Goal: Information Seeking & Learning: Learn about a topic

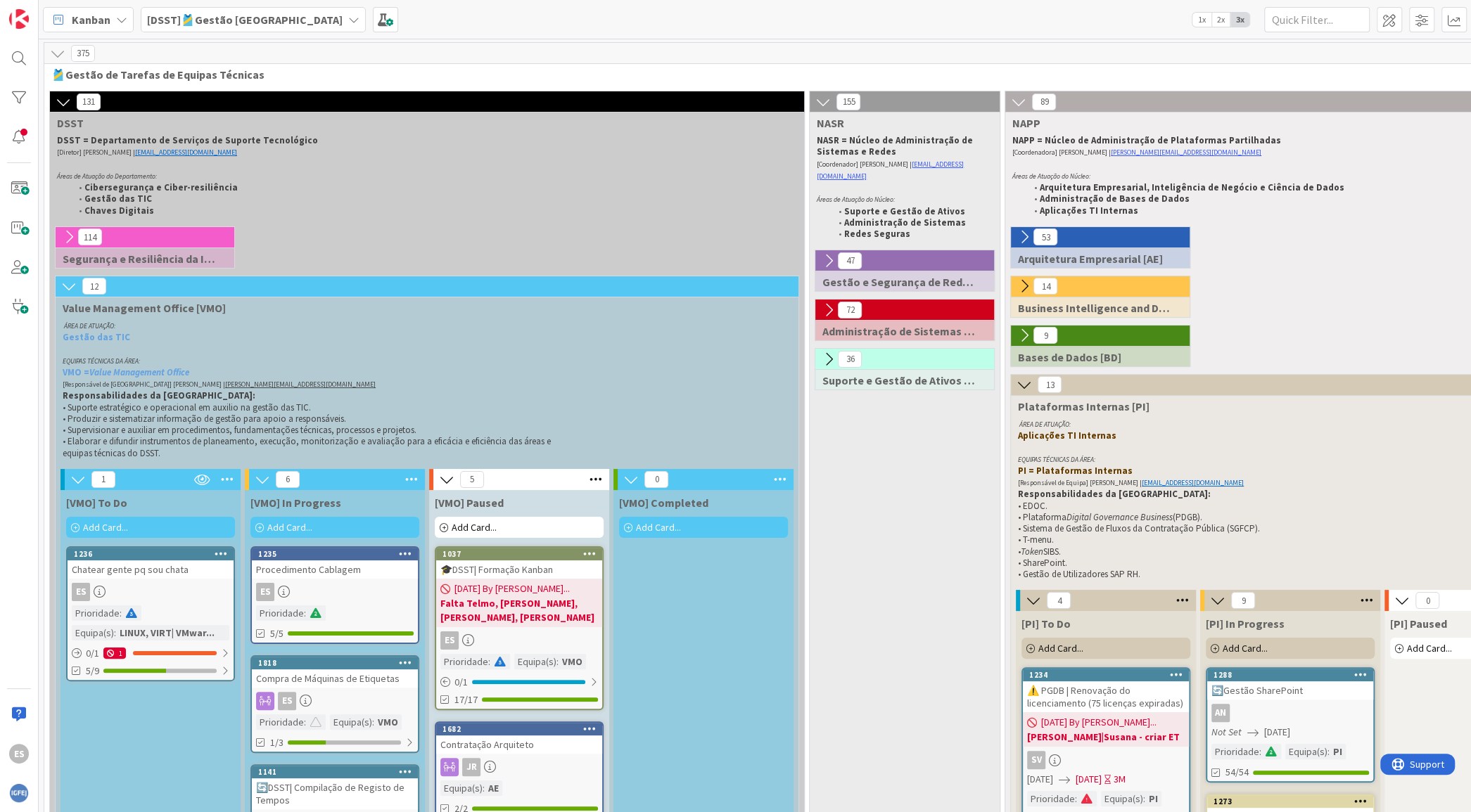
click at [64, 236] on icon at bounding box center [69, 237] width 16 height 16
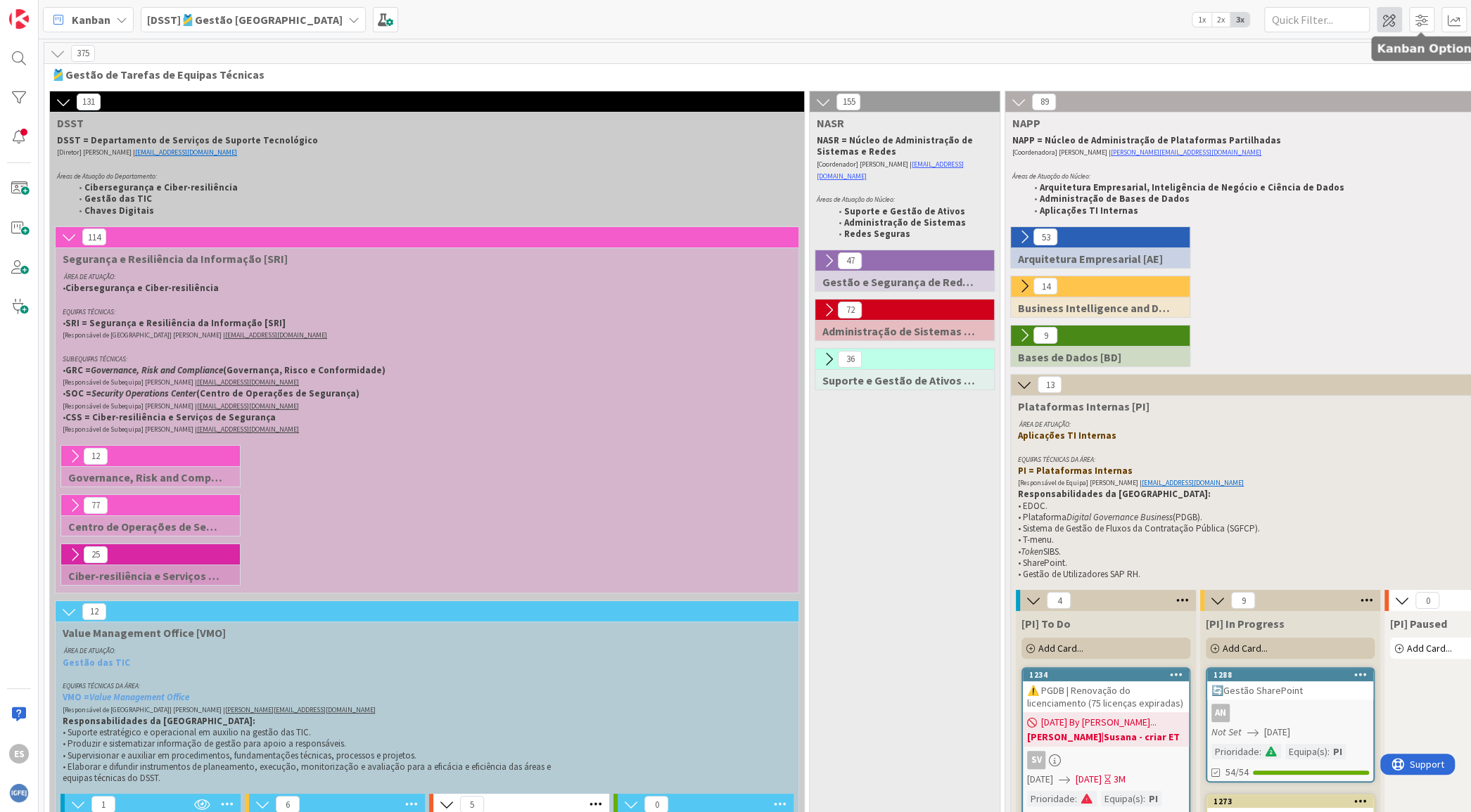
click at [1397, 19] on span at bounding box center [1389, 19] width 25 height 25
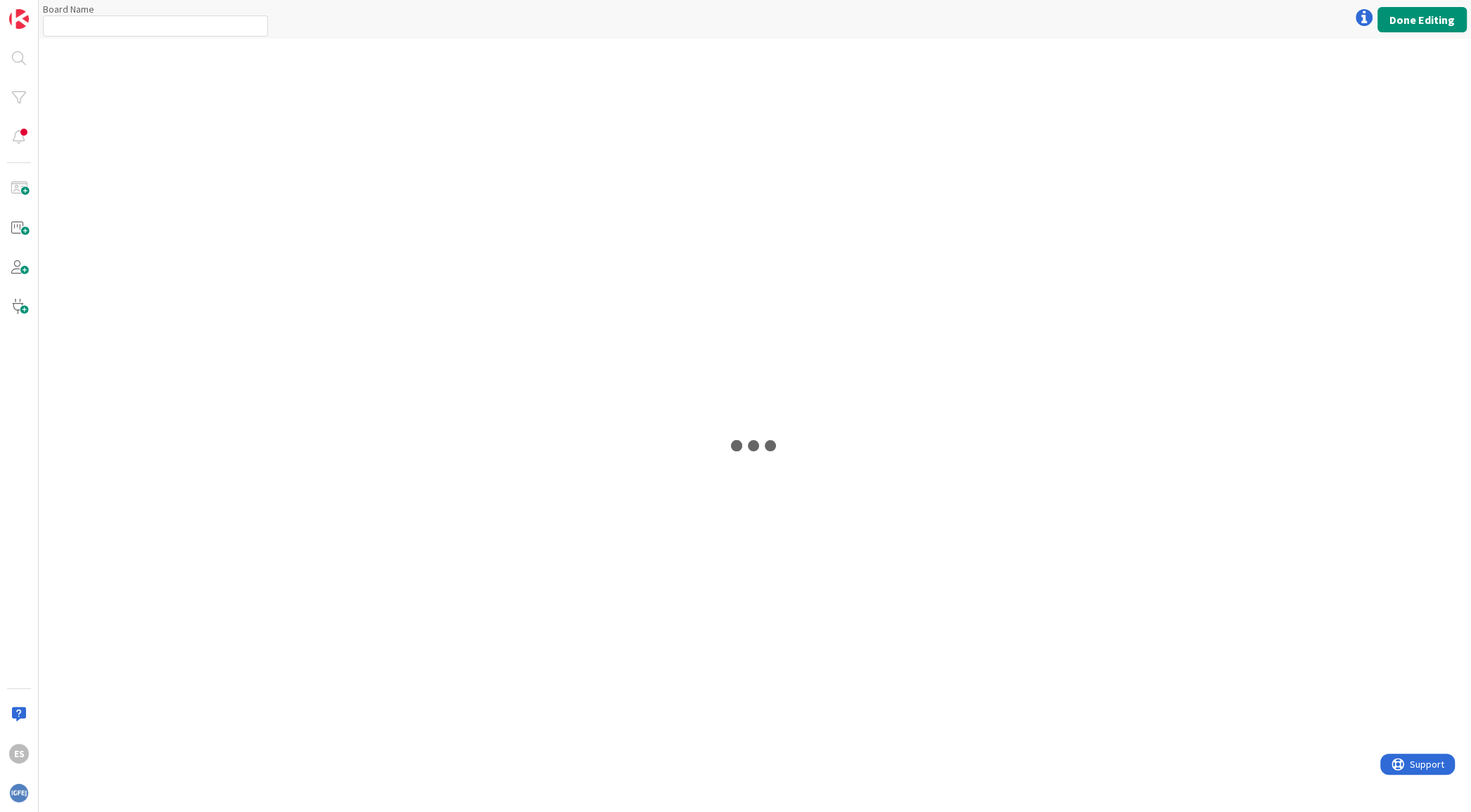
type input "[DSST]🎽Gestão [GEOGRAPHIC_DATA]"
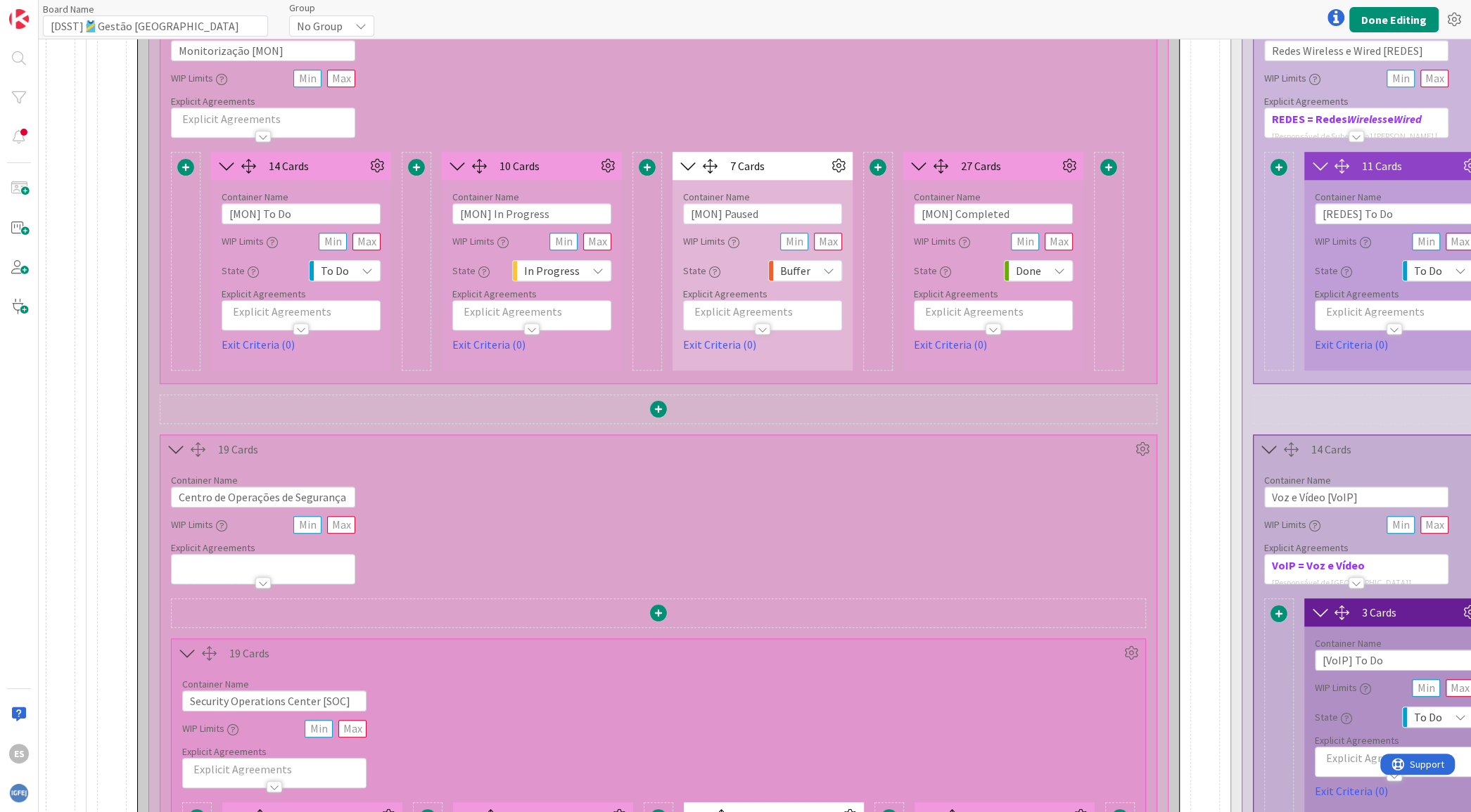
scroll to position [1217, 0]
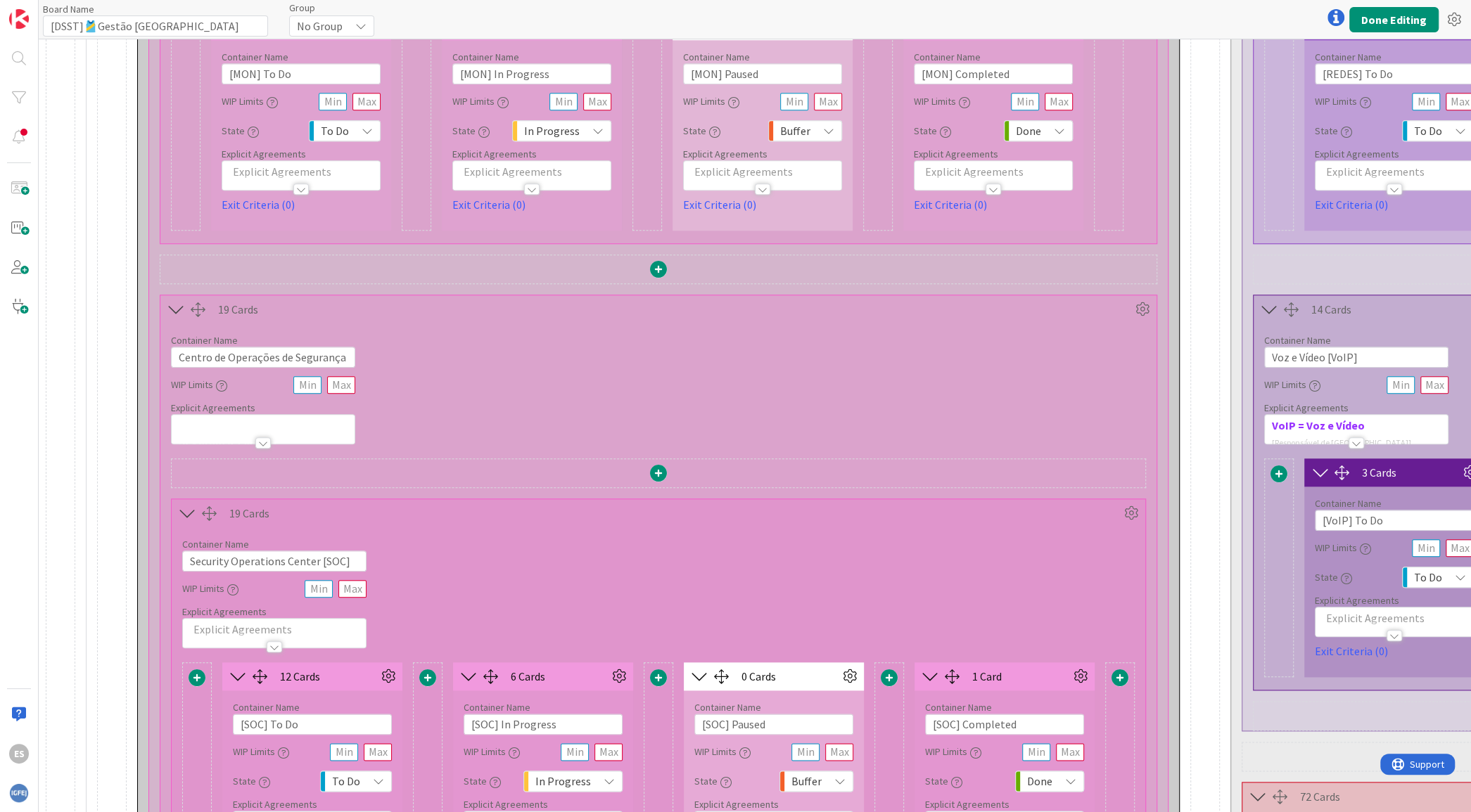
click at [264, 437] on div at bounding box center [263, 443] width 16 height 11
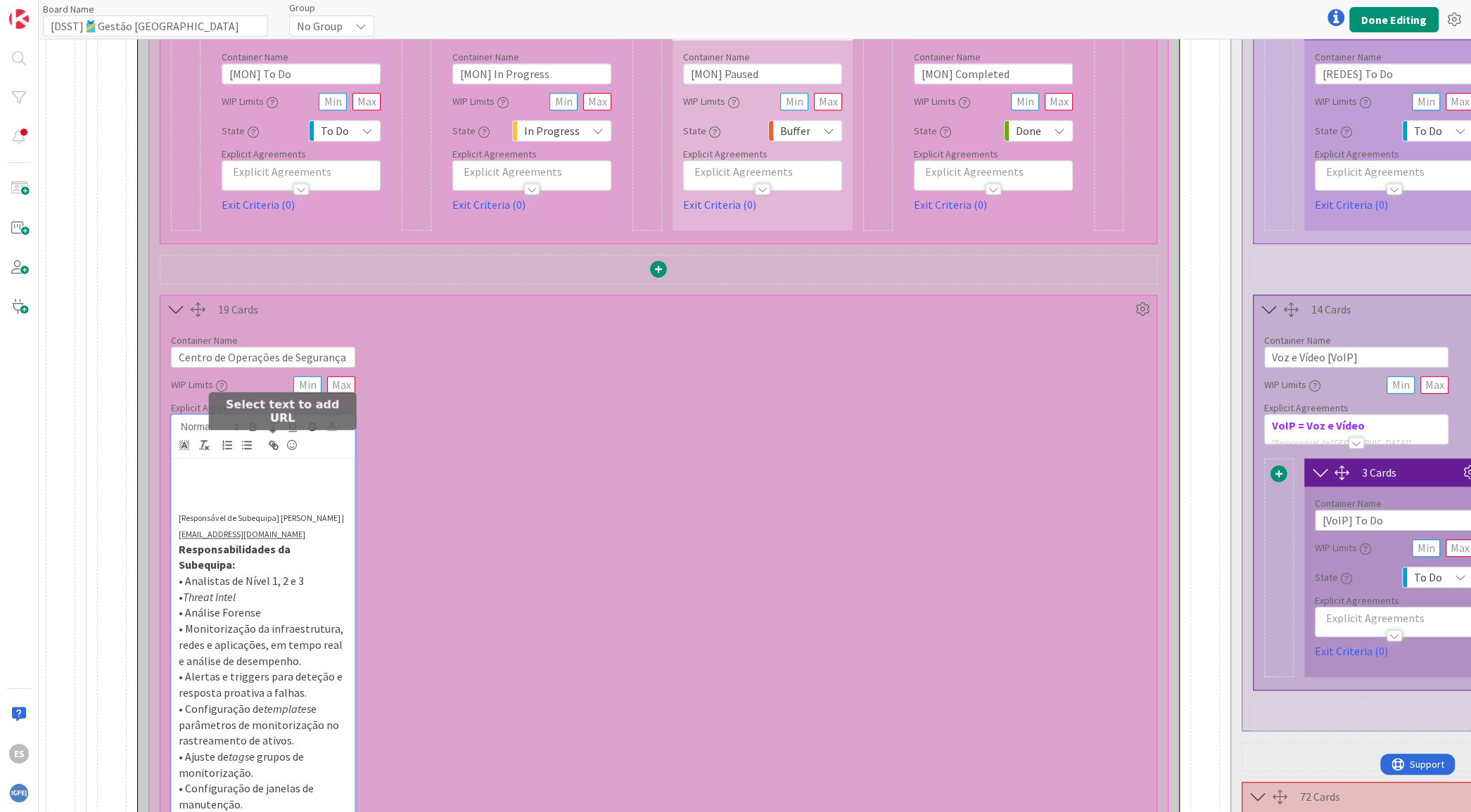
click at [264, 437] on button "button" at bounding box center [274, 445] width 19 height 17
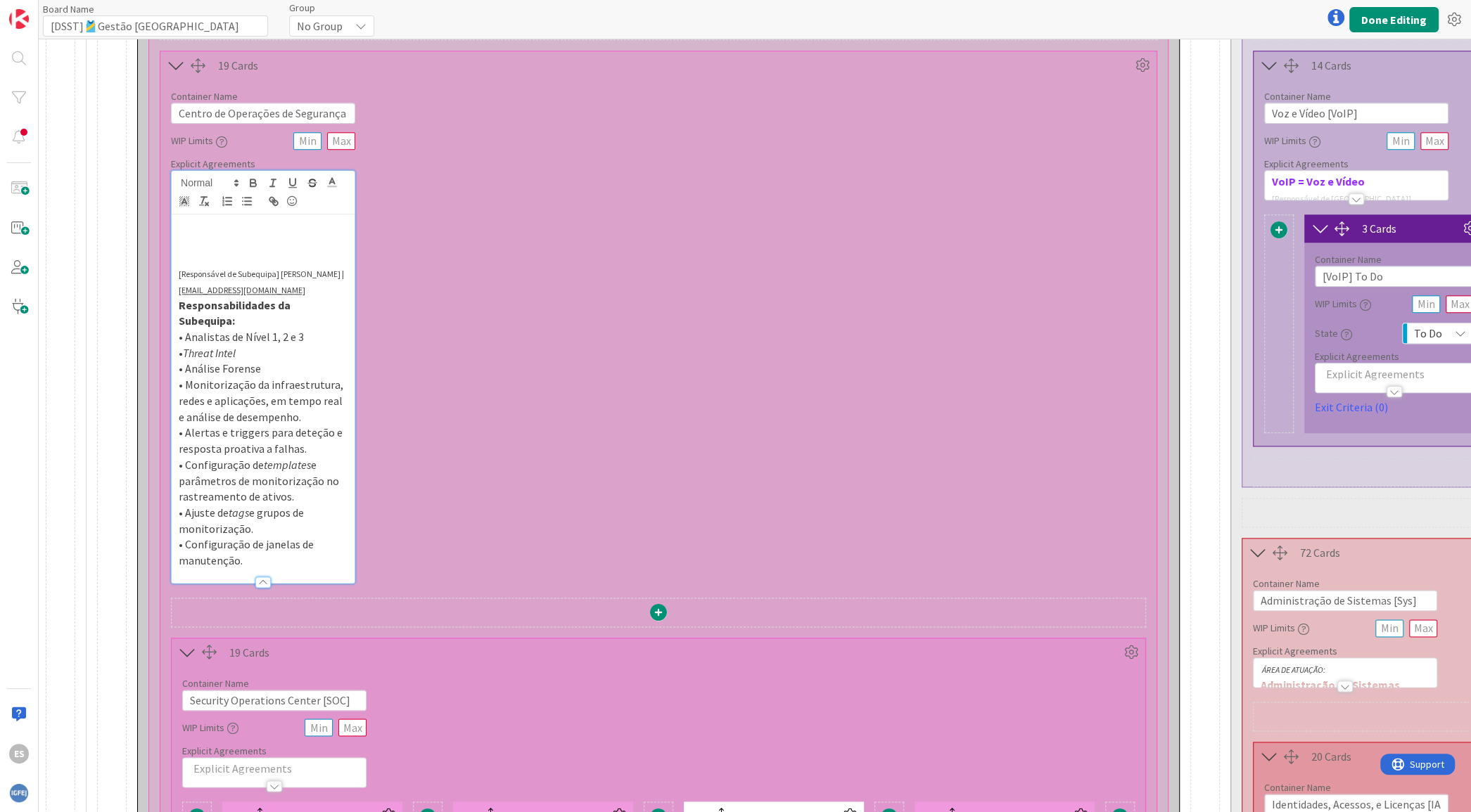
scroll to position [1497, 0]
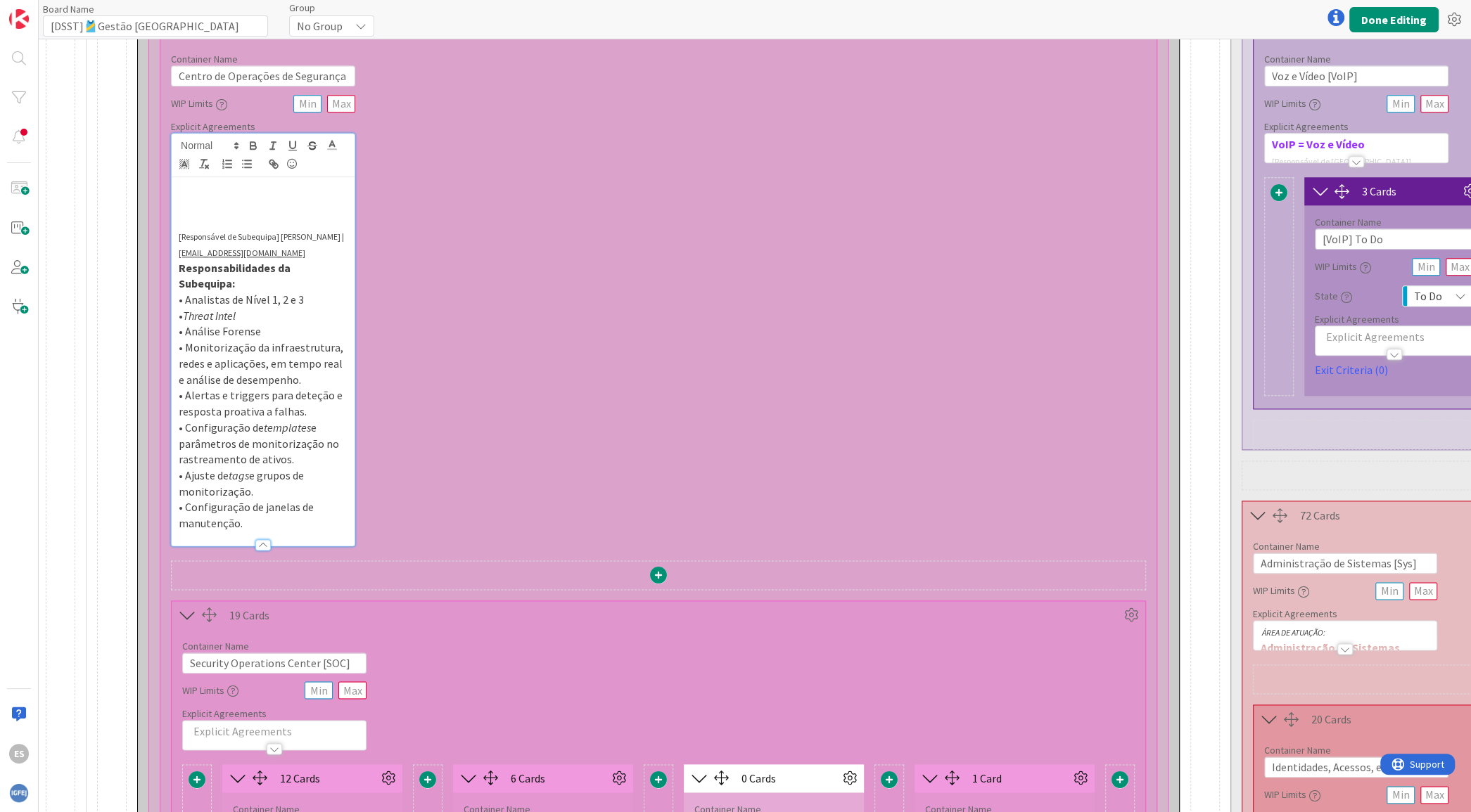
click at [286, 467] on p "• Ajuste de tags e grupos de monitorização." at bounding box center [262, 483] width 169 height 31
click at [309, 231] on p "[Responsável de Subequipa] [PERSON_NAME] | [EMAIL_ADDRESS][DOMAIN_NAME]" at bounding box center [262, 243] width 169 height 31
drag, startPoint x: 282, startPoint y: 217, endPoint x: 337, endPoint y: 215, distance: 55.0
click at [338, 231] on span "[Responsável de Subequipa] [PERSON_NAME] |" at bounding box center [261, 237] width 166 height 10
drag, startPoint x: 294, startPoint y: 238, endPoint x: 167, endPoint y: 237, distance: 127.0
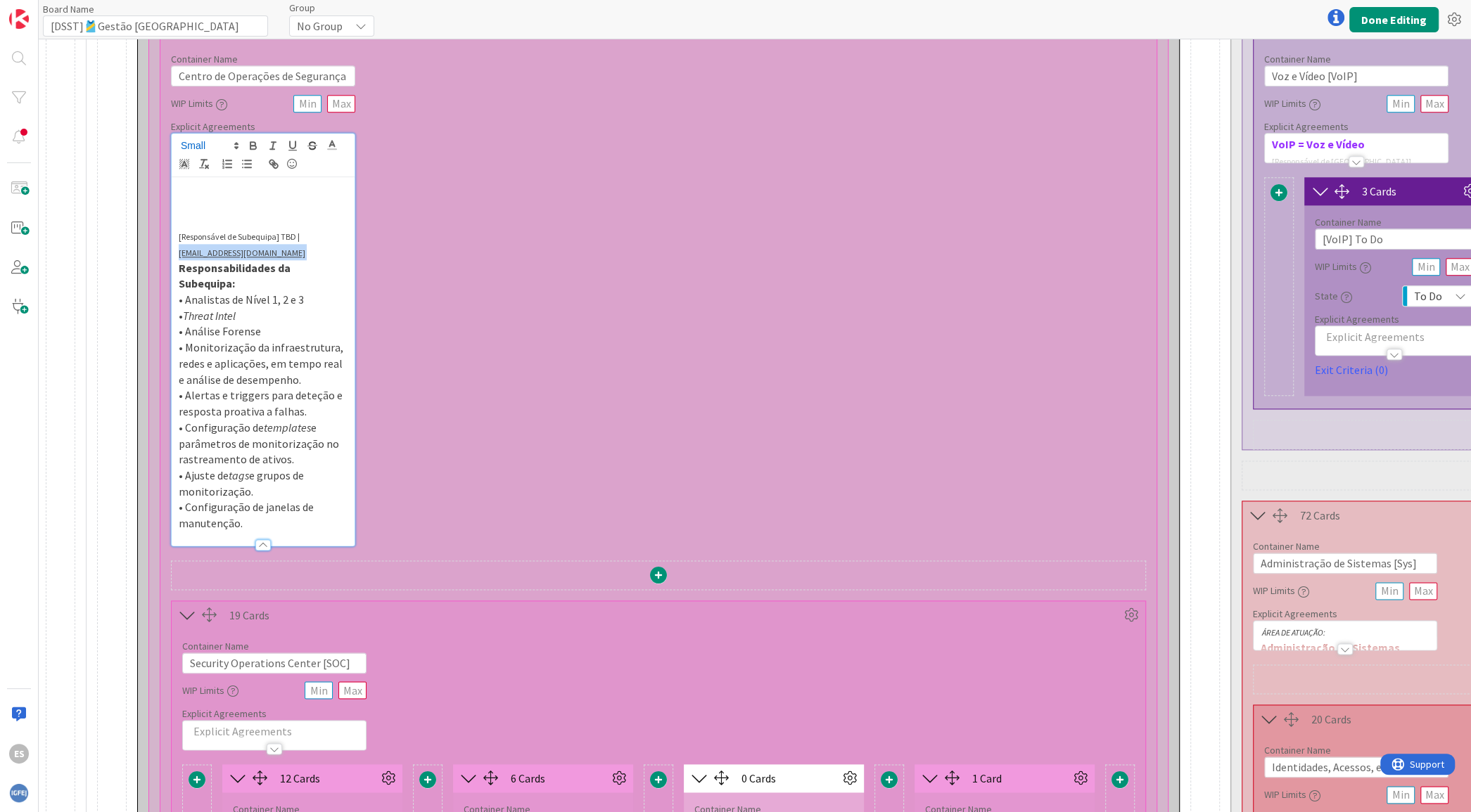
click at [167, 237] on div "Container Name 48 / 64 Centro de Operações de Segurança - Monitorização WIP Lim…" at bounding box center [658, 294] width 996 height 504
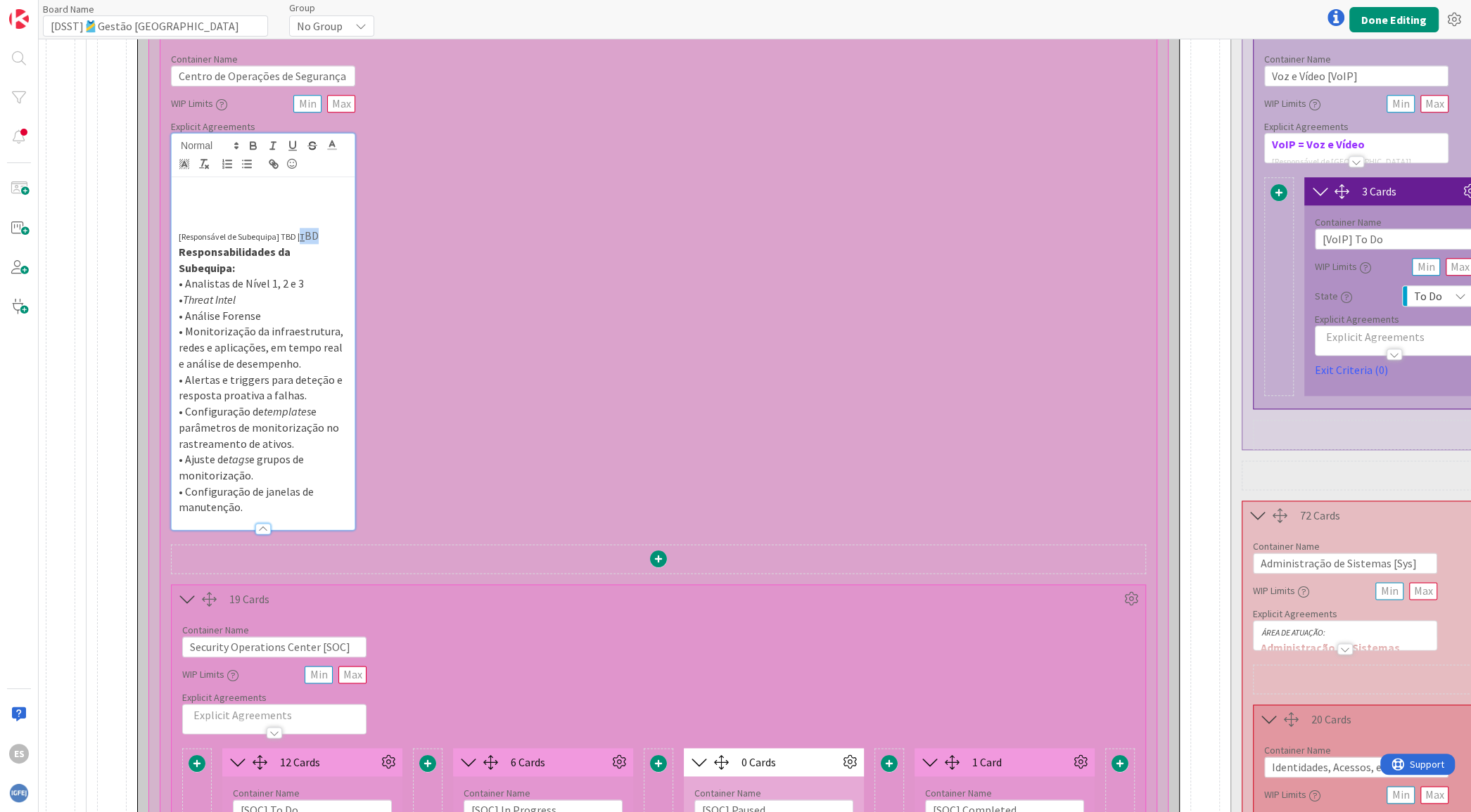
drag, startPoint x: 330, startPoint y: 210, endPoint x: 297, endPoint y: 210, distance: 33.0
click at [297, 228] on p "[Responsável de Subequipa] TBD | T BD" at bounding box center [262, 236] width 169 height 16
click at [271, 160] on icon "button" at bounding box center [272, 162] width 5 height 5
type input "TBD"
click at [397, 243] on link at bounding box center [391, 247] width 32 height 10
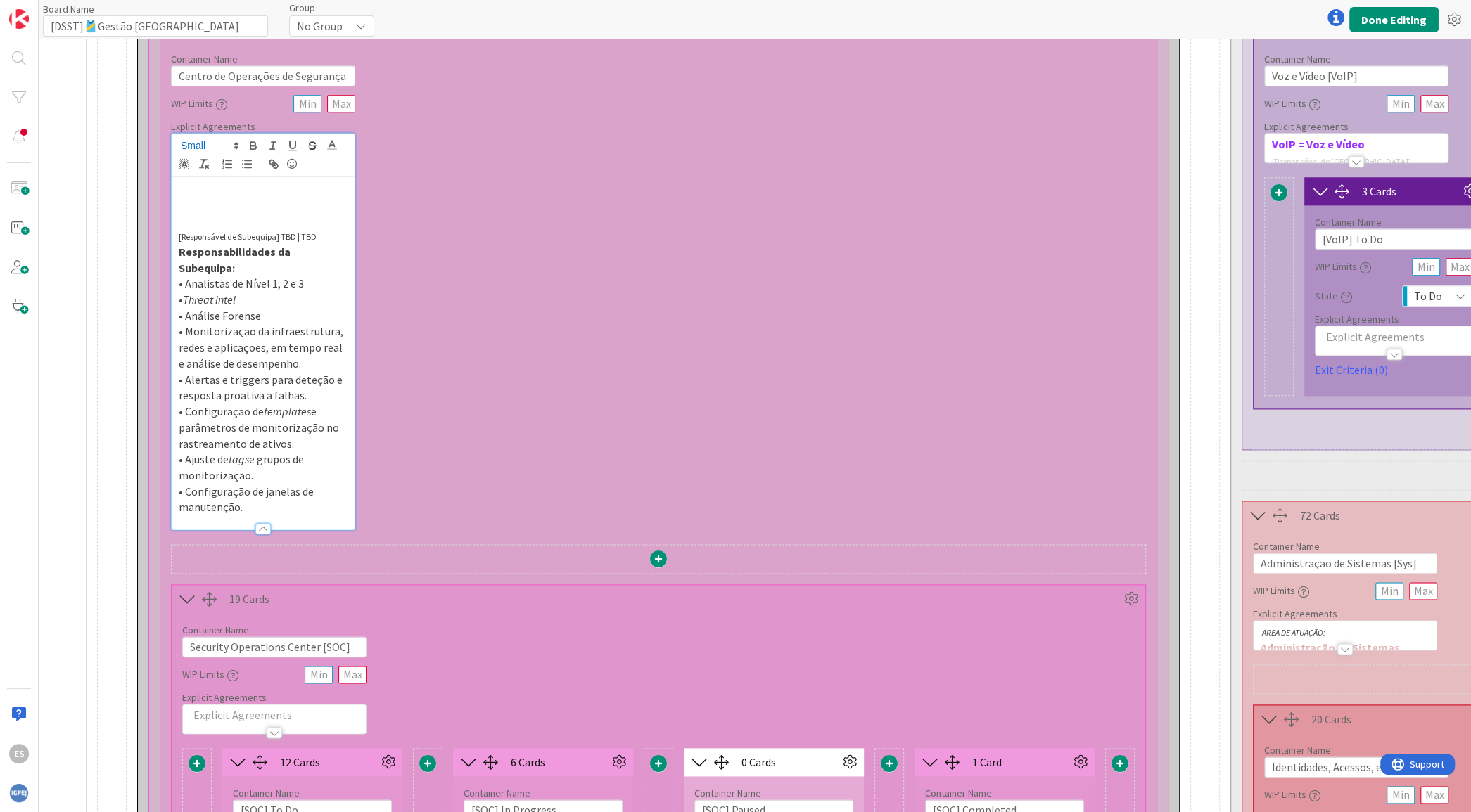
click at [238, 190] on strong "SOC = Centro de Operações de Segurança + MON = Monitorização" at bounding box center [256, 203] width 157 height 46
click at [240, 186] on strong "SOC = Centro de Operações de Segurança + MON = Monitorização" at bounding box center [256, 203] width 157 height 46
click at [176, 216] on div "SOC = Centro de Operações de Segurança + MON = Monitorização [Responsável de Su…" at bounding box center [263, 354] width 183 height 352
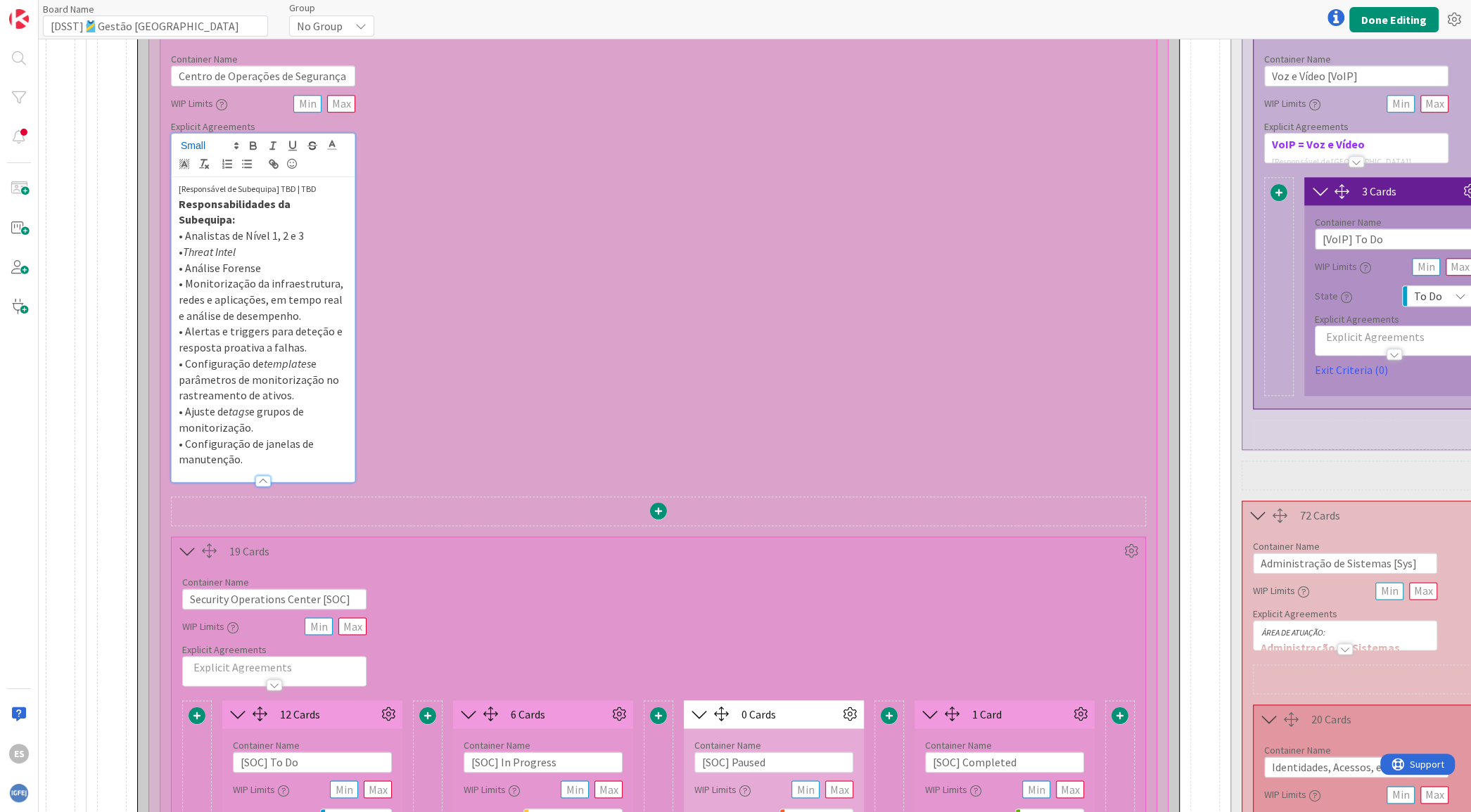
click at [327, 187] on p "[Responsável de Subequipa] TBD | TBD" at bounding box center [262, 188] width 169 height 16
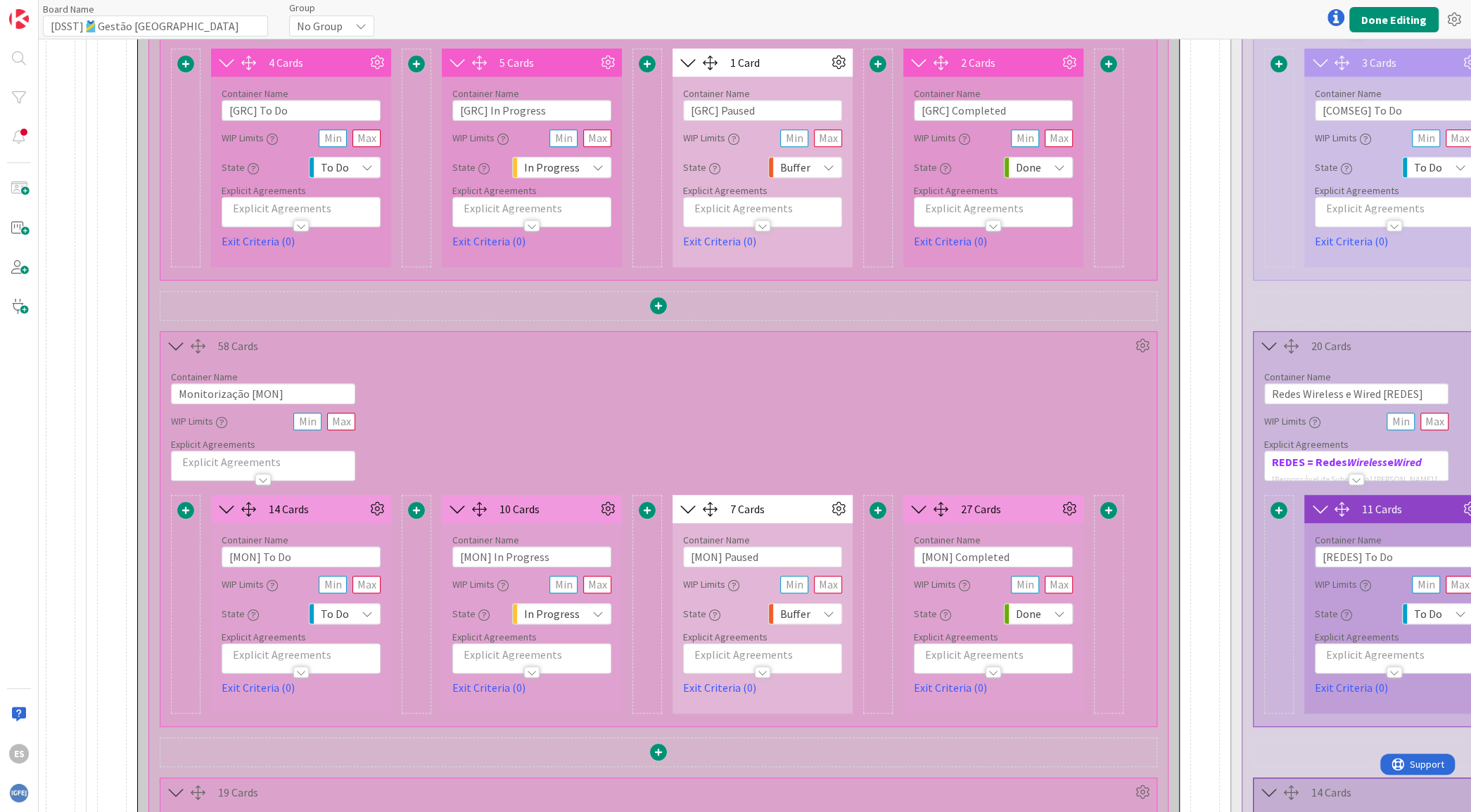
scroll to position [654, 0]
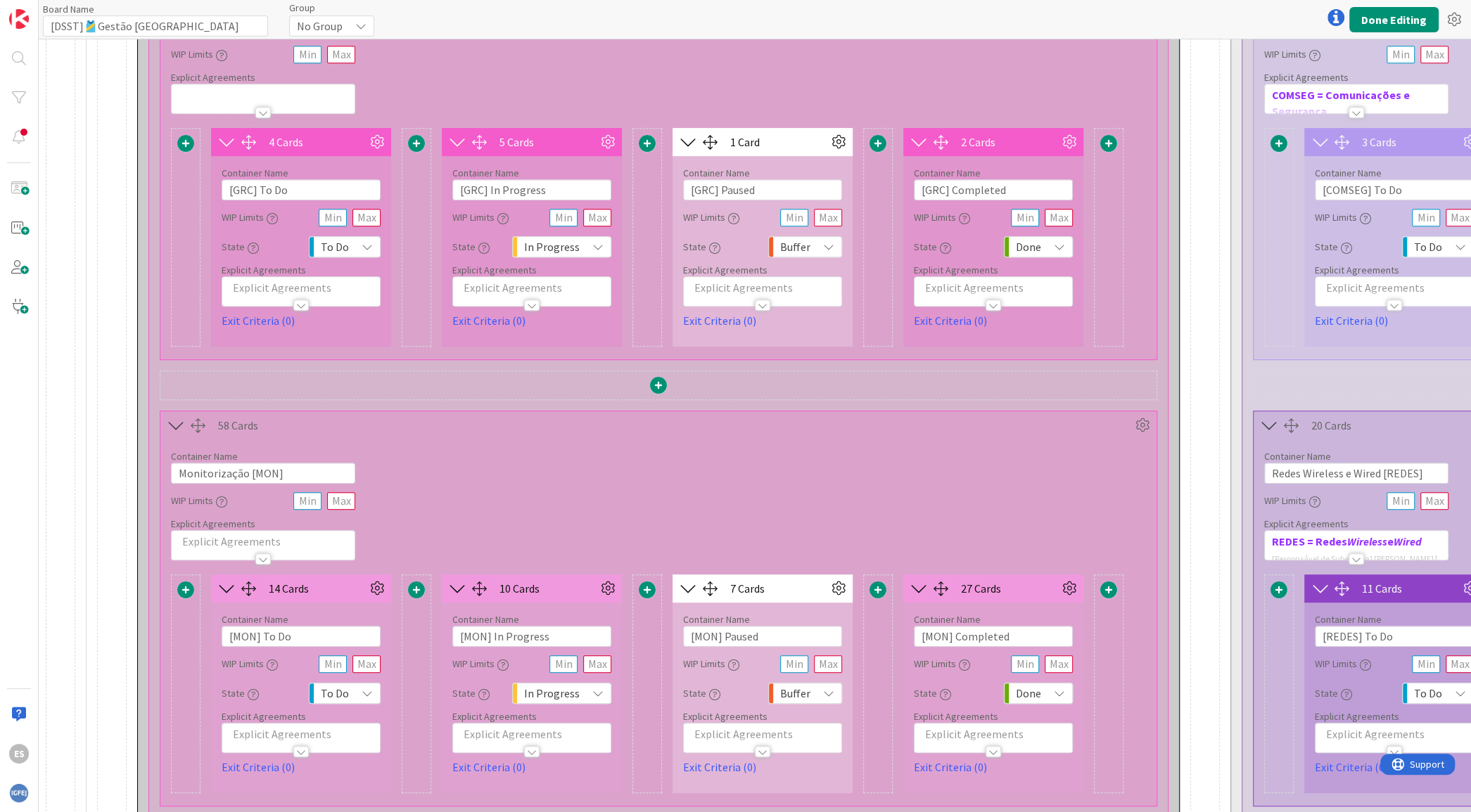
click at [281, 542] on p at bounding box center [262, 542] width 169 height 16
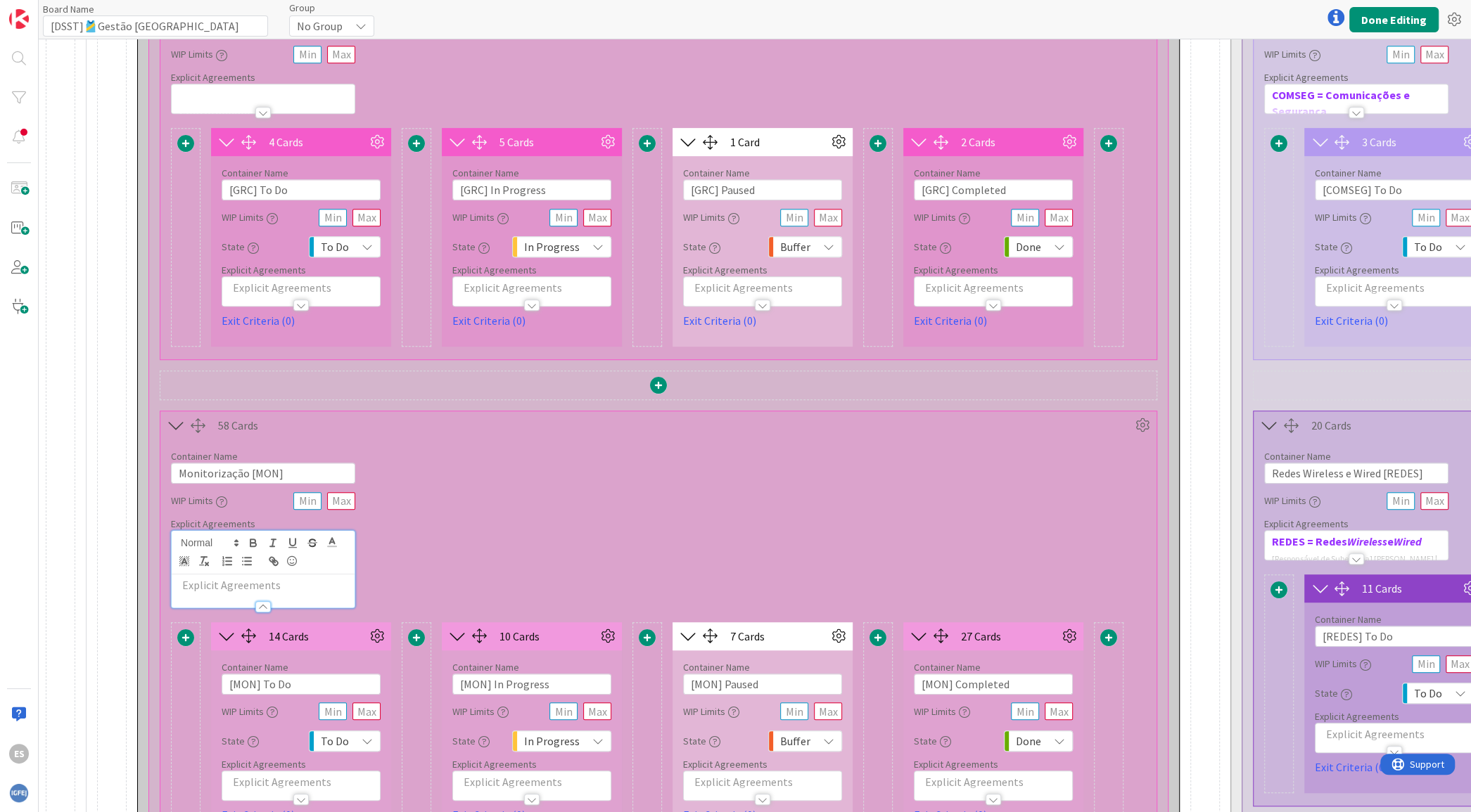
click at [292, 584] on p at bounding box center [262, 586] width 169 height 16
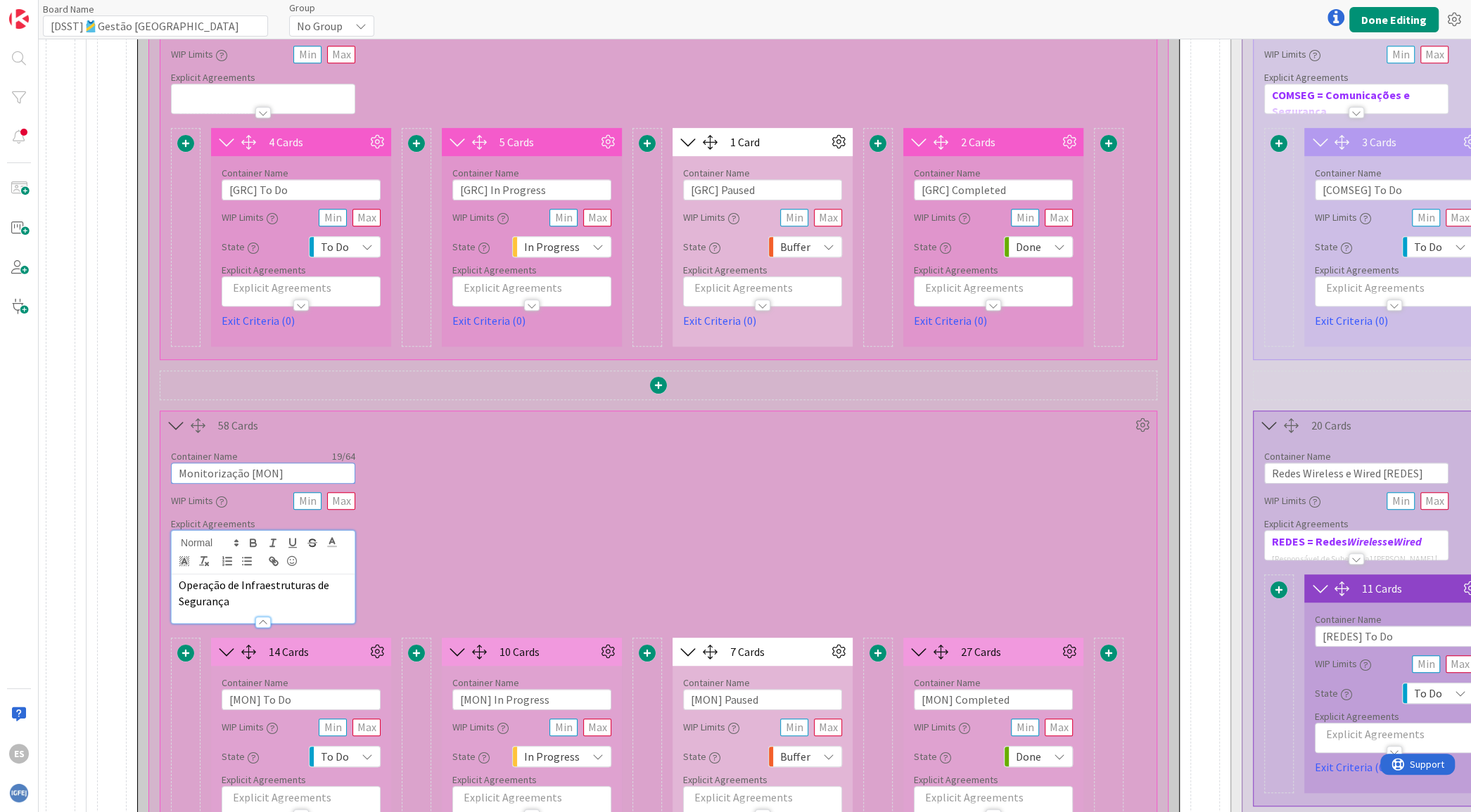
drag, startPoint x: 242, startPoint y: 473, endPoint x: 62, endPoint y: 487, distance: 180.5
paste input "Operação de Infraestruturas de Segurança"
drag, startPoint x: 300, startPoint y: 470, endPoint x: 528, endPoint y: 471, distance: 228.0
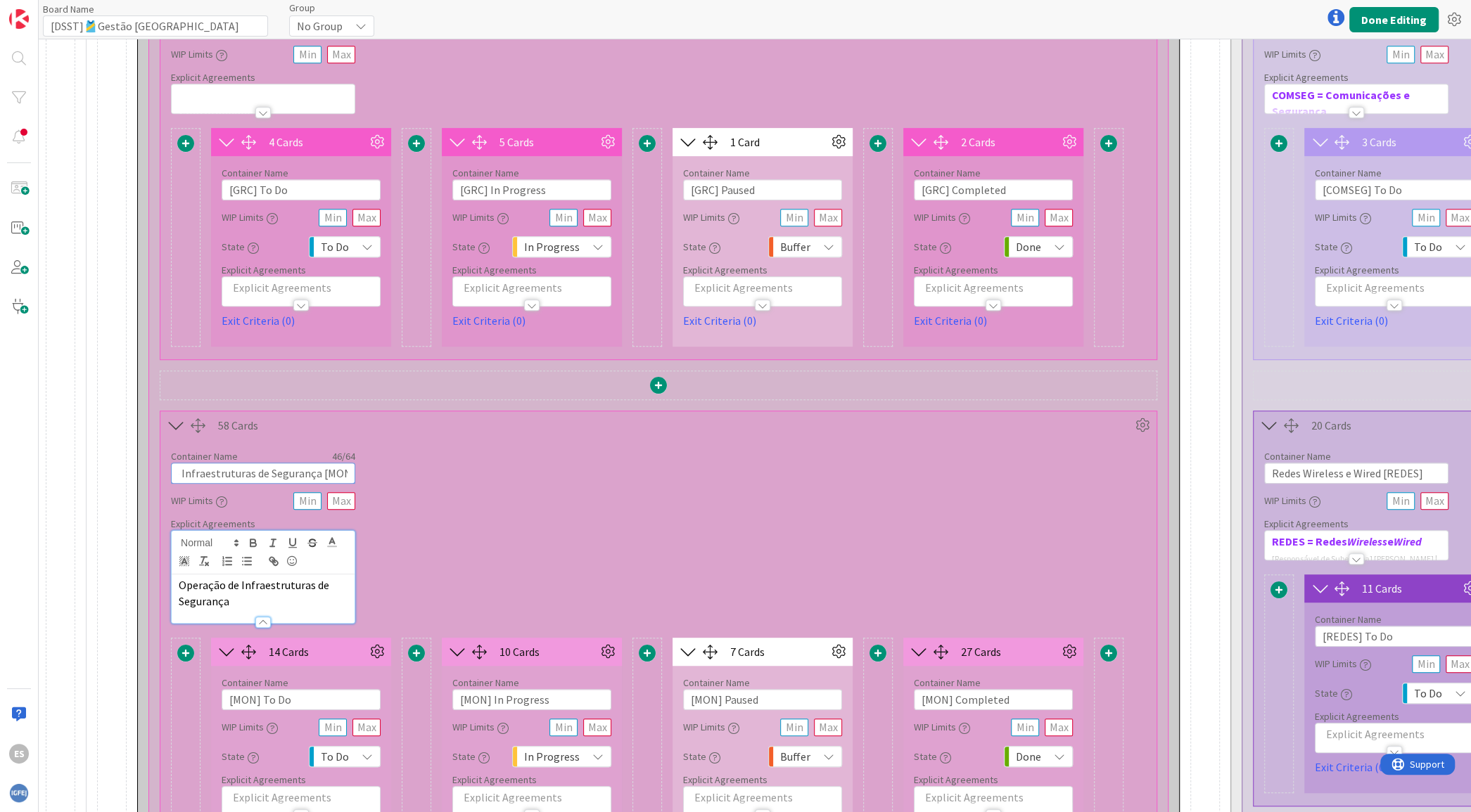
click at [528, 471] on div "Container Name 46 / 64 Operação de Infraestruturas de Segurança [MON] WIP Limit…" at bounding box center [658, 532] width 996 height 184
click at [332, 470] on input "Operação de Infraestruturas de Segurança [MON]" at bounding box center [263, 473] width 184 height 21
drag, startPoint x: 342, startPoint y: 470, endPoint x: 322, endPoint y: 471, distance: 20.0
click at [322, 471] on input "Operação de Infraestruturas de Segurança [MON]" at bounding box center [263, 473] width 184 height 21
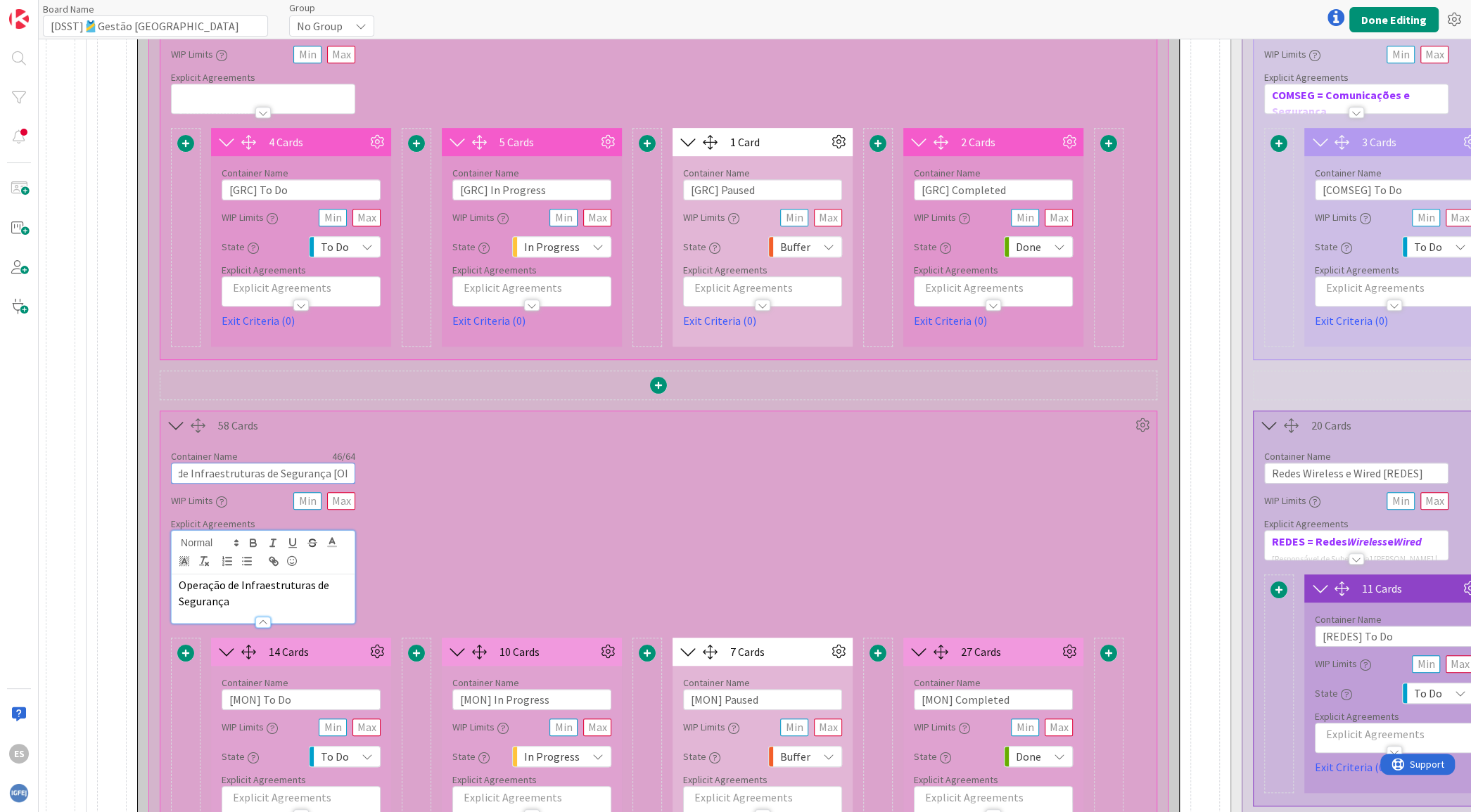
type input "Operação de Infraestruturas de Segurança [OIS]"
click at [319, 598] on p "Operação de Infraestruturas de Segurança" at bounding box center [262, 593] width 169 height 31
drag, startPoint x: 330, startPoint y: 479, endPoint x: 647, endPoint y: 443, distance: 319.0
click at [647, 443] on div "Container Name 46 / 64 Operação de Infraestruturas de Segurança [OIS] WIP Limit…" at bounding box center [658, 532] width 996 height 184
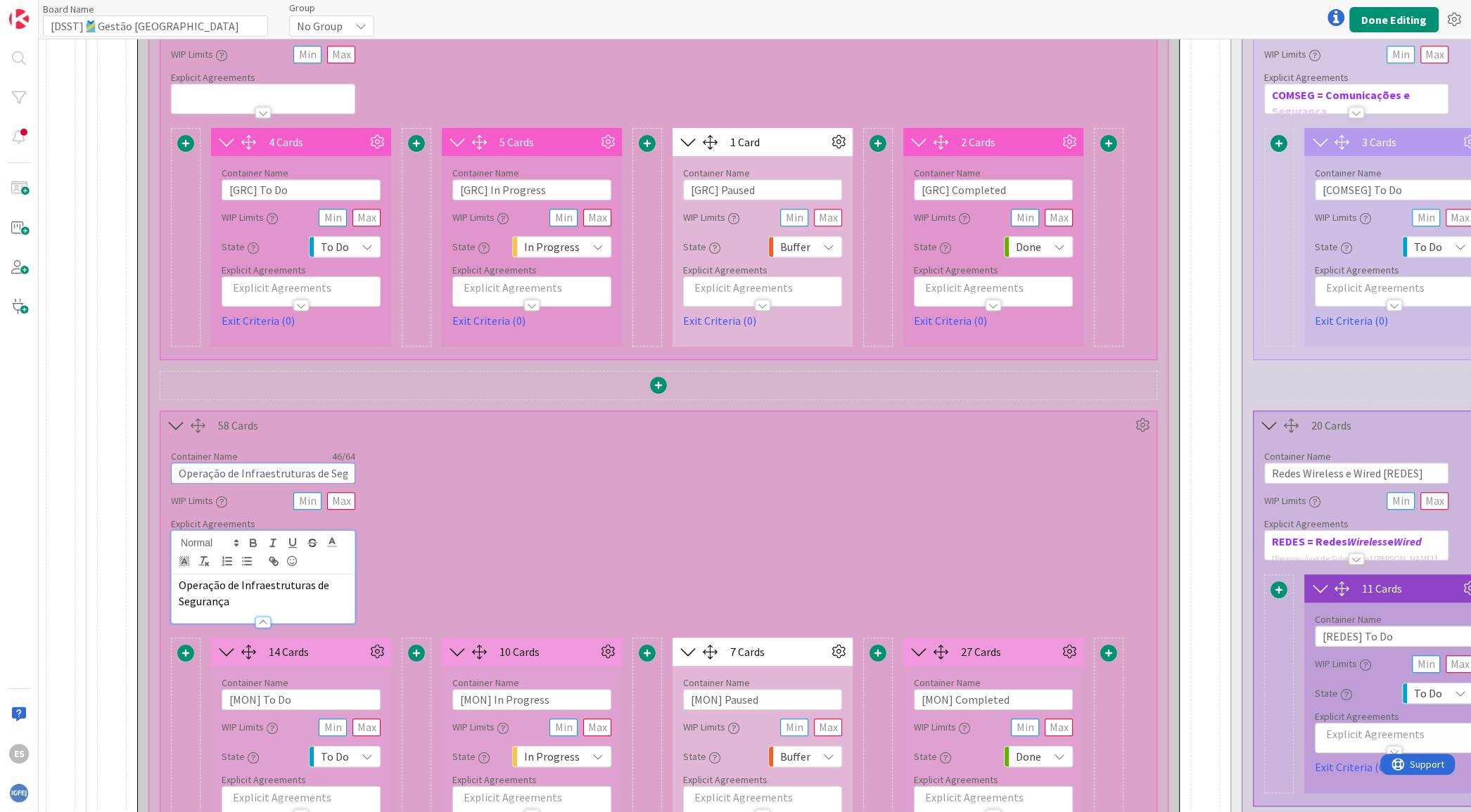
click at [331, 467] on input "Operação de Infraestruturas de Segurança [OIS]" at bounding box center [263, 473] width 184 height 21
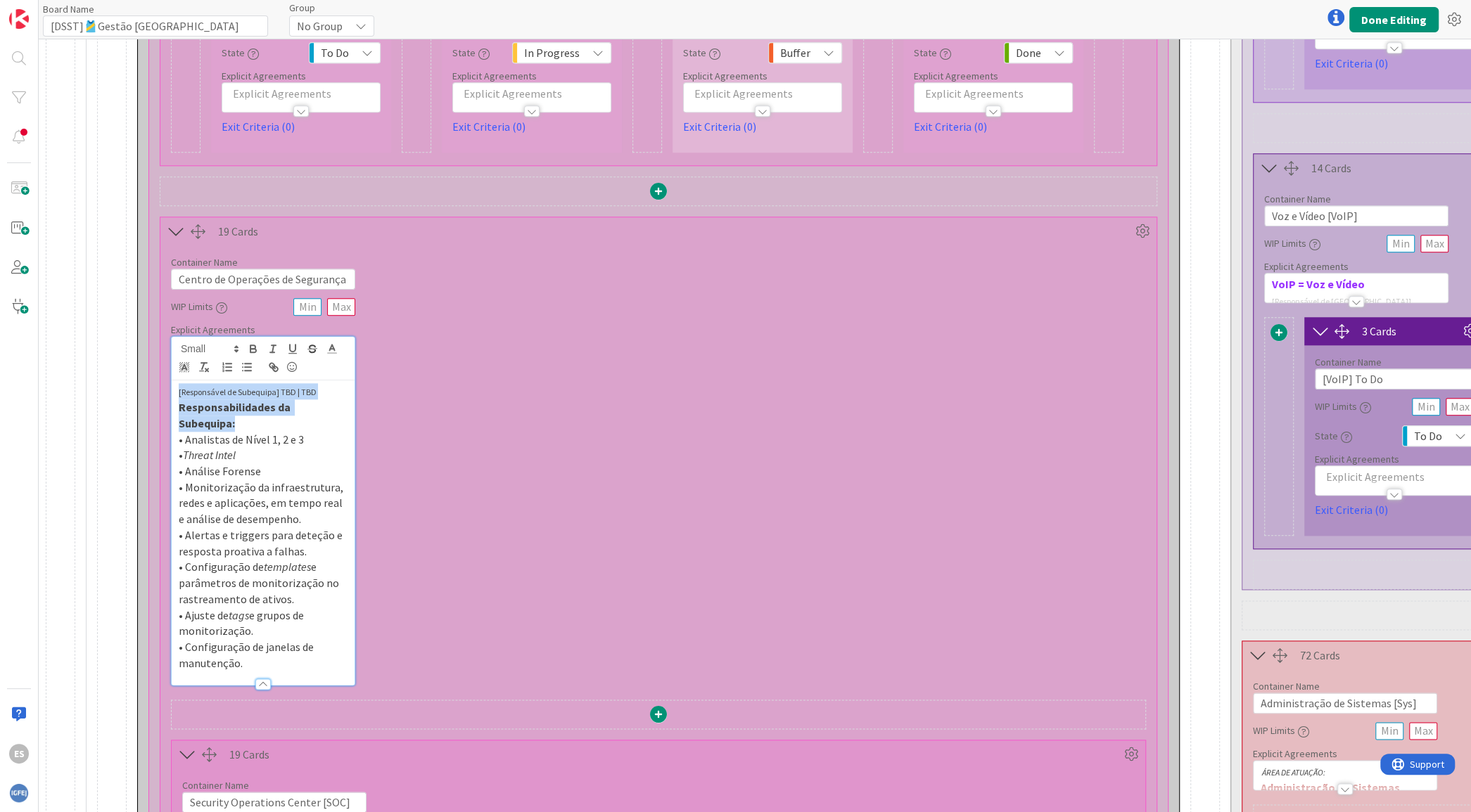
drag, startPoint x: 348, startPoint y: 410, endPoint x: 145, endPoint y: 391, distance: 203.9
copy div "[Responsável de Subequipa] TBD | TBD Responsabilidades da Subequipa:"
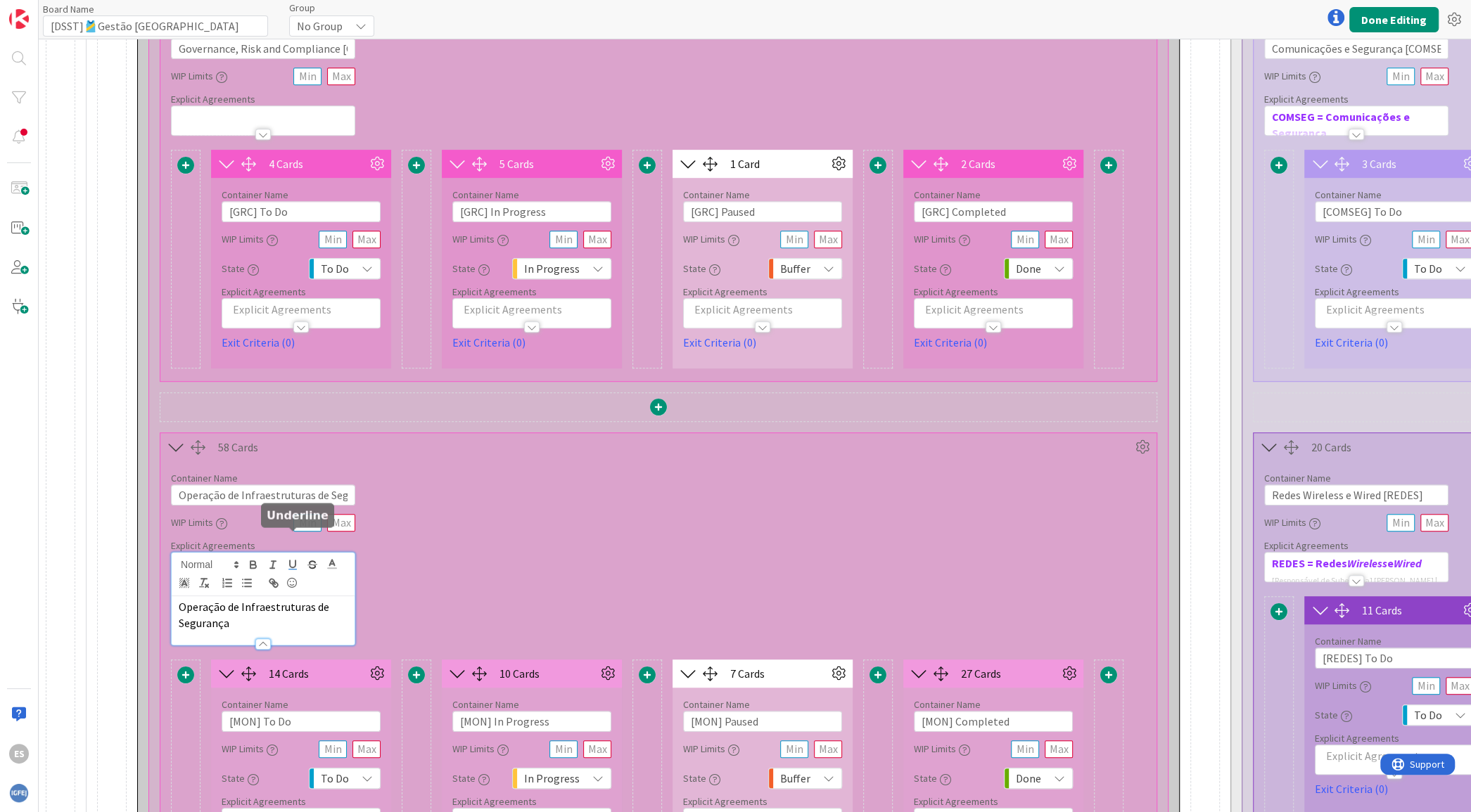
scroll to position [654, 0]
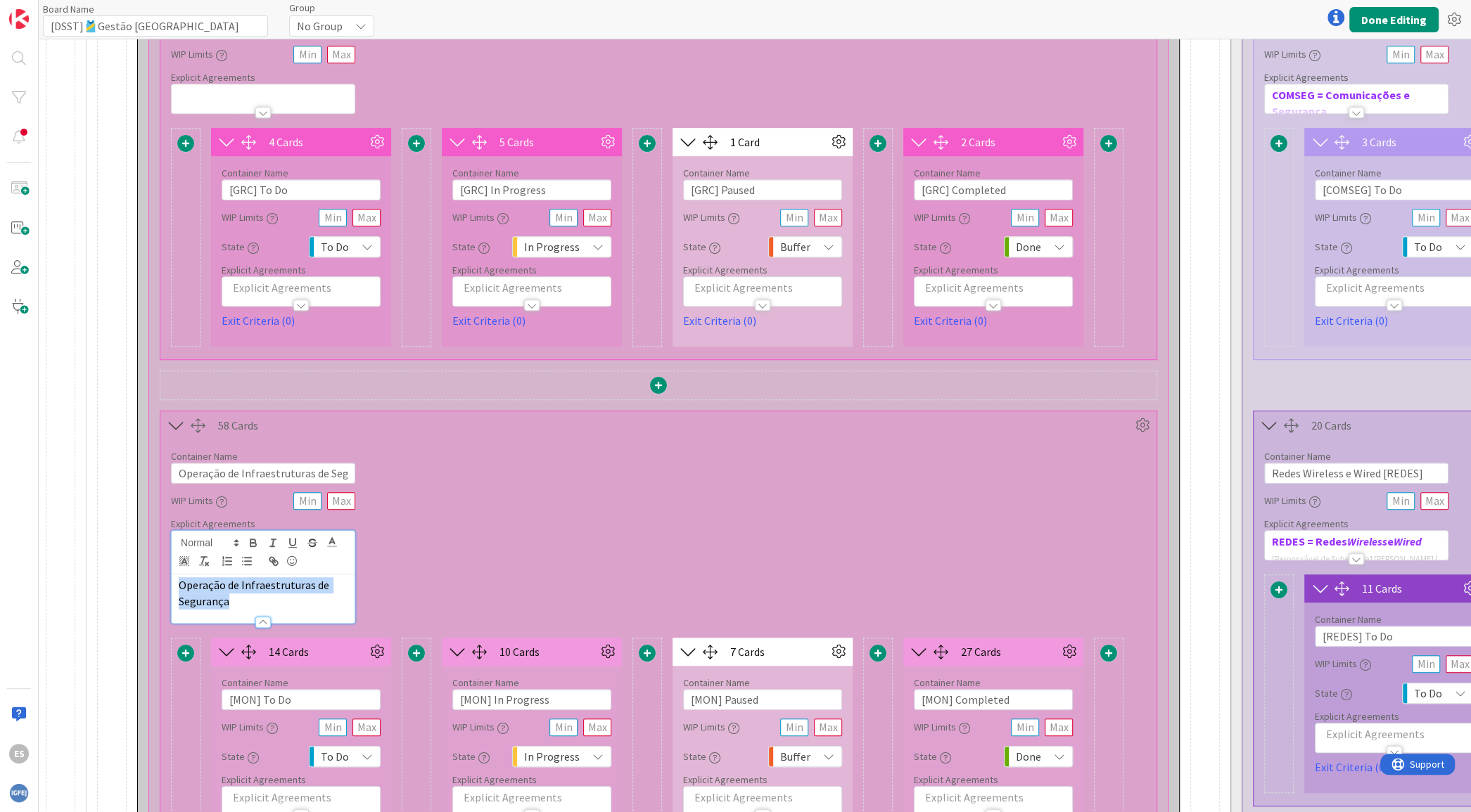
drag, startPoint x: 240, startPoint y: 599, endPoint x: 97, endPoint y: 582, distance: 144.0
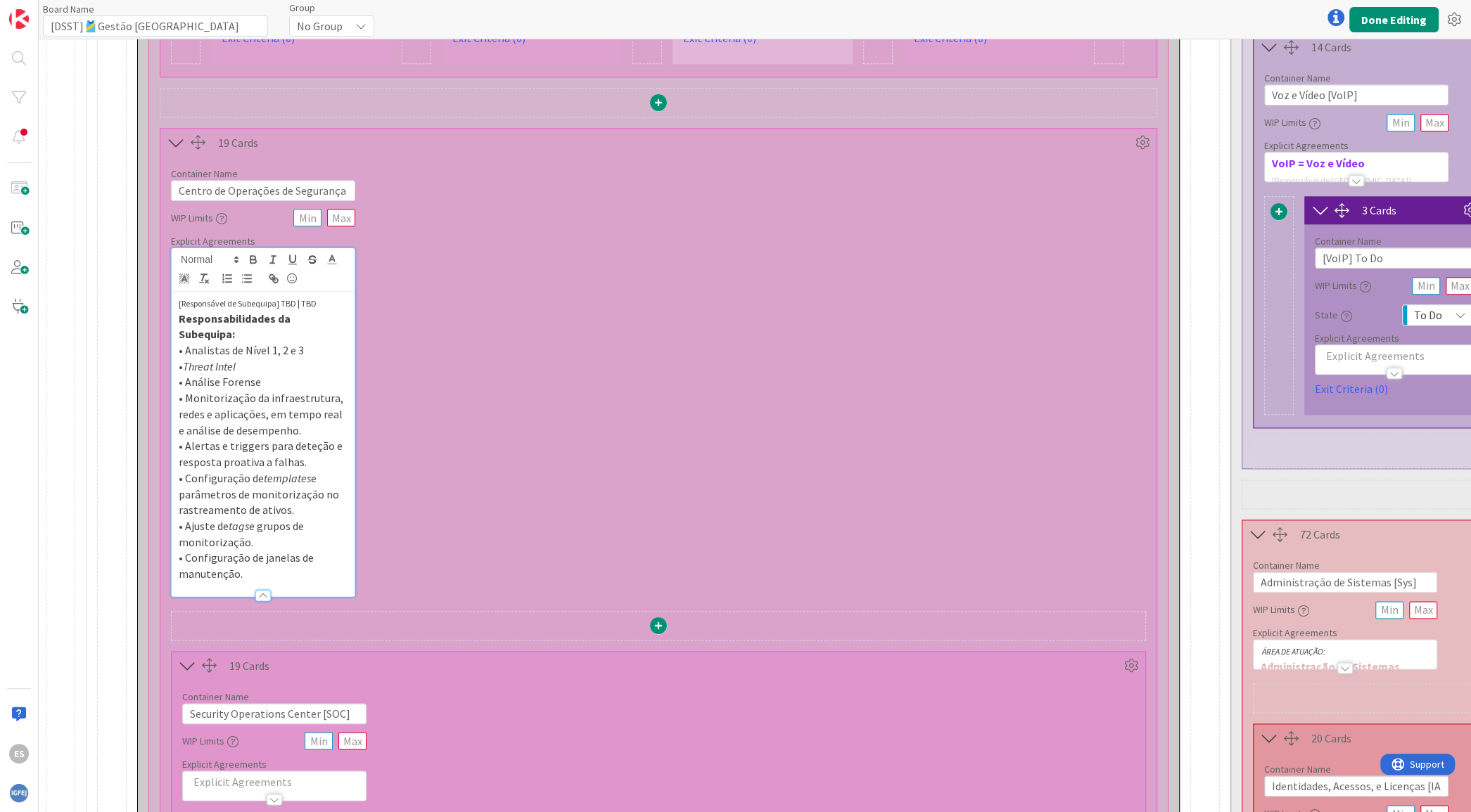
scroll to position [1358, 0]
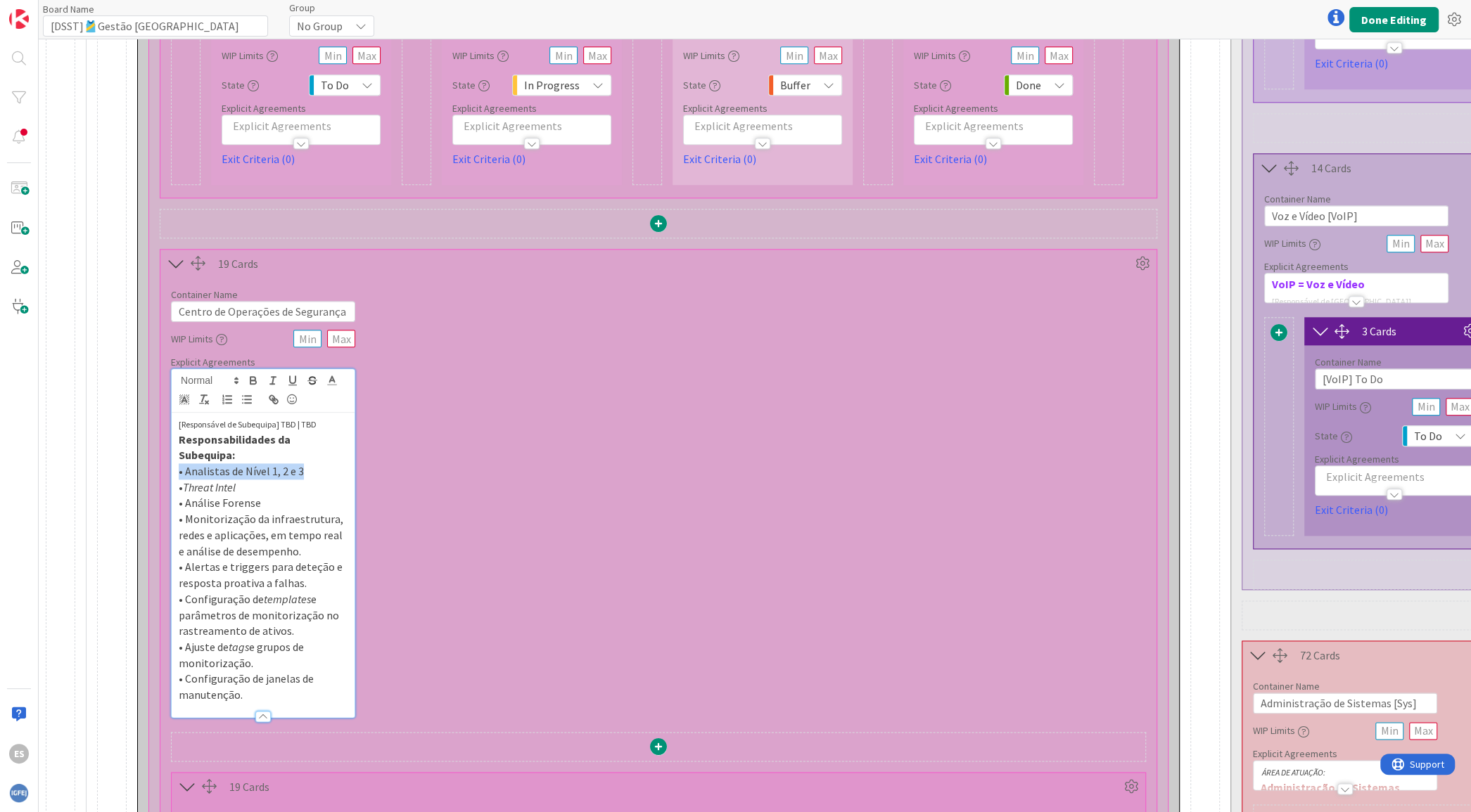
drag, startPoint x: 307, startPoint y: 438, endPoint x: 103, endPoint y: 436, distance: 204.0
copy span "• Analistas de Nível 1, 2 e 3"
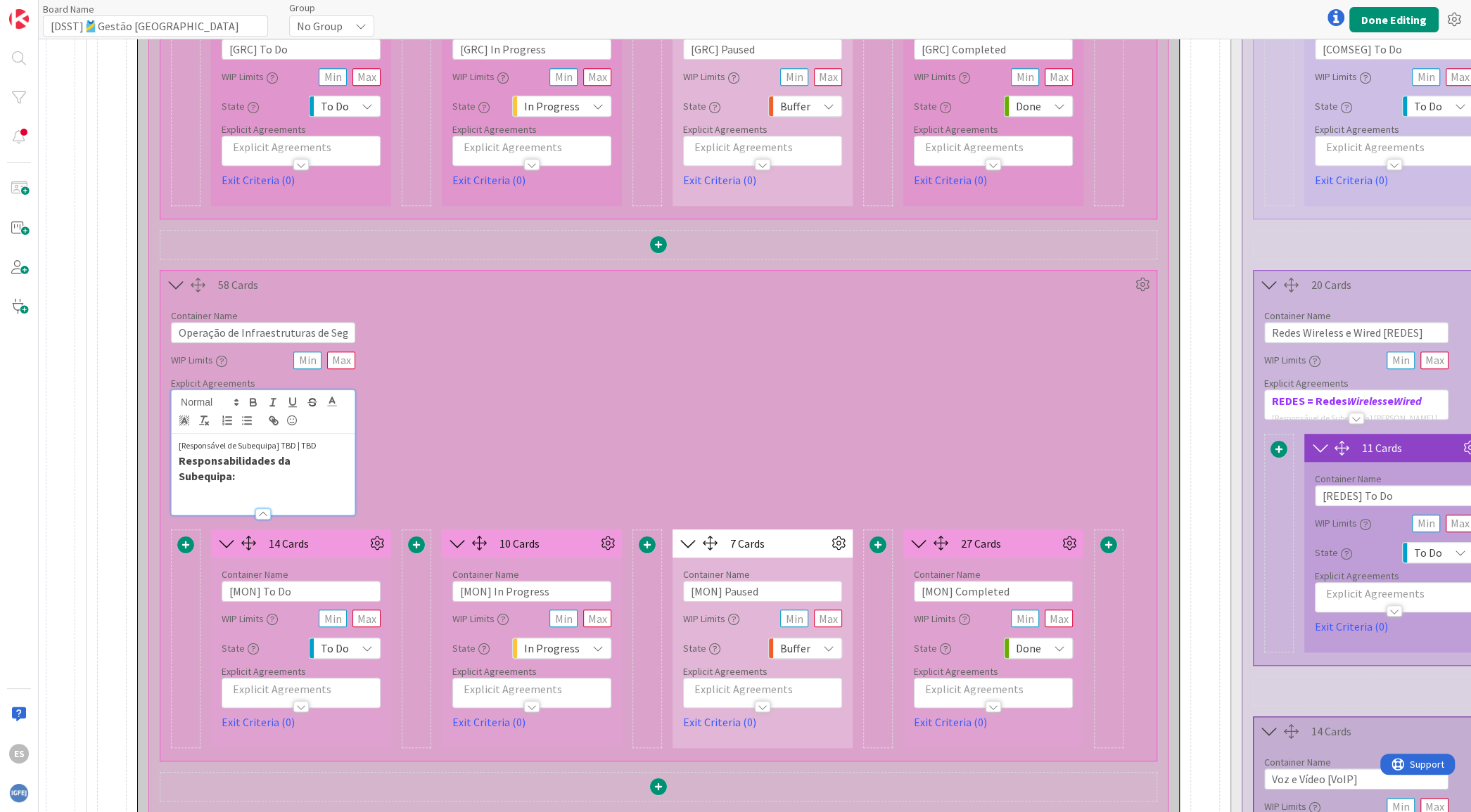
scroll to position [796, 0]
click at [258, 484] on p at bounding box center [262, 492] width 169 height 16
drag, startPoint x: 318, startPoint y: 472, endPoint x: 185, endPoint y: 469, distance: 133.0
click at [185, 484] on p "• Analistas de Nível 1, 2 e 3" at bounding box center [262, 492] width 169 height 16
click at [656, 433] on div "Container Name 46 / 64 Operação de Infraestruturas de Segurança [OIS] WIP Limit…" at bounding box center [658, 406] width 996 height 216
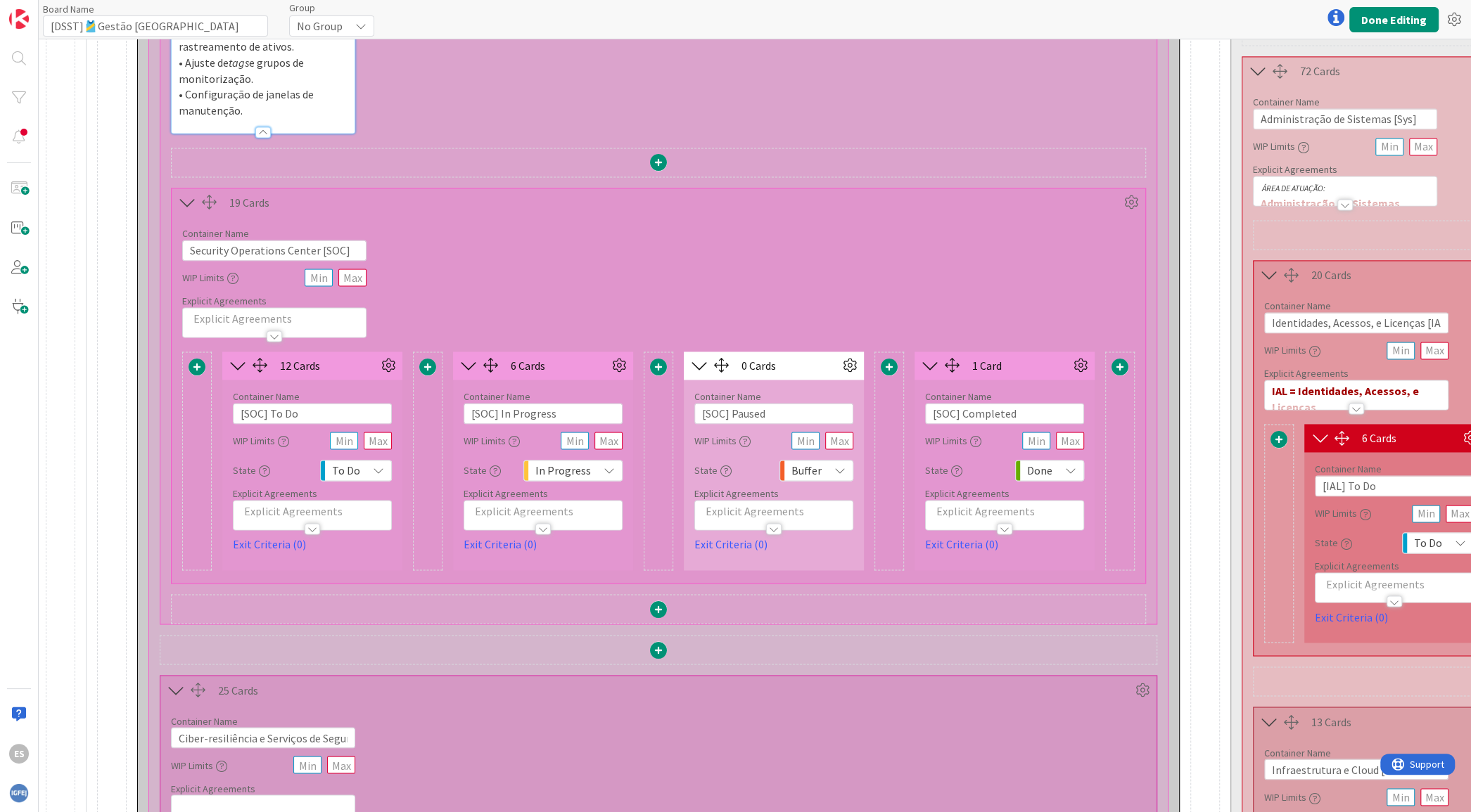
scroll to position [1779, 0]
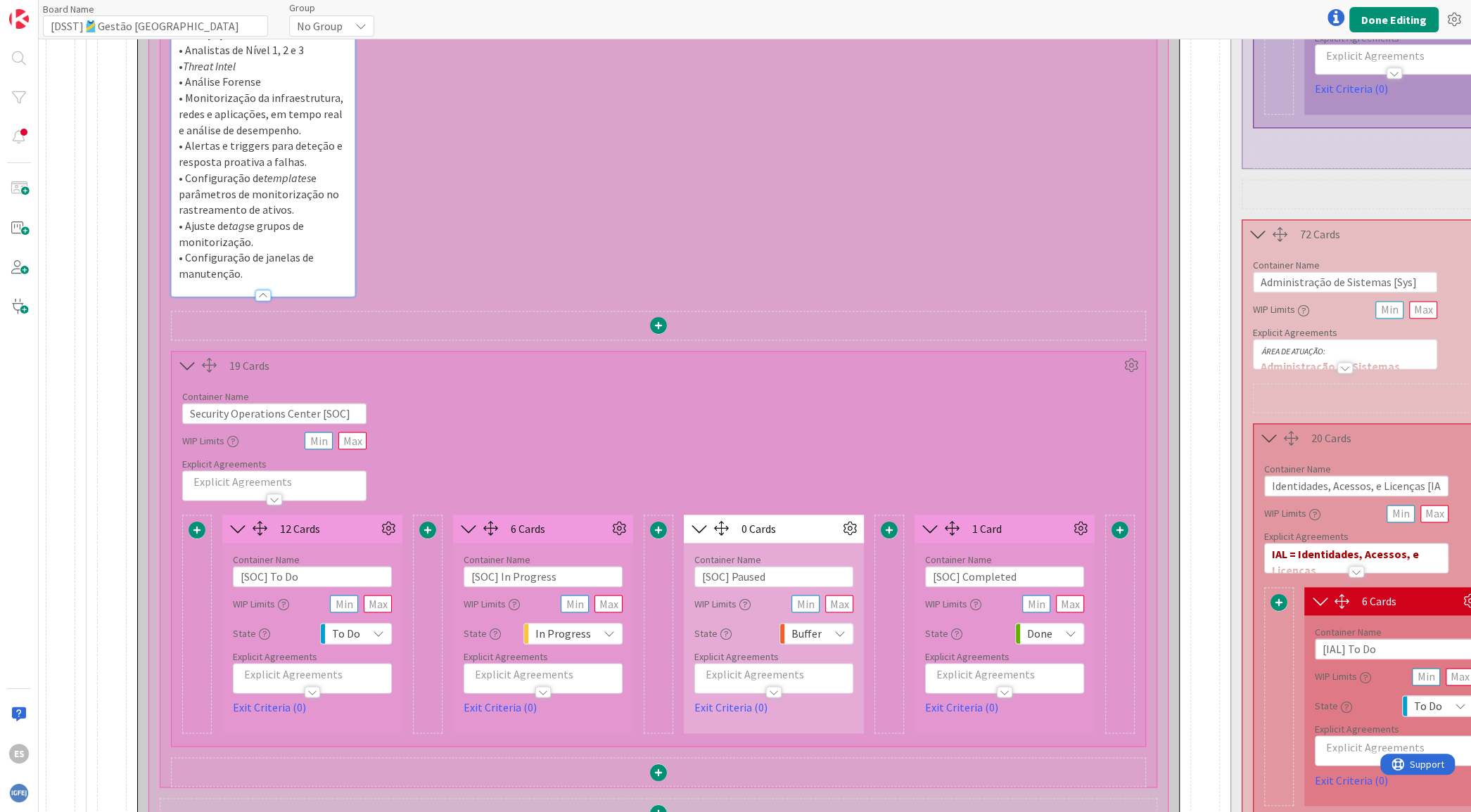
click at [274, 494] on div at bounding box center [274, 499] width 16 height 11
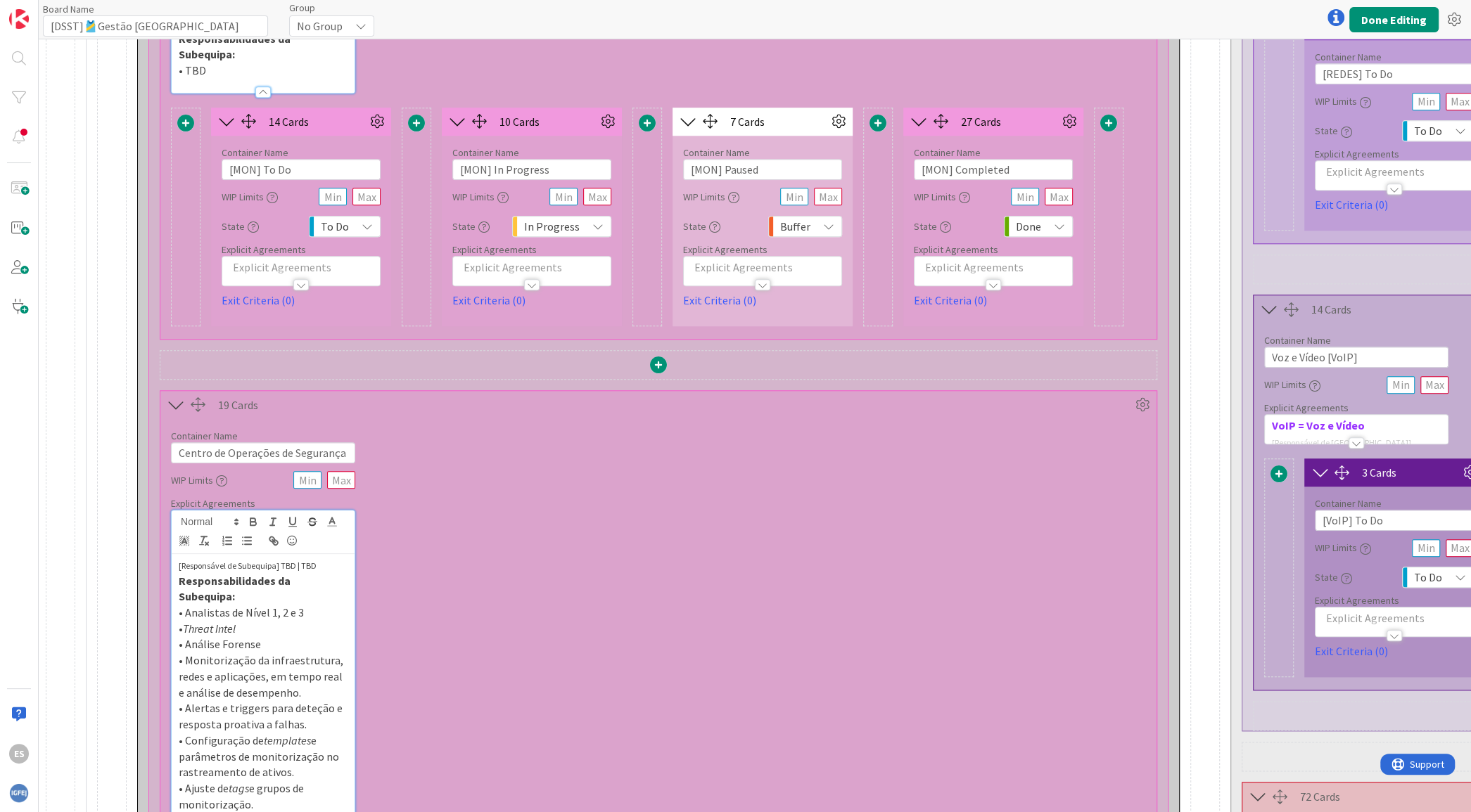
scroll to position [1497, 0]
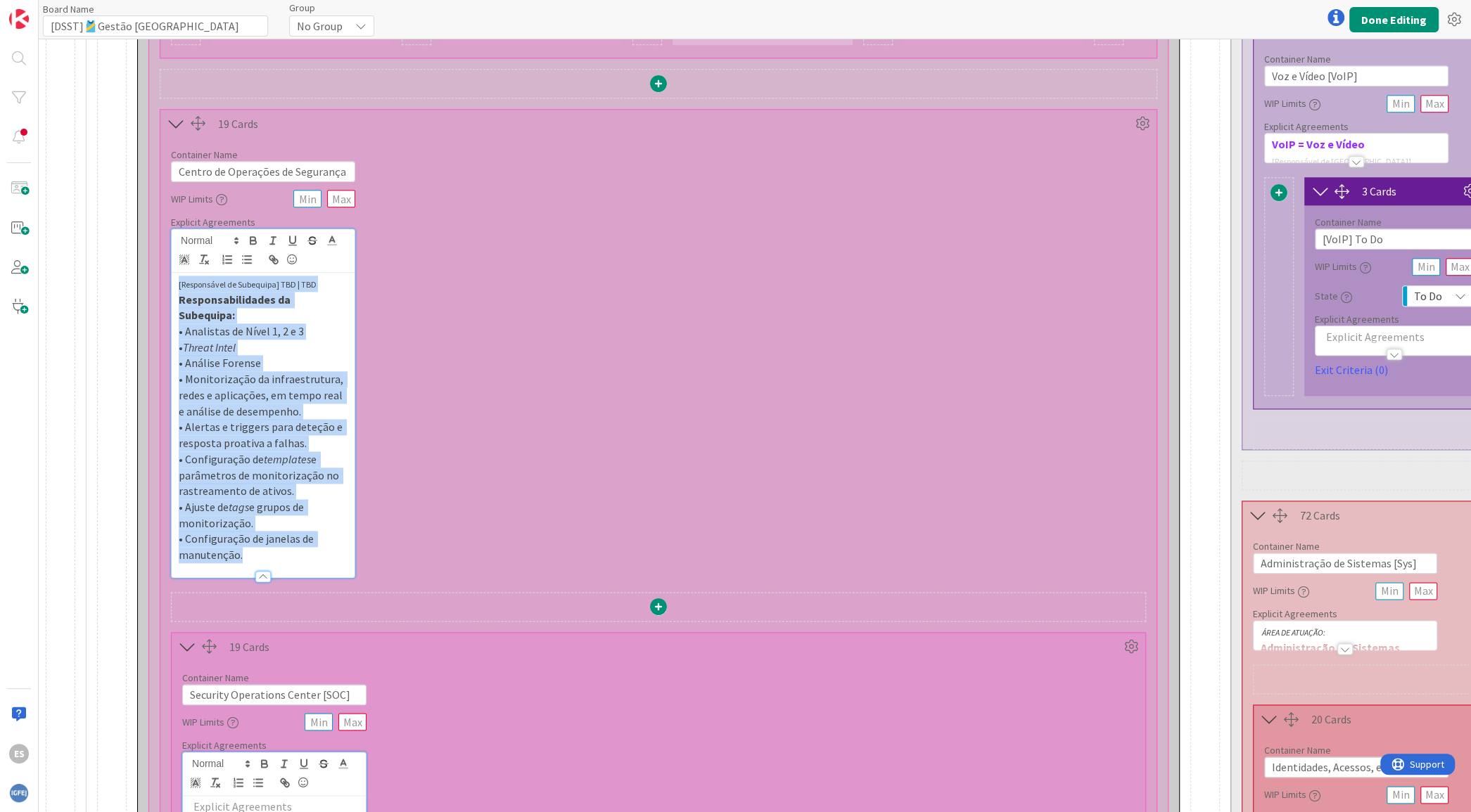
drag, startPoint x: 268, startPoint y: 521, endPoint x: 156, endPoint y: 258, distance: 285.9
click at [156, 258] on div "12 Cards Container Name 37 / 64 Governance, Risk and Compliance [GRC] WIP Limit…" at bounding box center [658, 342] width 1018 height 2523
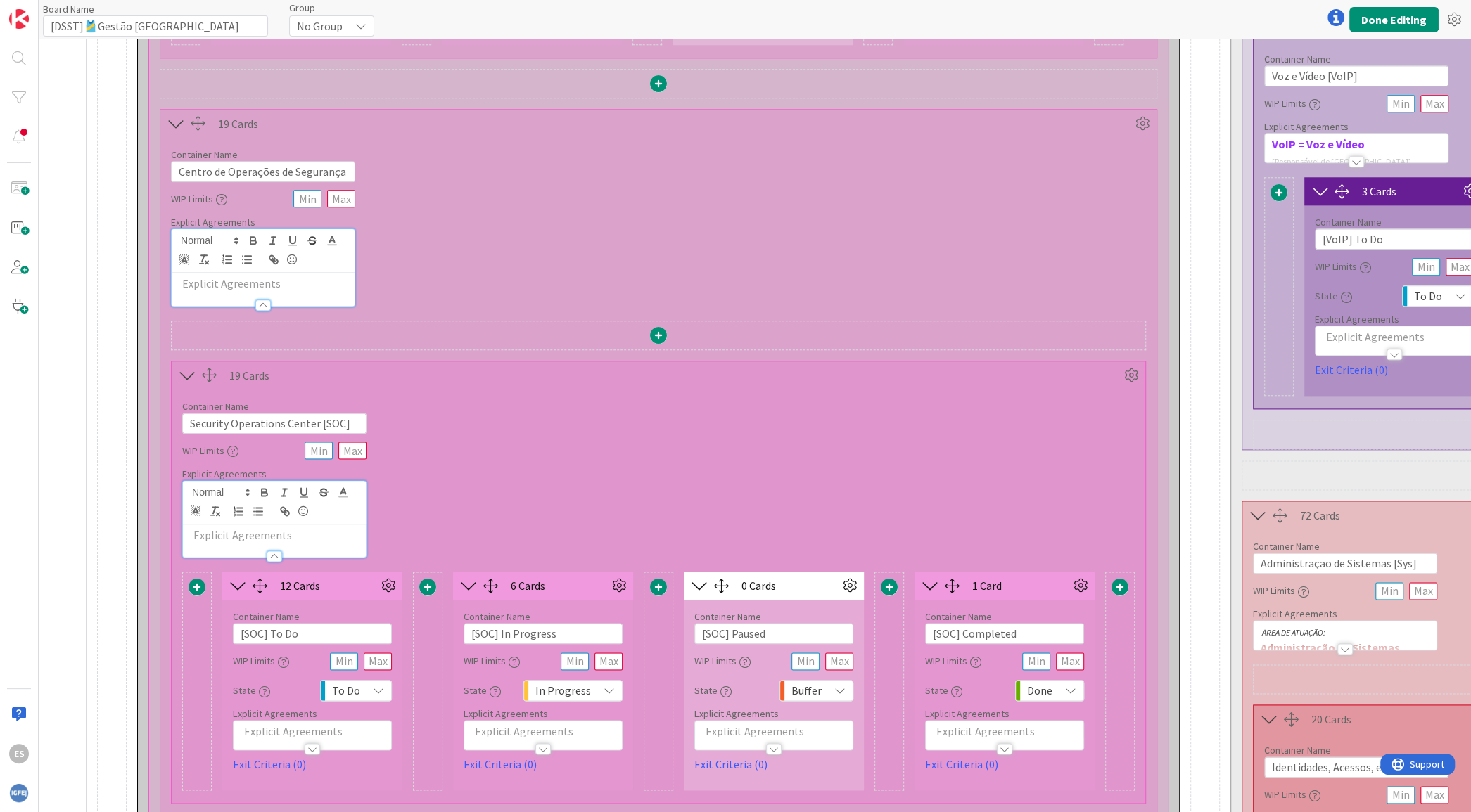
click at [235, 527] on p at bounding box center [274, 536] width 169 height 16
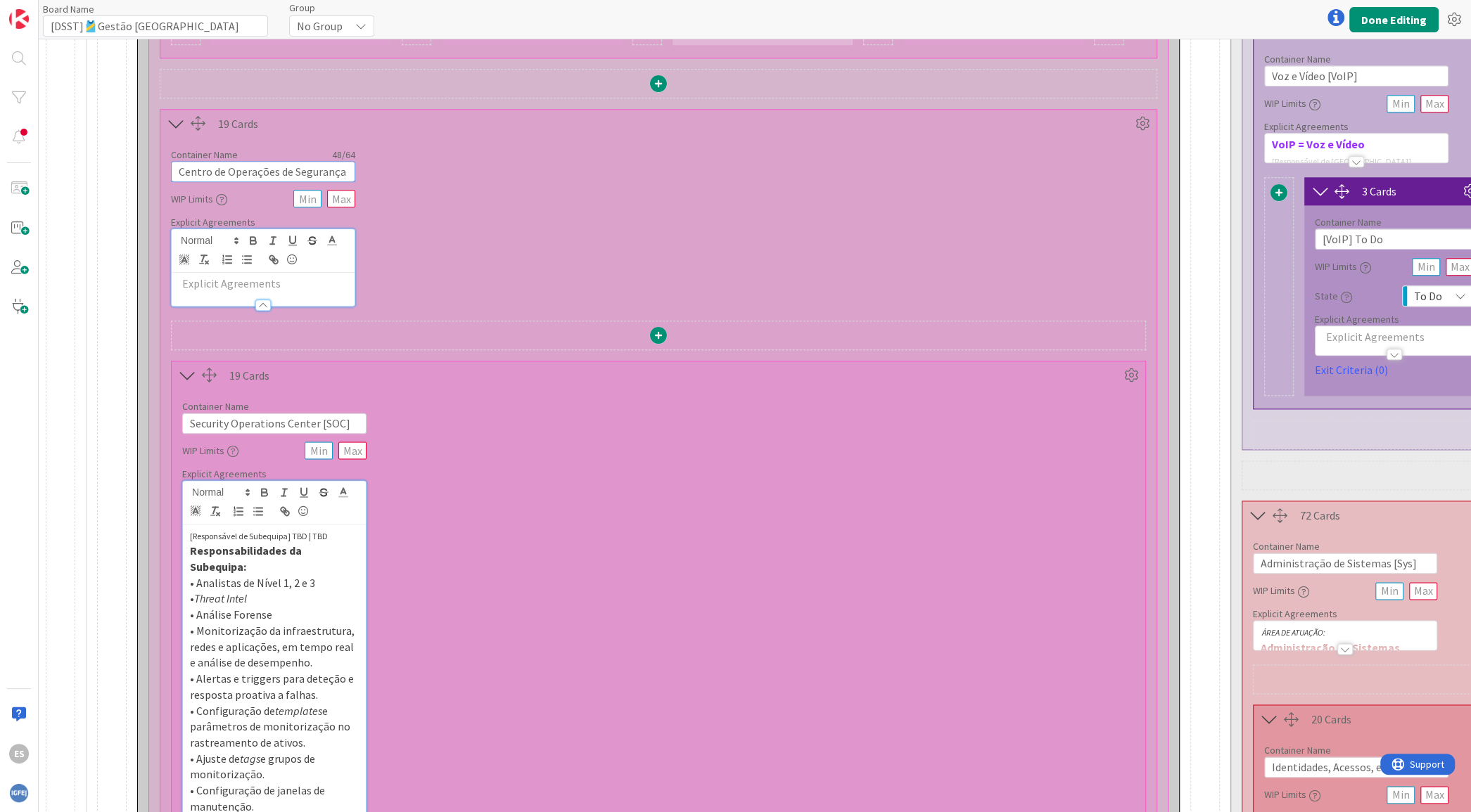
click at [333, 161] on input "Centro de Operações de Segurança - Monitorização" at bounding box center [263, 172] width 184 height 21
drag, startPoint x: 333, startPoint y: 152, endPoint x: 633, endPoint y: 145, distance: 300.1
click at [633, 145] on div "Container Name 48 / 64 Centro de Operações de Segurança - Monitorização WIP Lim…" at bounding box center [658, 222] width 996 height 169
click at [281, 161] on input "Centro de Operações de Segurança - Monitorização" at bounding box center [263, 172] width 184 height 21
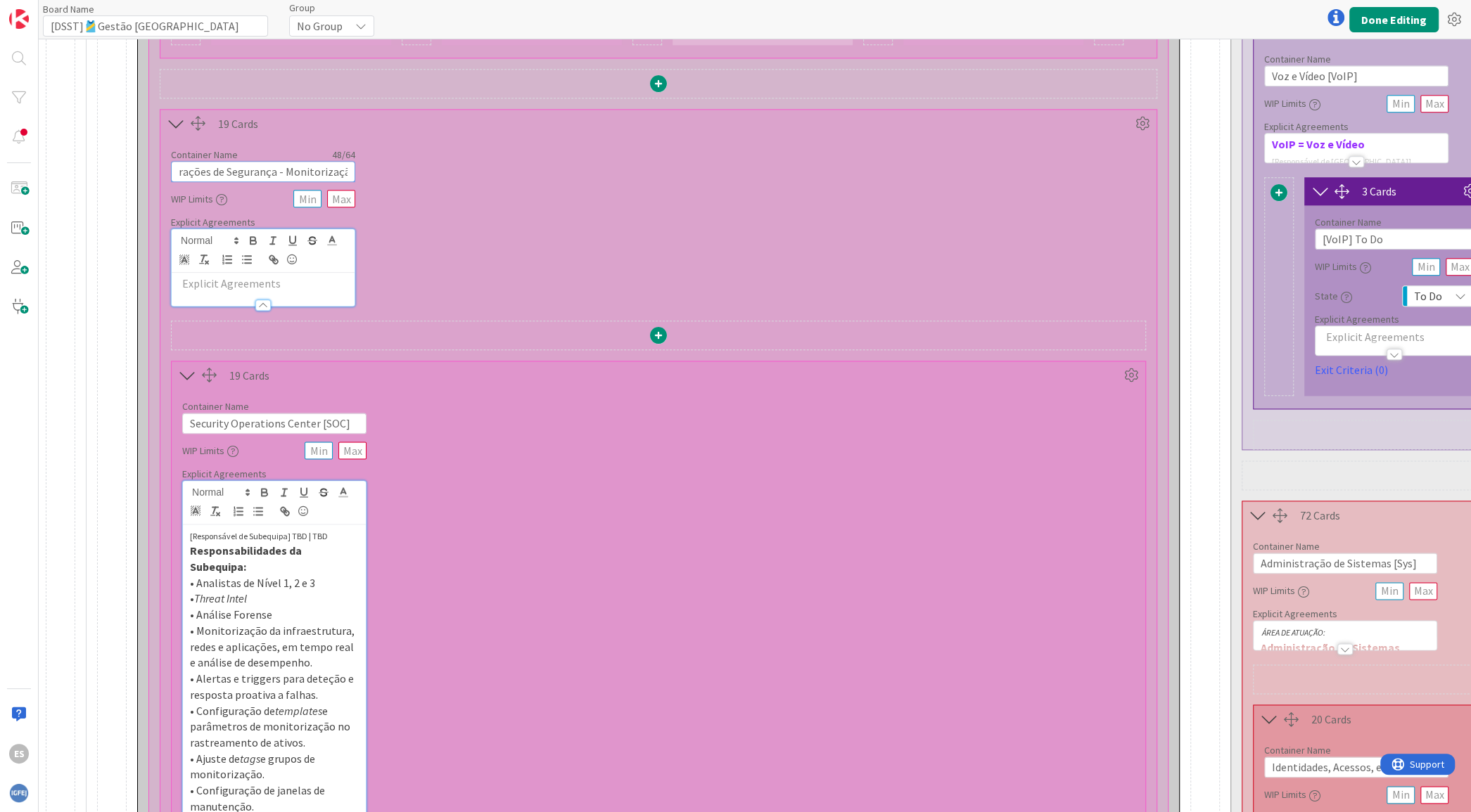
drag, startPoint x: 178, startPoint y: 154, endPoint x: 273, endPoint y: 159, distance: 95.1
click at [273, 161] on input "Centro de Operações de Segurança - Monitorização" at bounding box center [263, 172] width 184 height 21
drag, startPoint x: 345, startPoint y: 155, endPoint x: 105, endPoint y: 154, distance: 240.0
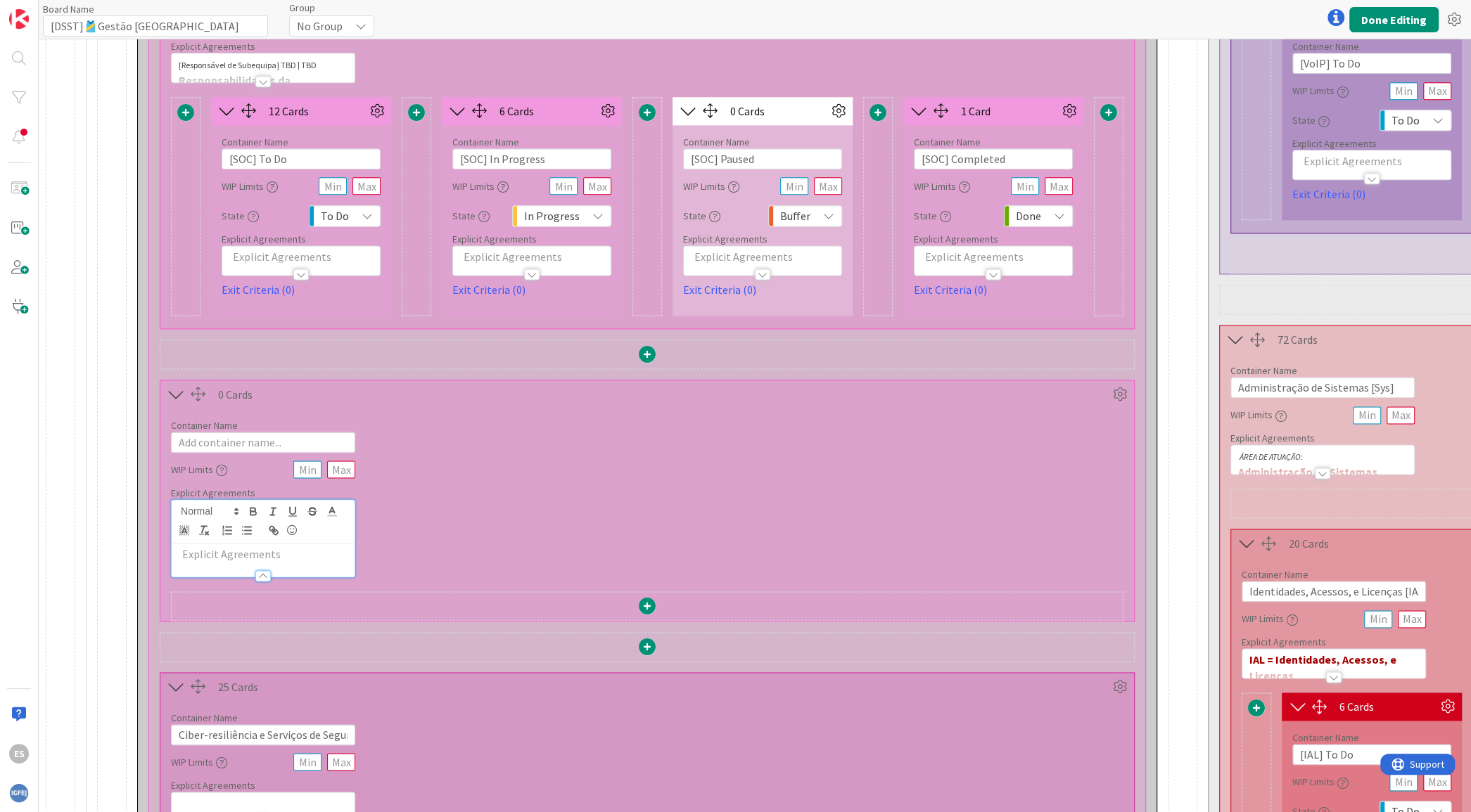
scroll to position [1757, 0]
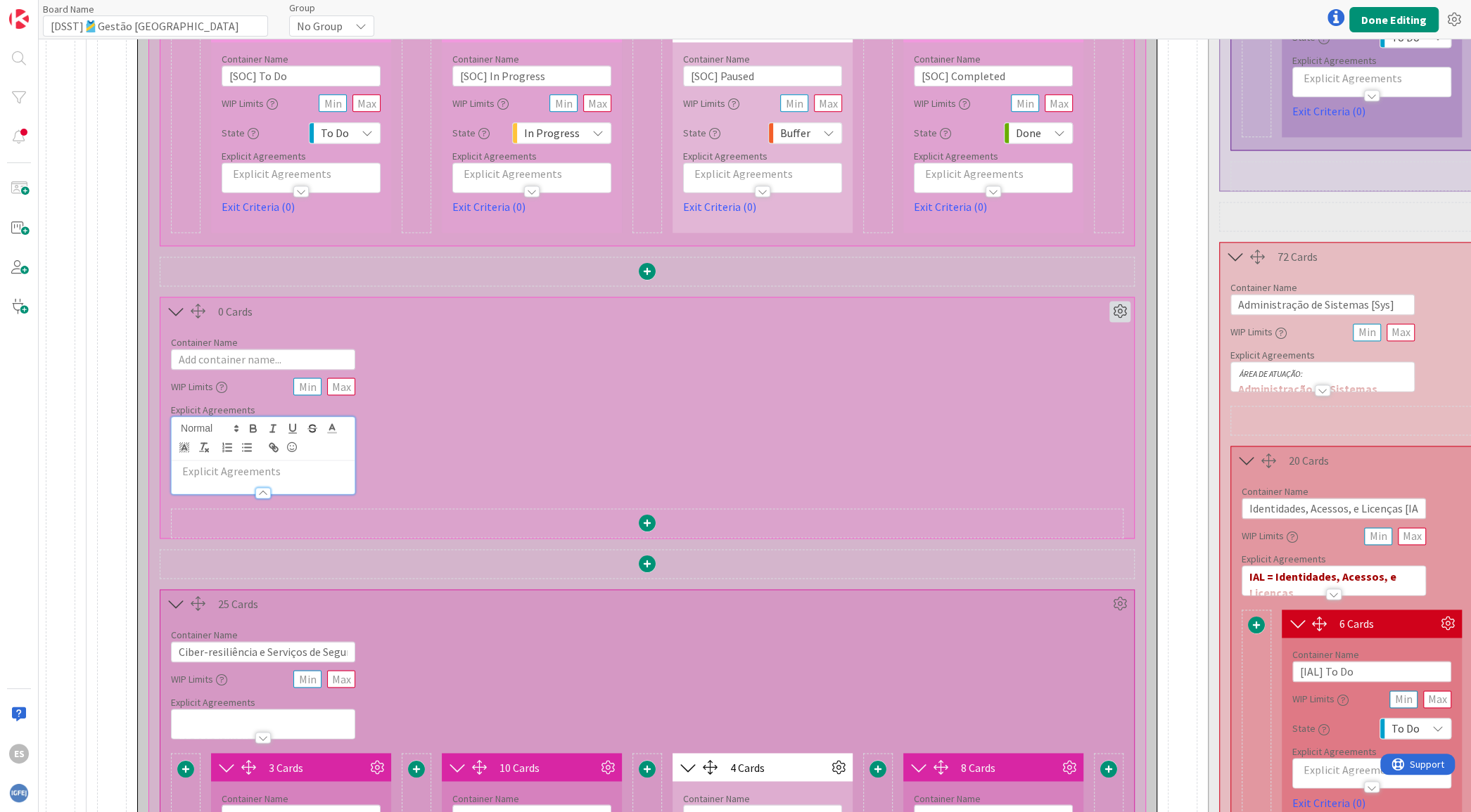
click at [1116, 301] on icon at bounding box center [1120, 312] width 21 height 21
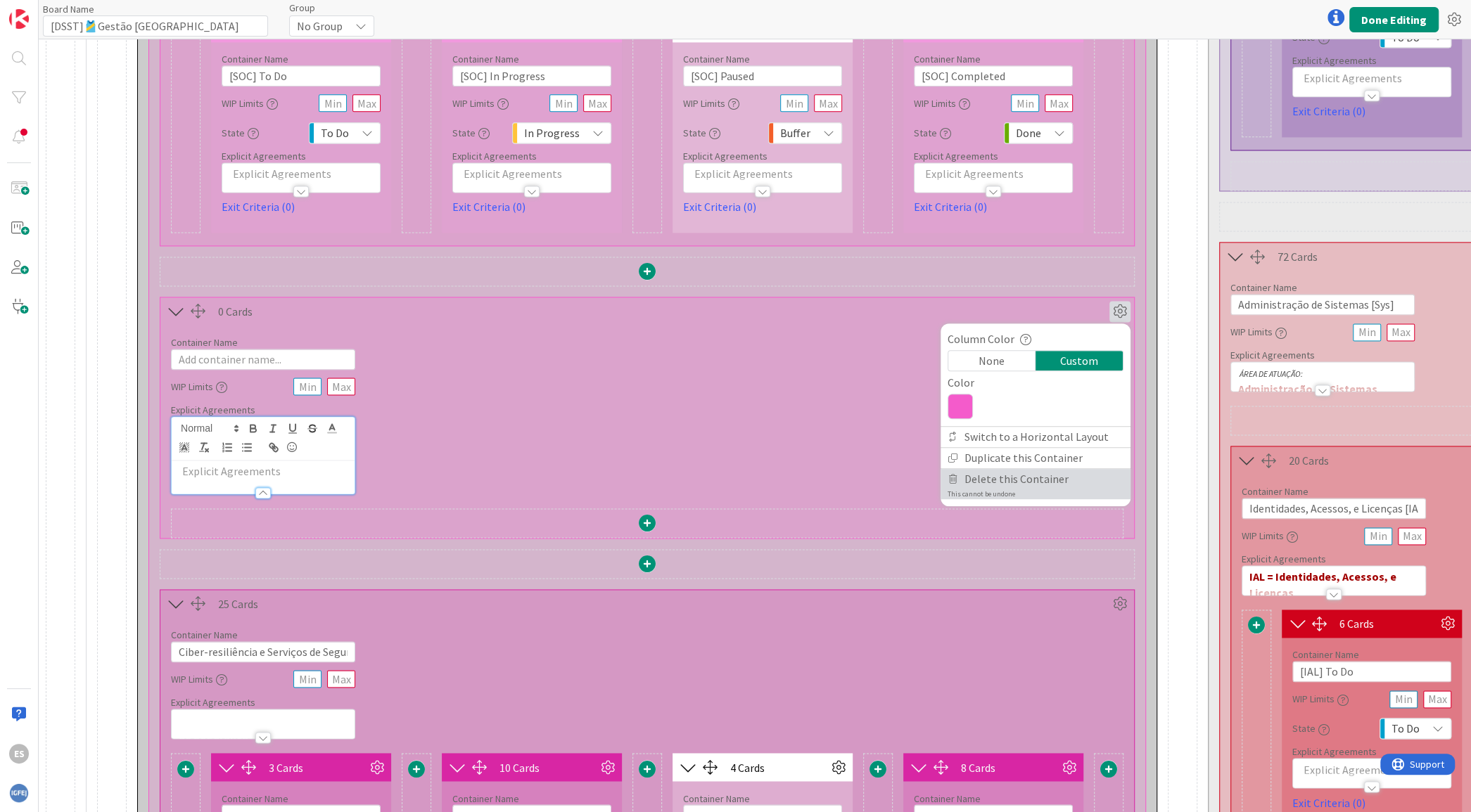
click at [988, 469] on span "Delete this Container" at bounding box center [1016, 479] width 104 height 20
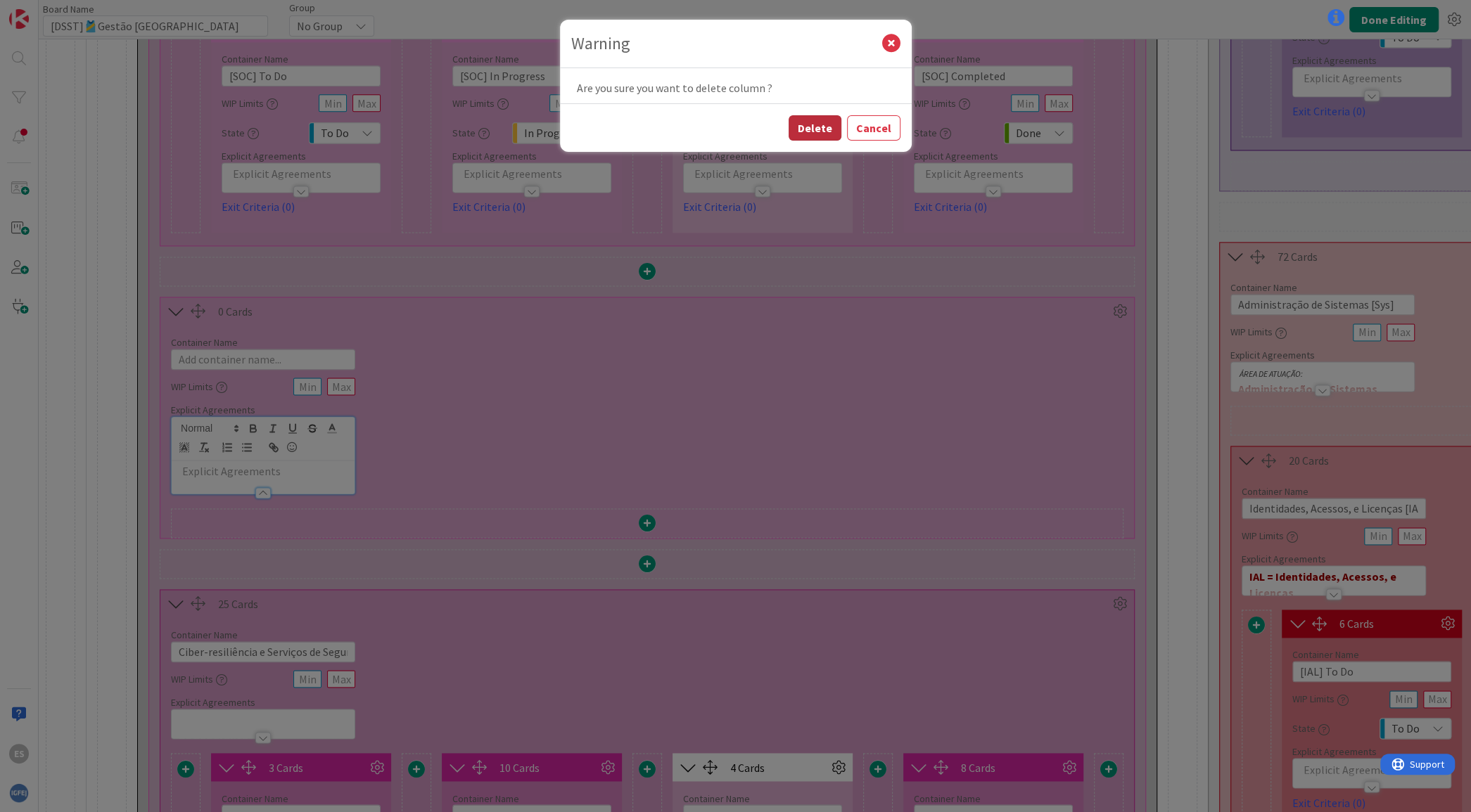
click at [831, 133] on button "Delete" at bounding box center [815, 128] width 52 height 25
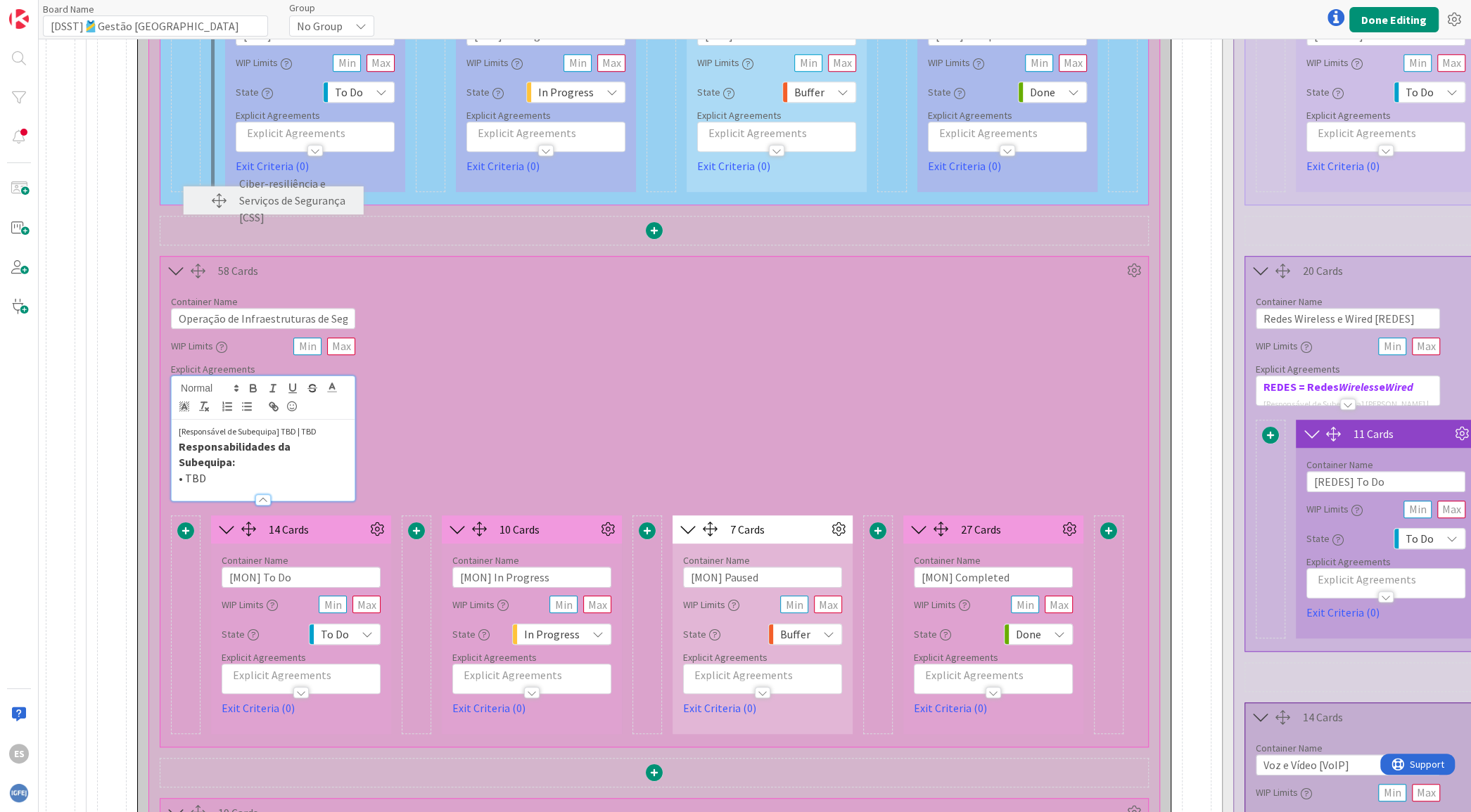
scroll to position [802, 0]
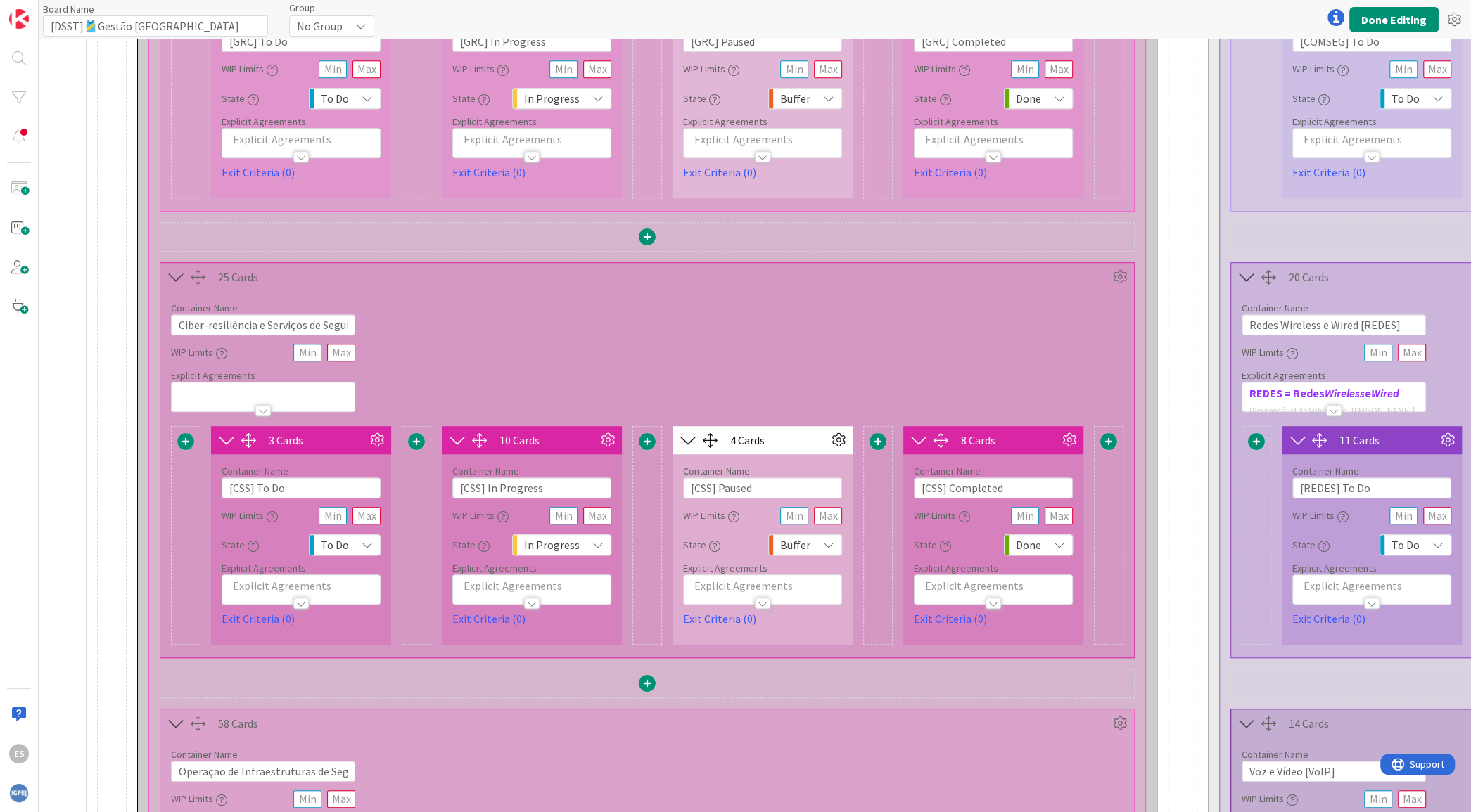
click at [266, 399] on div at bounding box center [263, 404] width 183 height 15
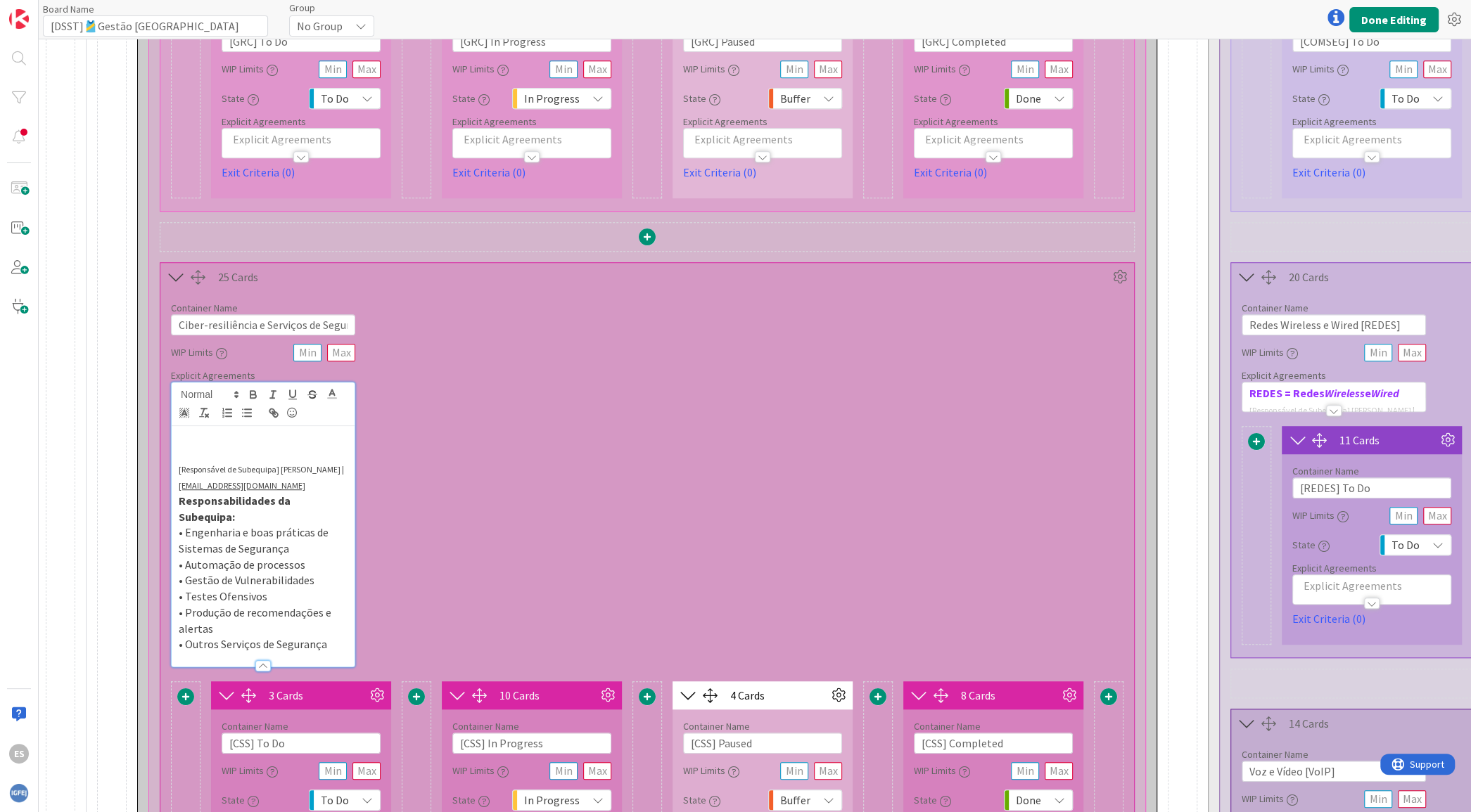
click at [227, 426] on div "CSS = Ciber-resiliência e Serviços de Segurança [Responsável de Subequipa] [PER…" at bounding box center [263, 546] width 183 height 240
drag, startPoint x: 228, startPoint y: 433, endPoint x: 280, endPoint y: 440, distance: 52.5
click at [229, 434] on strong "CSS = Ciber-resiliência e Serviços de Segurança" at bounding box center [263, 445] width 170 height 30
drag, startPoint x: 309, startPoint y: 450, endPoint x: 143, endPoint y: 429, distance: 167.3
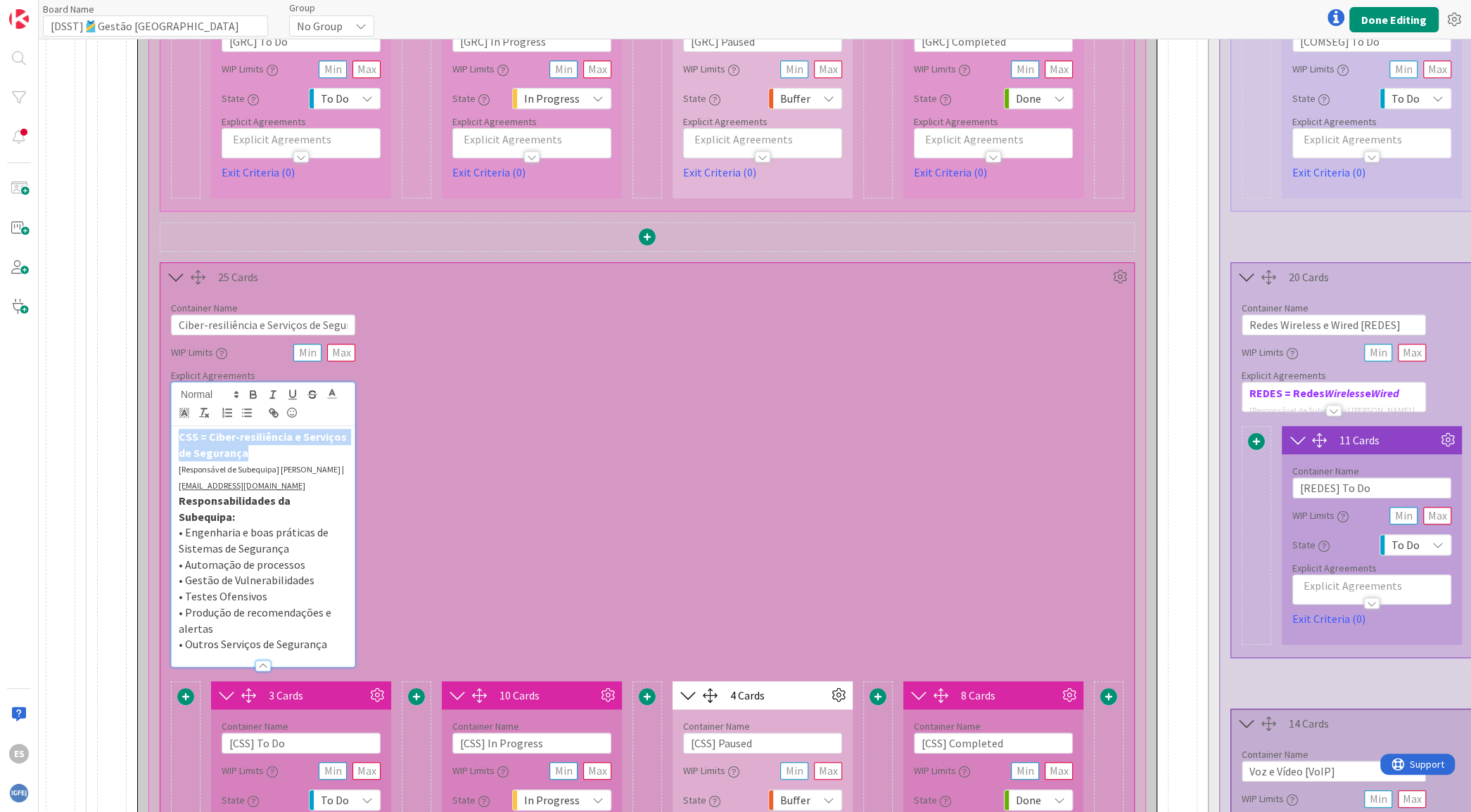
click at [288, 450] on p "CSS = Ciber-resiliência e Serviços de Segurança" at bounding box center [262, 445] width 169 height 31
drag, startPoint x: 325, startPoint y: 451, endPoint x: 160, endPoint y: 418, distance: 168.3
click at [160, 418] on div "Container Name 47 / 64 Ciber-resiliência e Serviços de Segurança [CSS] WIP Limi…" at bounding box center [647, 479] width 973 height 376
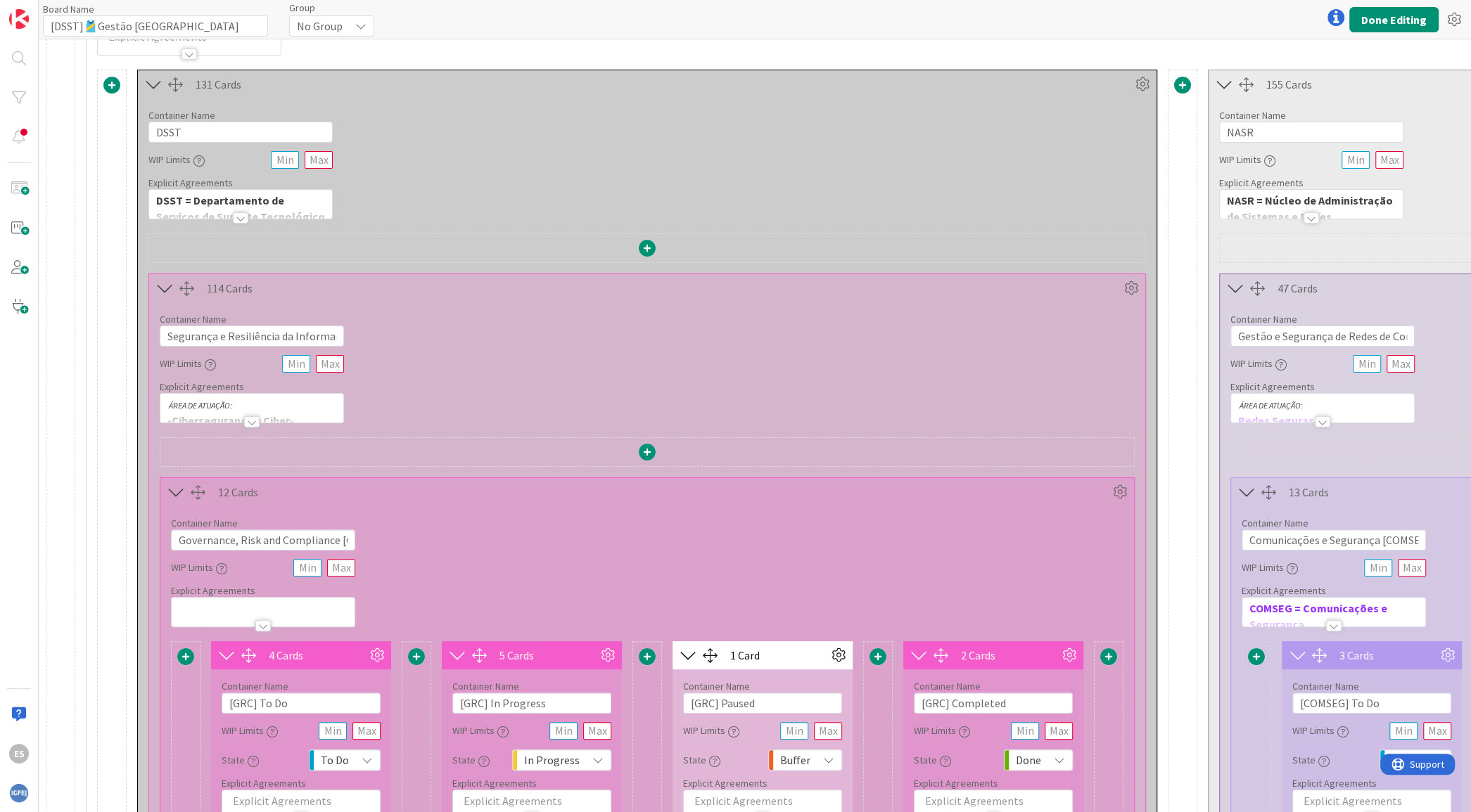
scroll to position [281, 0]
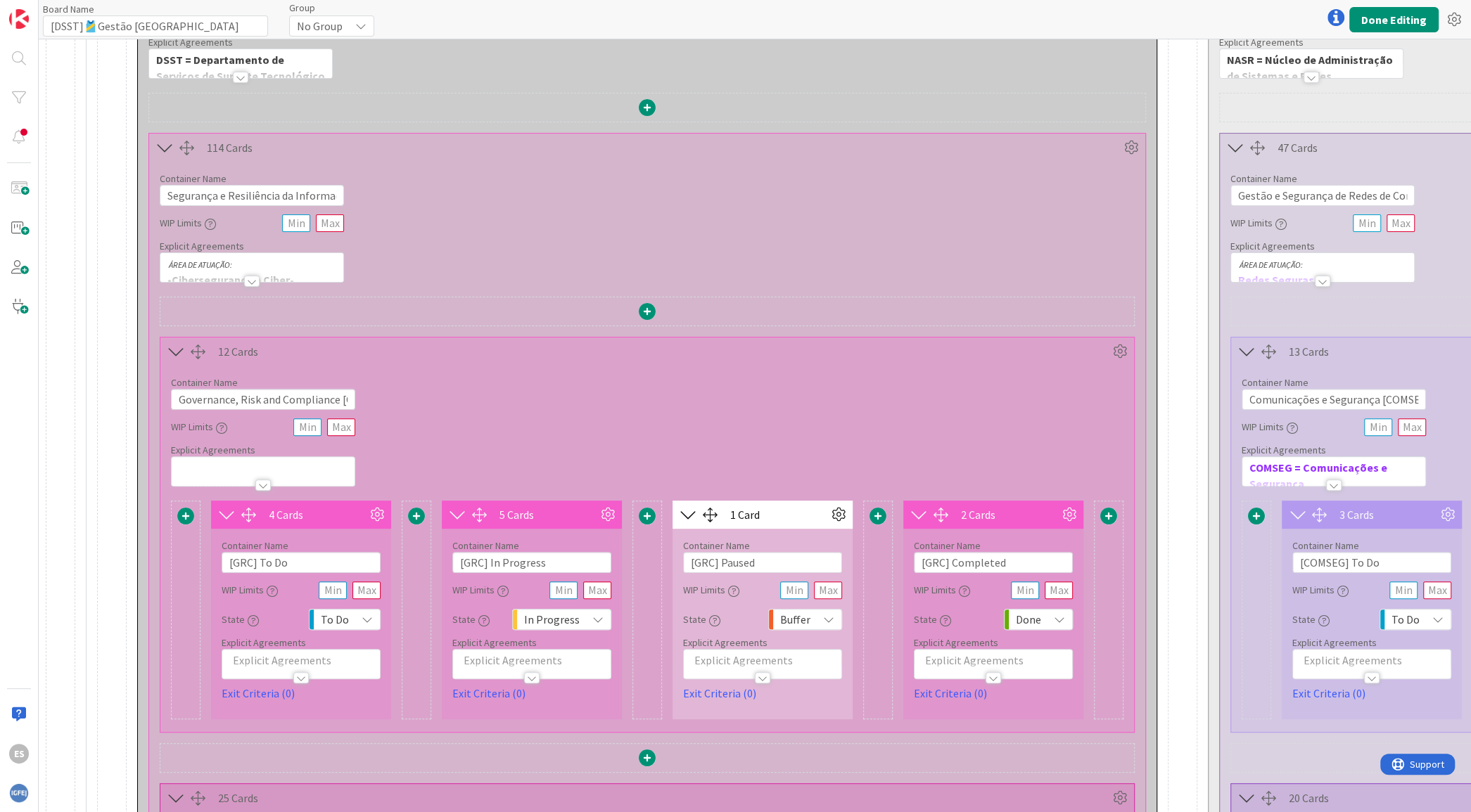
click at [247, 280] on div at bounding box center [252, 281] width 16 height 11
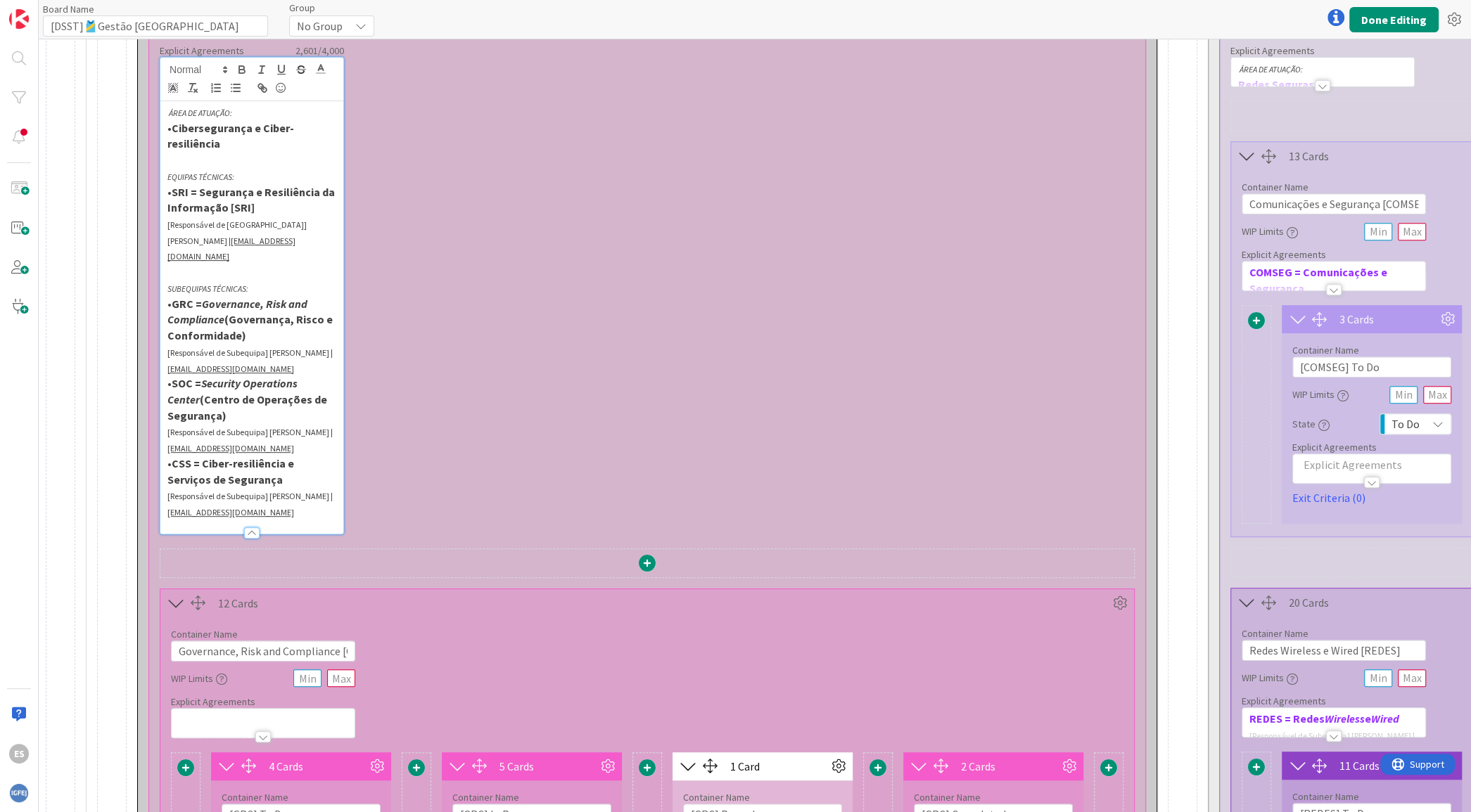
scroll to position [563, 0]
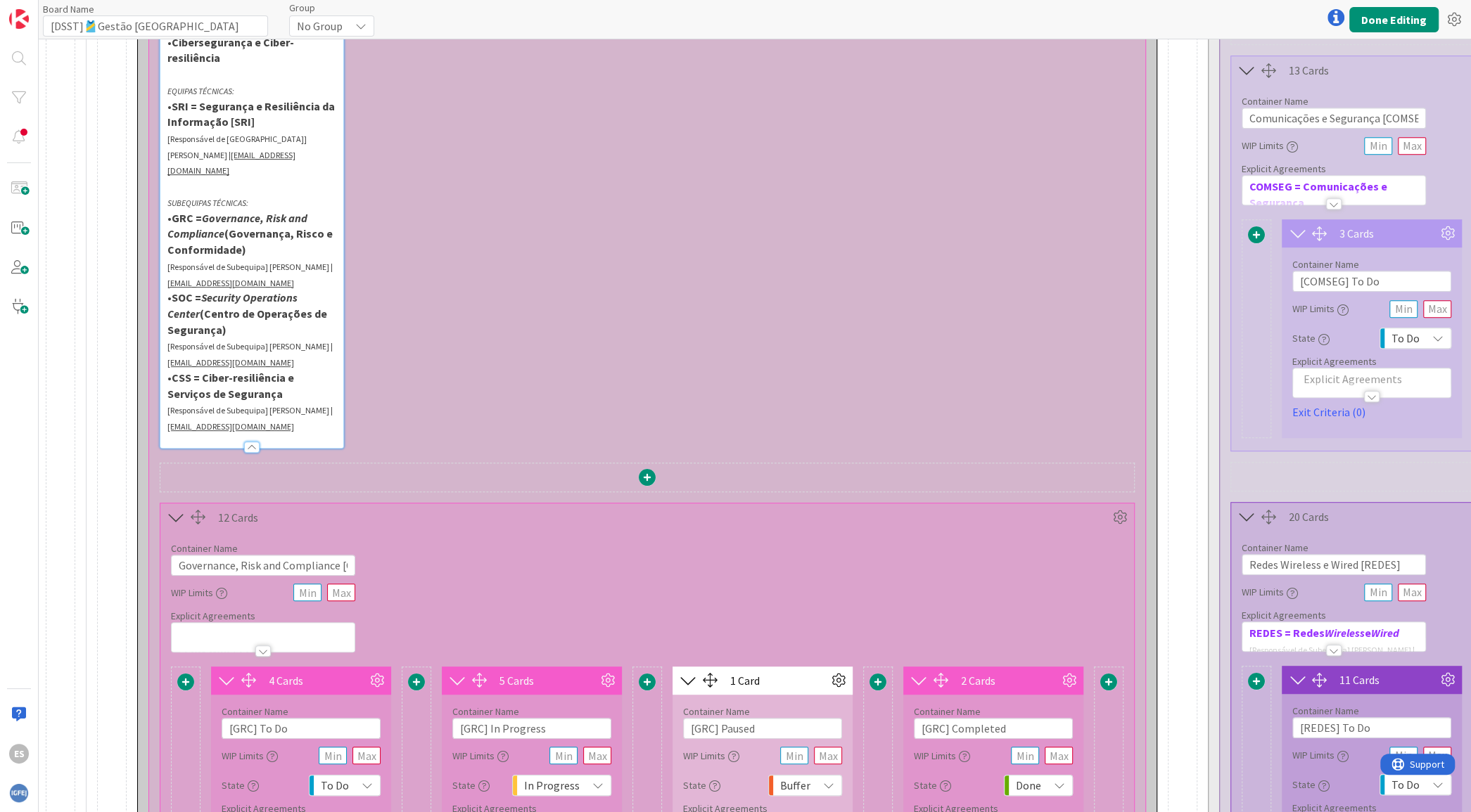
click at [274, 313] on p "• SOC = Security Operations Center (Centro de Operações de Segurança)" at bounding box center [251, 314] width 169 height 48
click at [300, 348] on p "[Responsável de Subequipa] [PERSON_NAME] | [EMAIL_ADDRESS][DOMAIN_NAME]" at bounding box center [251, 354] width 169 height 31
drag, startPoint x: 283, startPoint y: 330, endPoint x: 330, endPoint y: 333, distance: 47.1
click at [330, 341] on span "[Responsável de Subequipa] [PERSON_NAME] |" at bounding box center [250, 346] width 166 height 10
drag, startPoint x: 287, startPoint y: 350, endPoint x: 166, endPoint y: 346, distance: 121.1
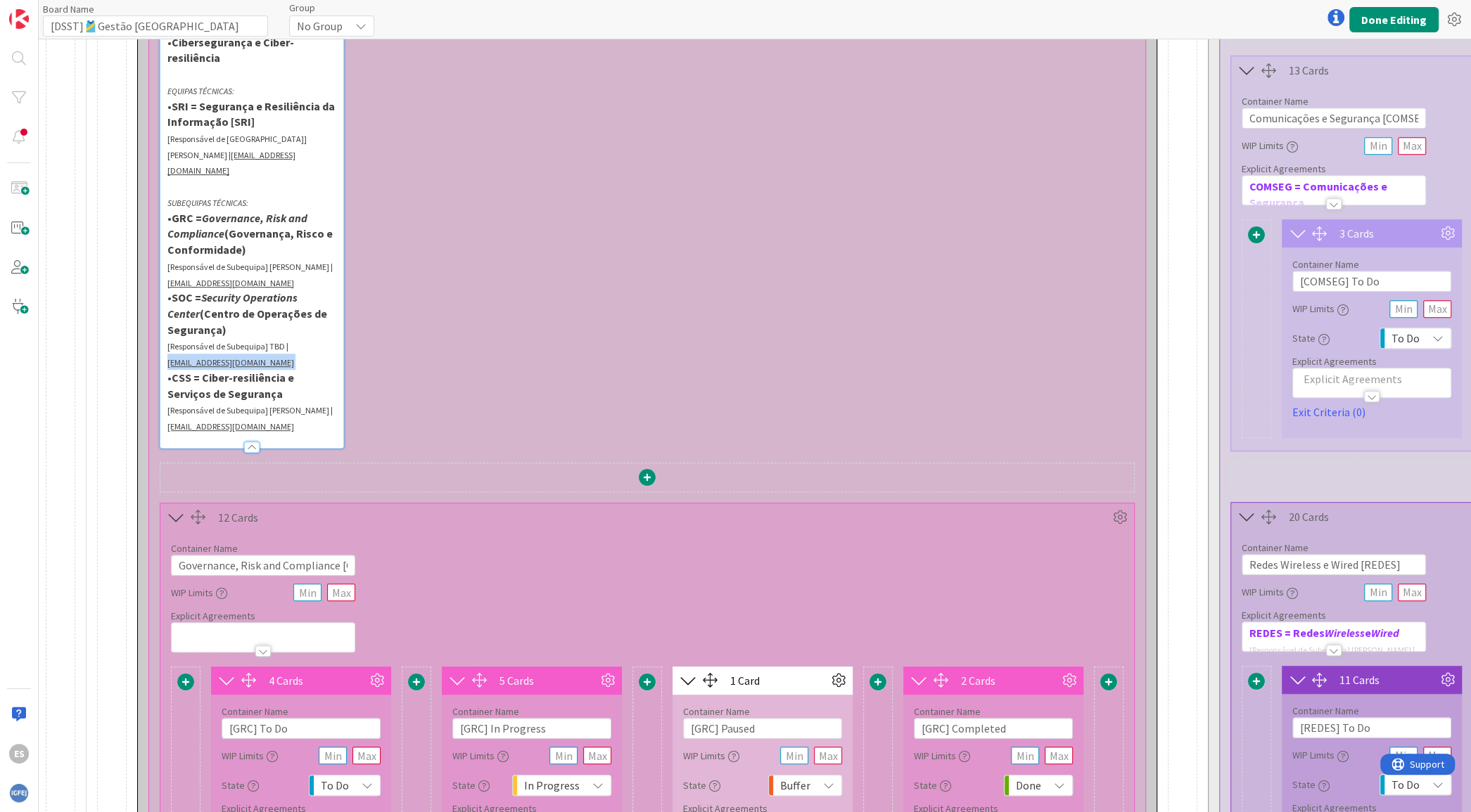
click at [166, 346] on div "ÁREA DE ATUAÇÃO: • Cibersegurança e Ciber-resiliência EQUIPAS TÉCNICAS: • SRI =…" at bounding box center [252, 231] width 183 height 432
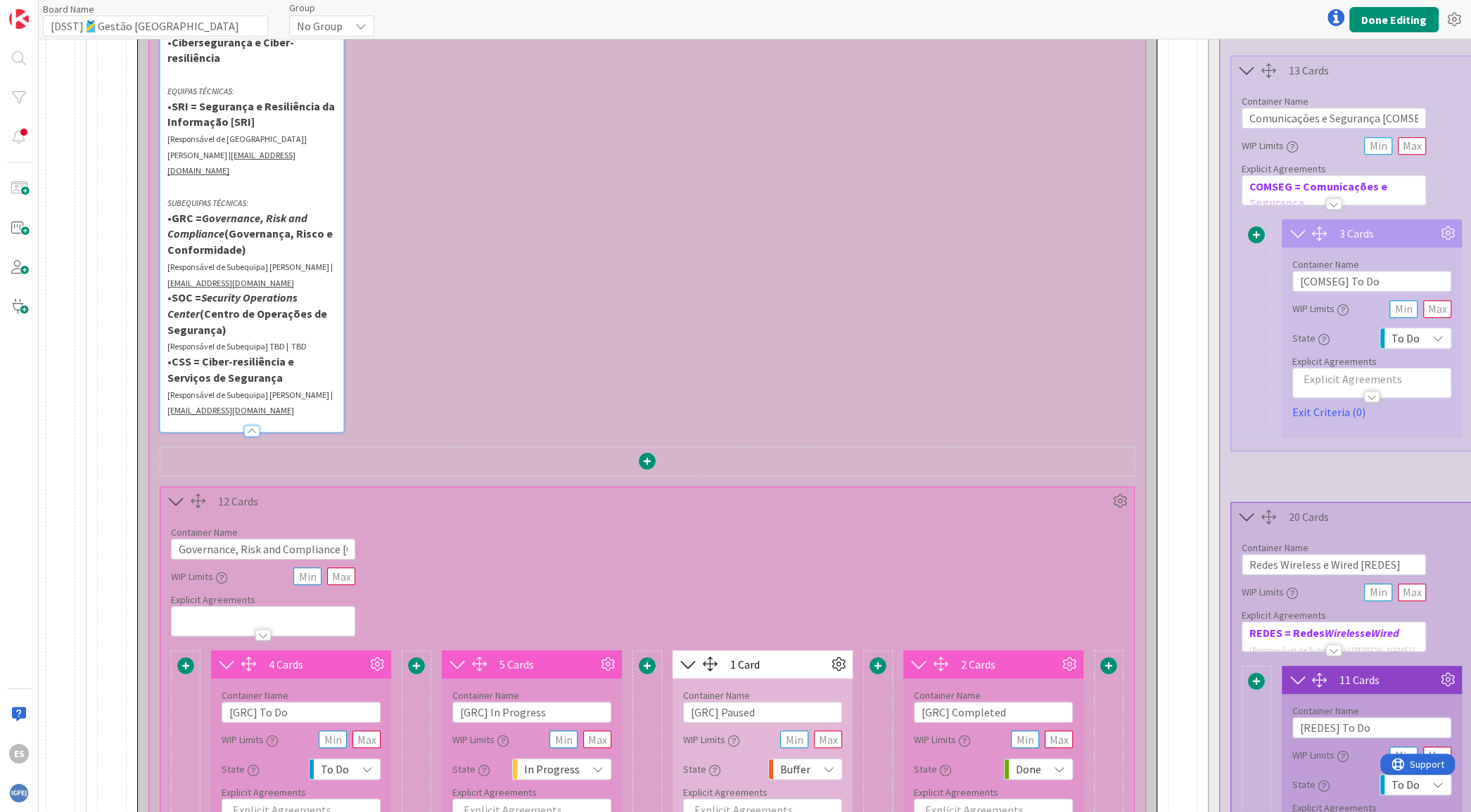
click at [261, 227] on p "• GRC = Governance, Risk and Compliance (Governança, Risco e Conformidade)" at bounding box center [251, 234] width 169 height 48
drag, startPoint x: 297, startPoint y: 394, endPoint x: 160, endPoint y: 351, distance: 143.6
click at [160, 351] on div "ÁREA DE ATUAÇÃO: • Cibersegurança e Ciber-resiliência EQUIPAS TÉCNICAS: • SRI =…" at bounding box center [252, 224] width 183 height 416
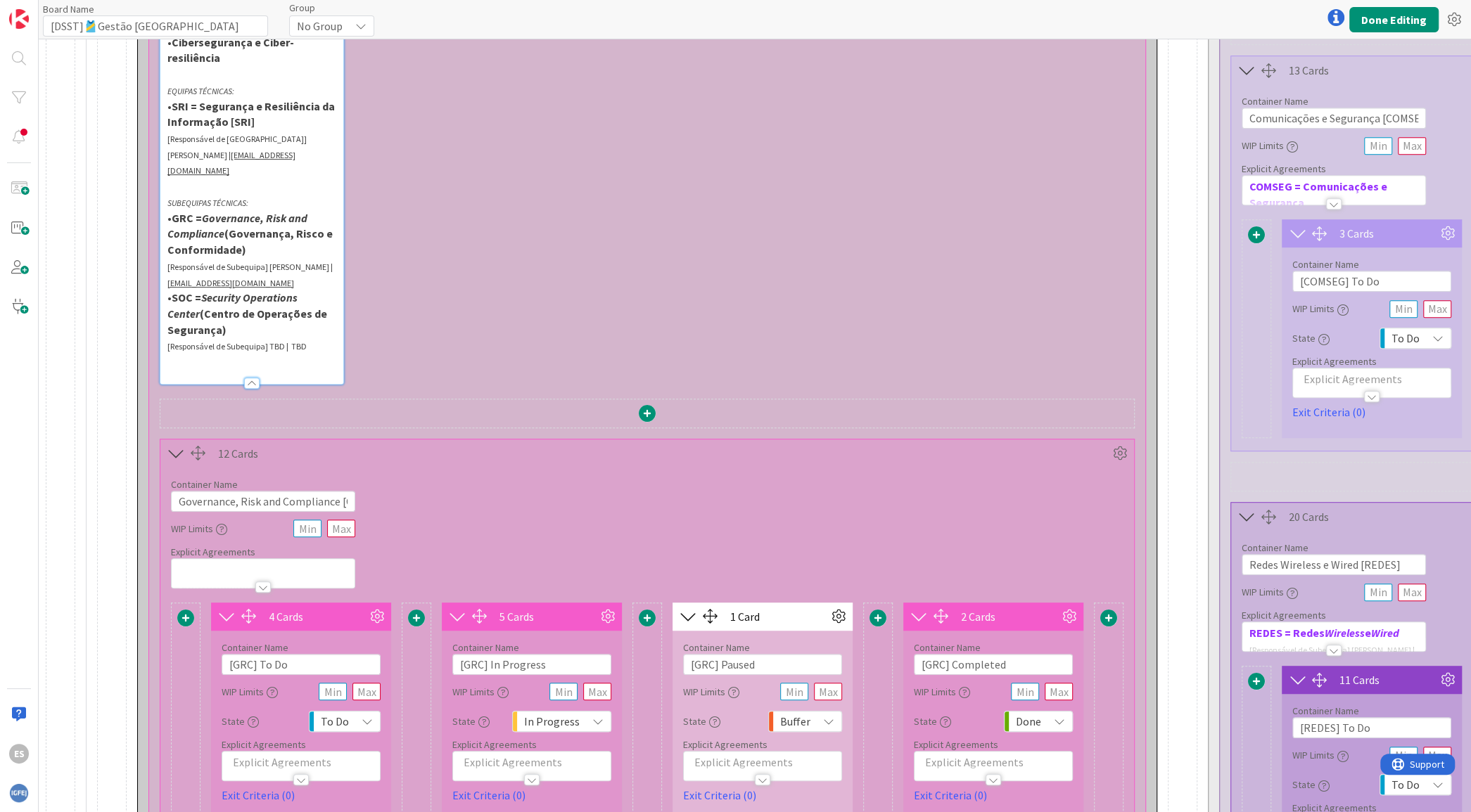
click at [289, 267] on p "[Responsável de Subequipa] [PERSON_NAME] | [EMAIL_ADDRESS][DOMAIN_NAME]" at bounding box center [251, 273] width 169 height 31
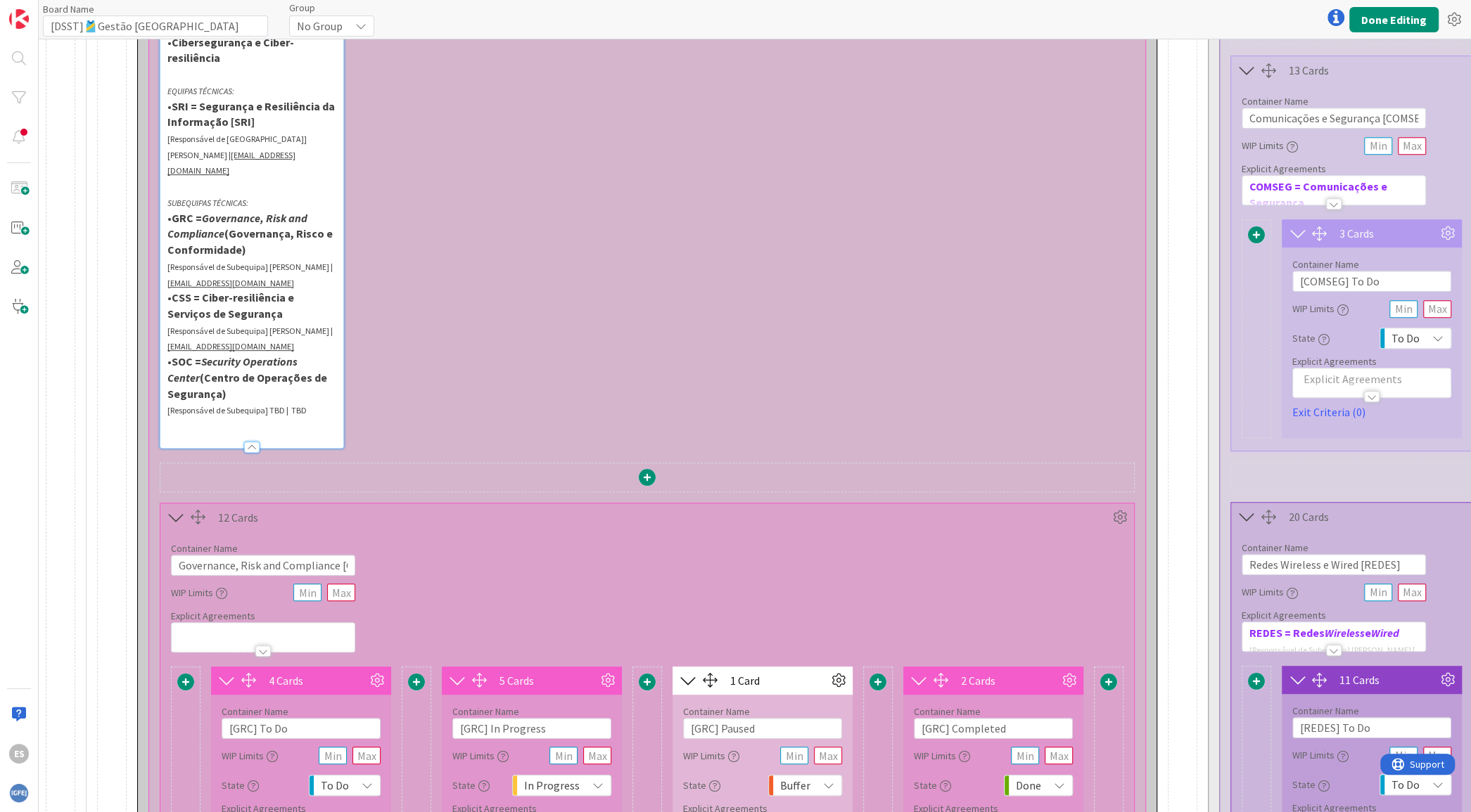
drag, startPoint x: 324, startPoint y: 393, endPoint x: 145, endPoint y: 346, distance: 185.1
copy div "• SOC = Security Operations Center (Centro de Operações de Segurança) [Responsá…"
click at [323, 402] on p "[Responsável de Subequipa] TBD | TBD" at bounding box center [251, 410] width 169 height 16
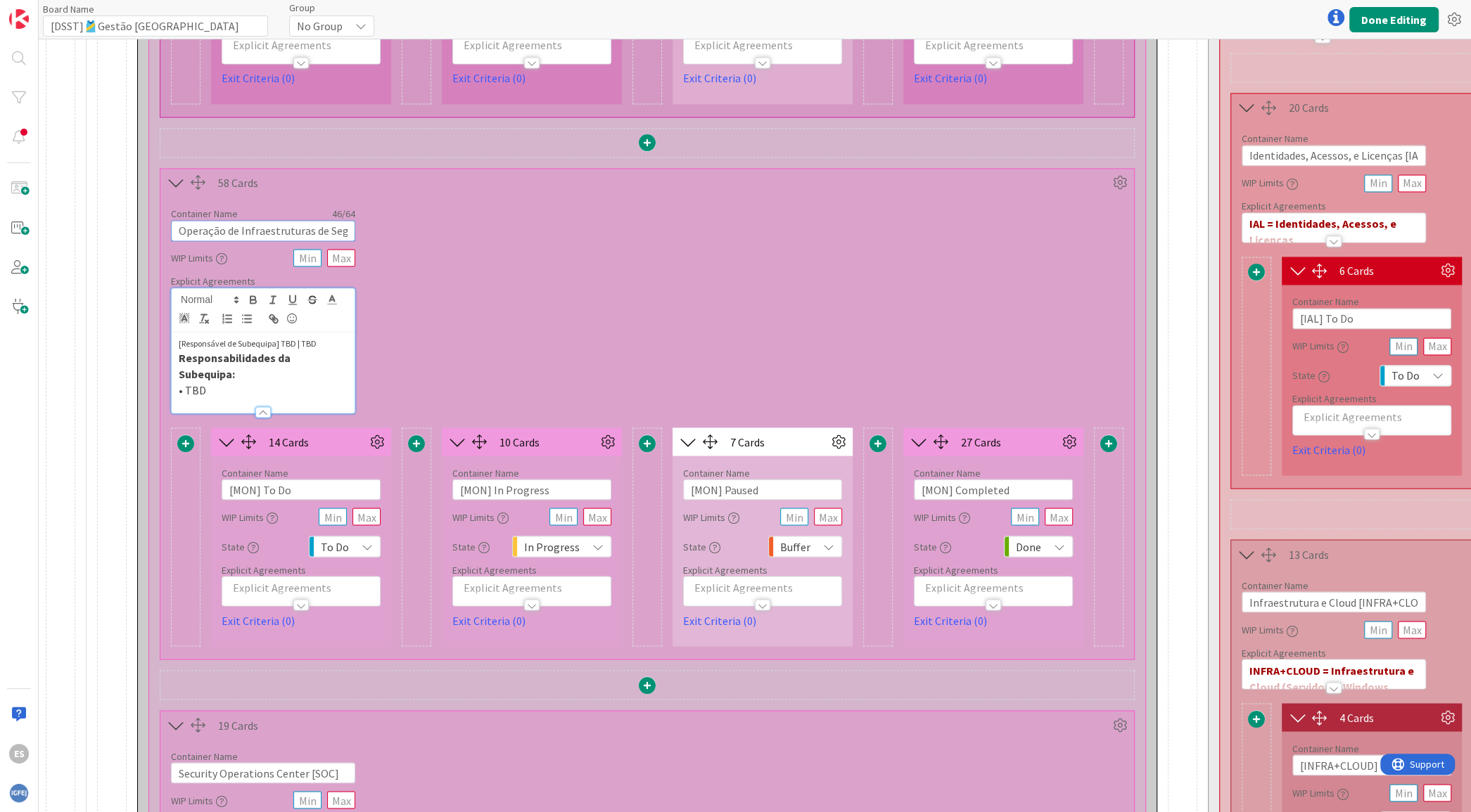
scroll to position [0, 53]
drag, startPoint x: 178, startPoint y: 194, endPoint x: 324, endPoint y: 210, distance: 146.9
click at [324, 210] on div "Container Name 46 / 64 Operação de Infraestruturas de Segurança [OIS] WIP Limit…" at bounding box center [263, 305] width 184 height 216
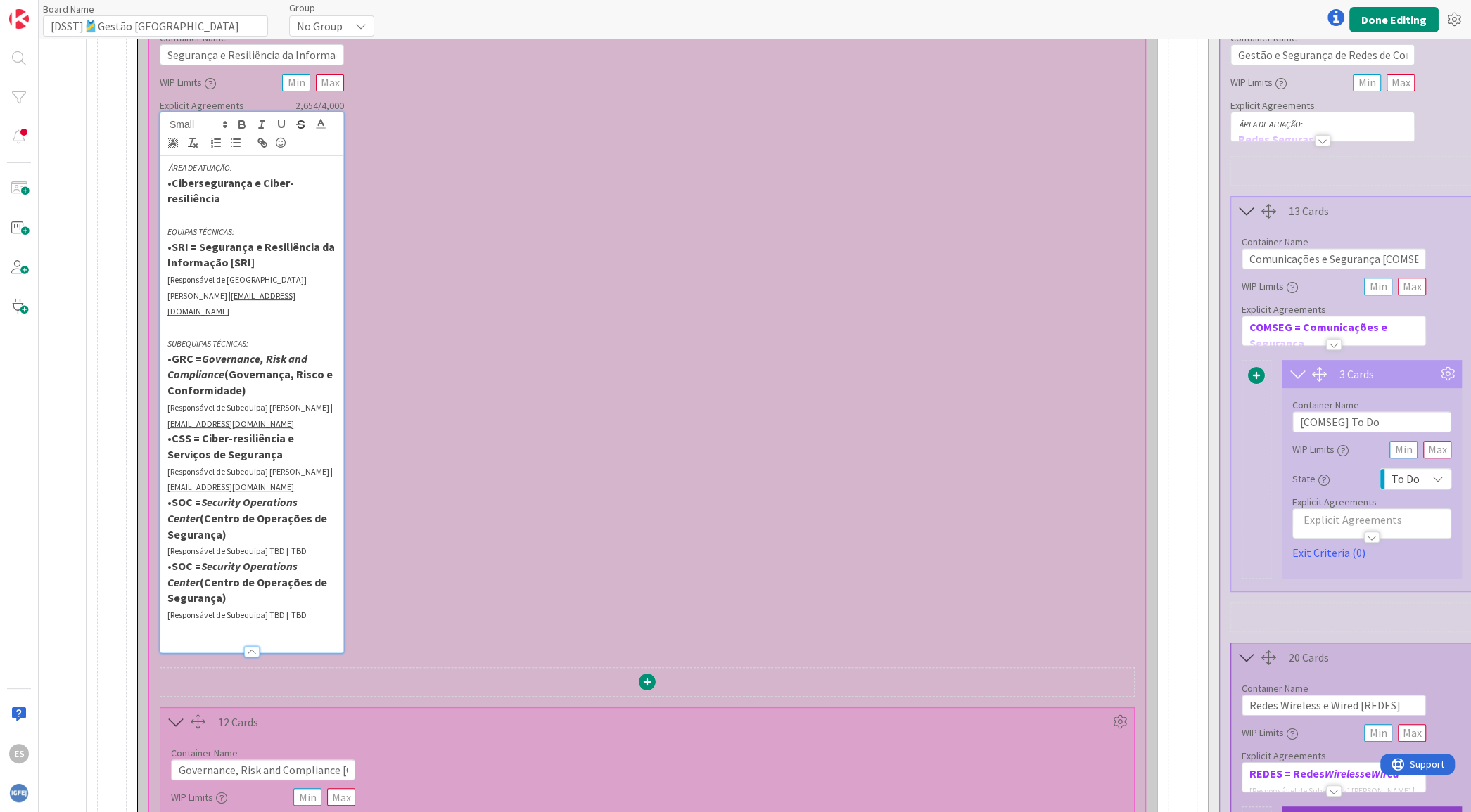
scroll to position [0, 0]
click at [190, 559] on strong "SOC = Security Operations Center (Centro de Operações de Segurança)" at bounding box center [248, 581] width 162 height 46
drag, startPoint x: 189, startPoint y: 545, endPoint x: 175, endPoint y: 545, distance: 14.0
click at [175, 558] on p "• OIS = Security Operations Center (Centro de Operações de Segurança)" at bounding box center [251, 582] width 169 height 48
click at [241, 121] on icon "button" at bounding box center [241, 124] width 13 height 13
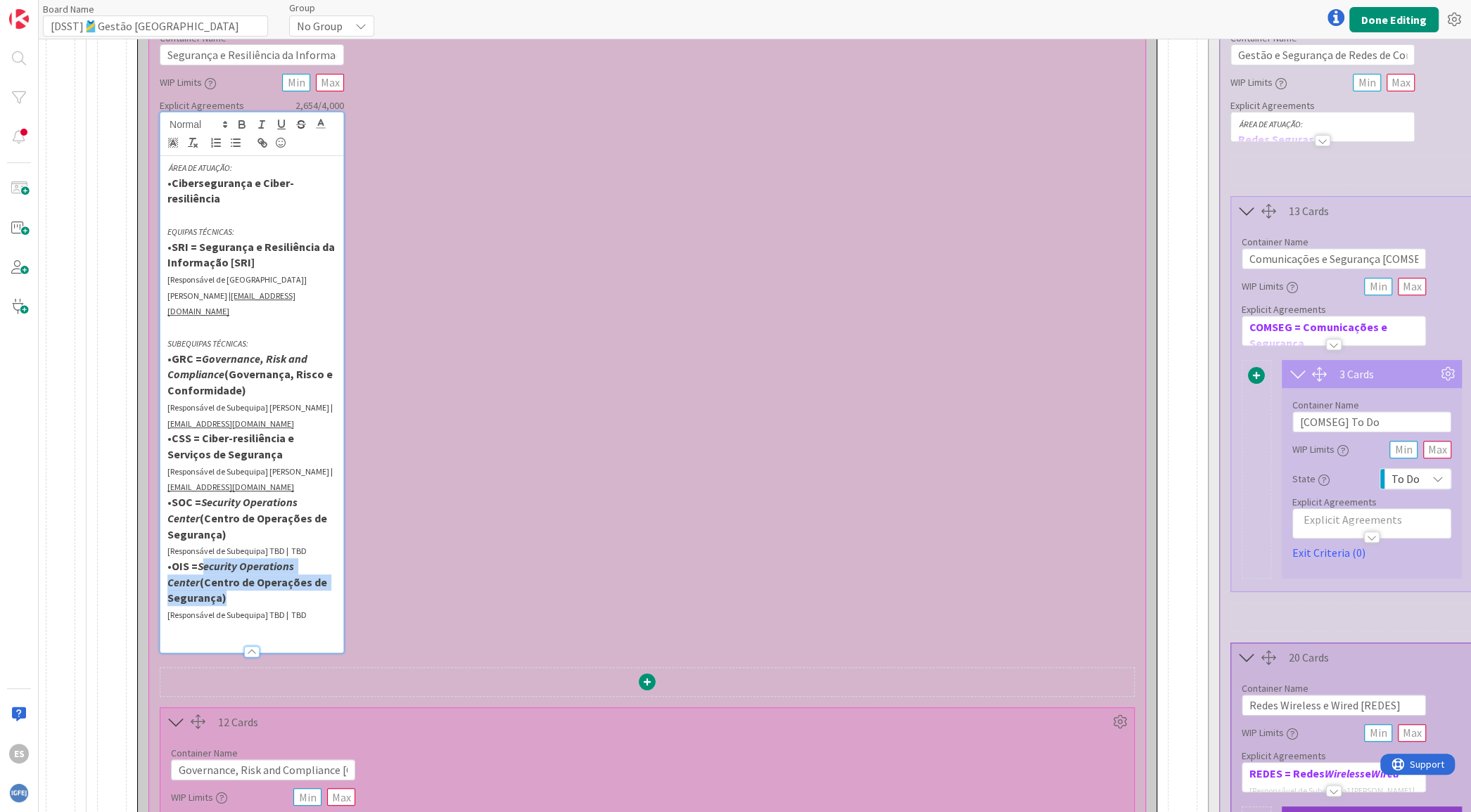
drag, startPoint x: 204, startPoint y: 546, endPoint x: 228, endPoint y: 578, distance: 40.0
click at [228, 578] on p "• OIS = Security Operations Center (Centro de Operações de Segurança)" at bounding box center [251, 582] width 169 height 48
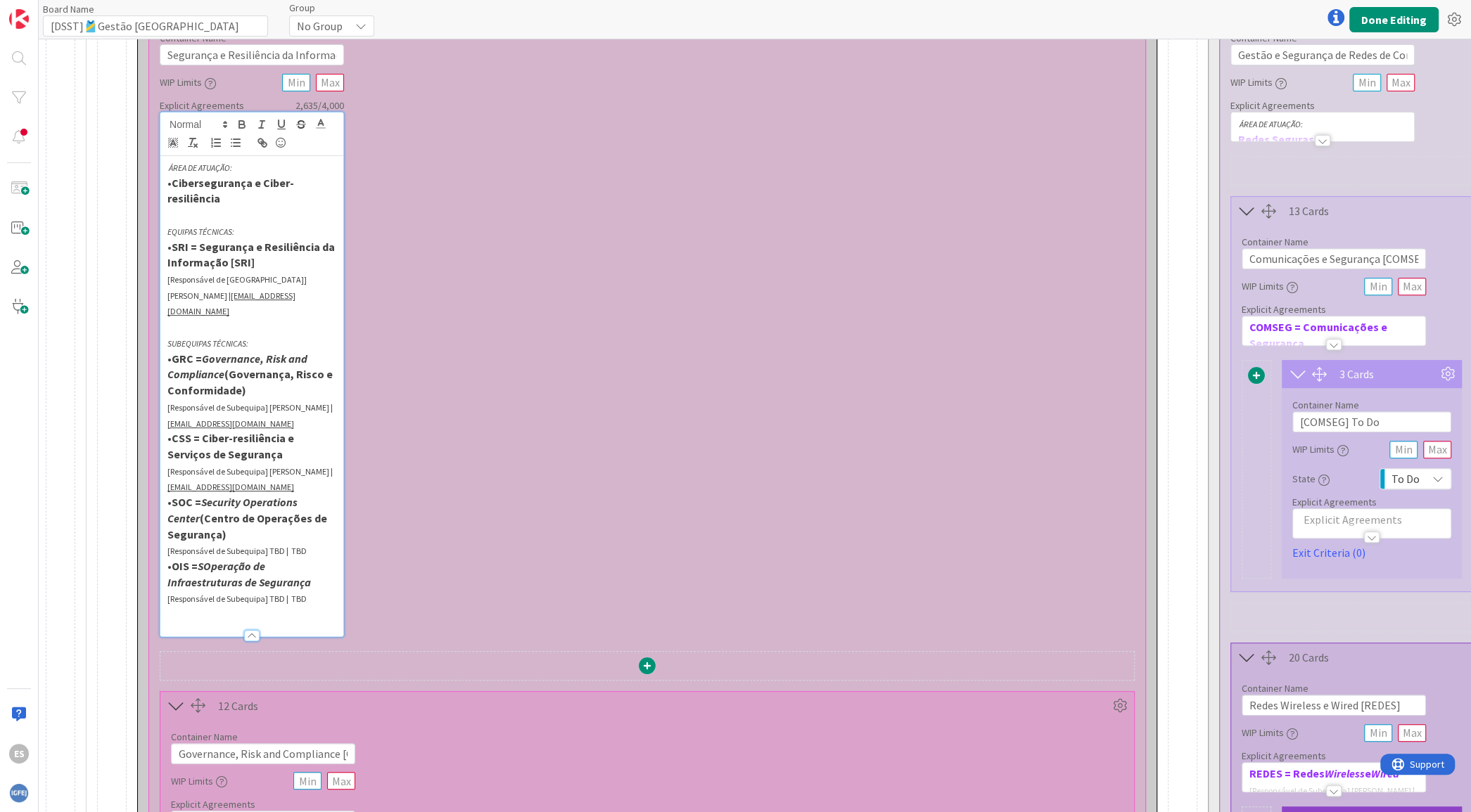
click at [213, 559] on em "SOperação de Infraestruturas de Segurança" at bounding box center [238, 574] width 143 height 30
drag, startPoint x: 324, startPoint y: 566, endPoint x: 199, endPoint y: 551, distance: 125.9
click at [199, 558] on p "• OIS = Operação de Infraestruturas de Segurança" at bounding box center [251, 574] width 169 height 31
click at [260, 121] on line "button" at bounding box center [262, 121] width 4 height 0
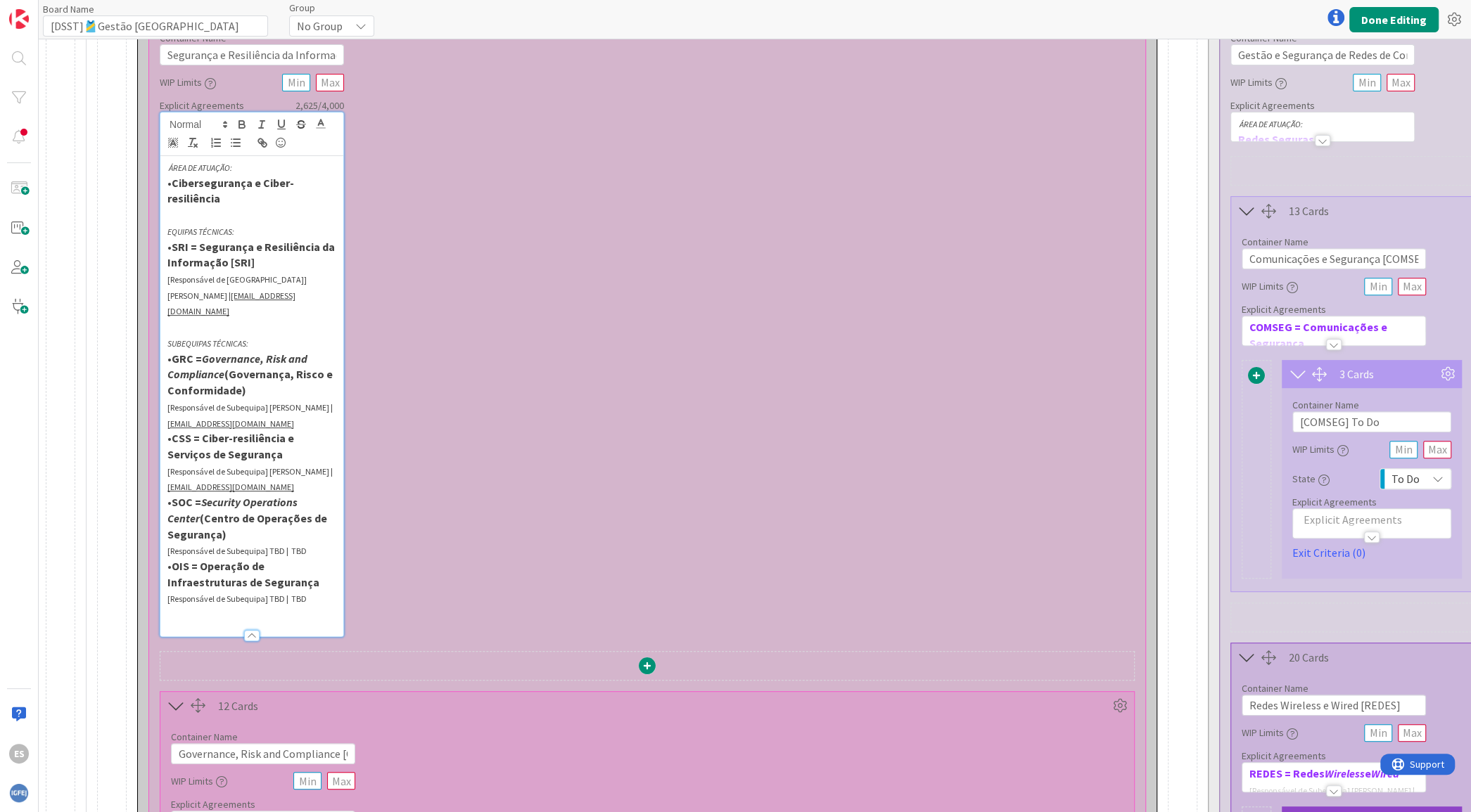
click at [327, 606] on p at bounding box center [251, 614] width 169 height 16
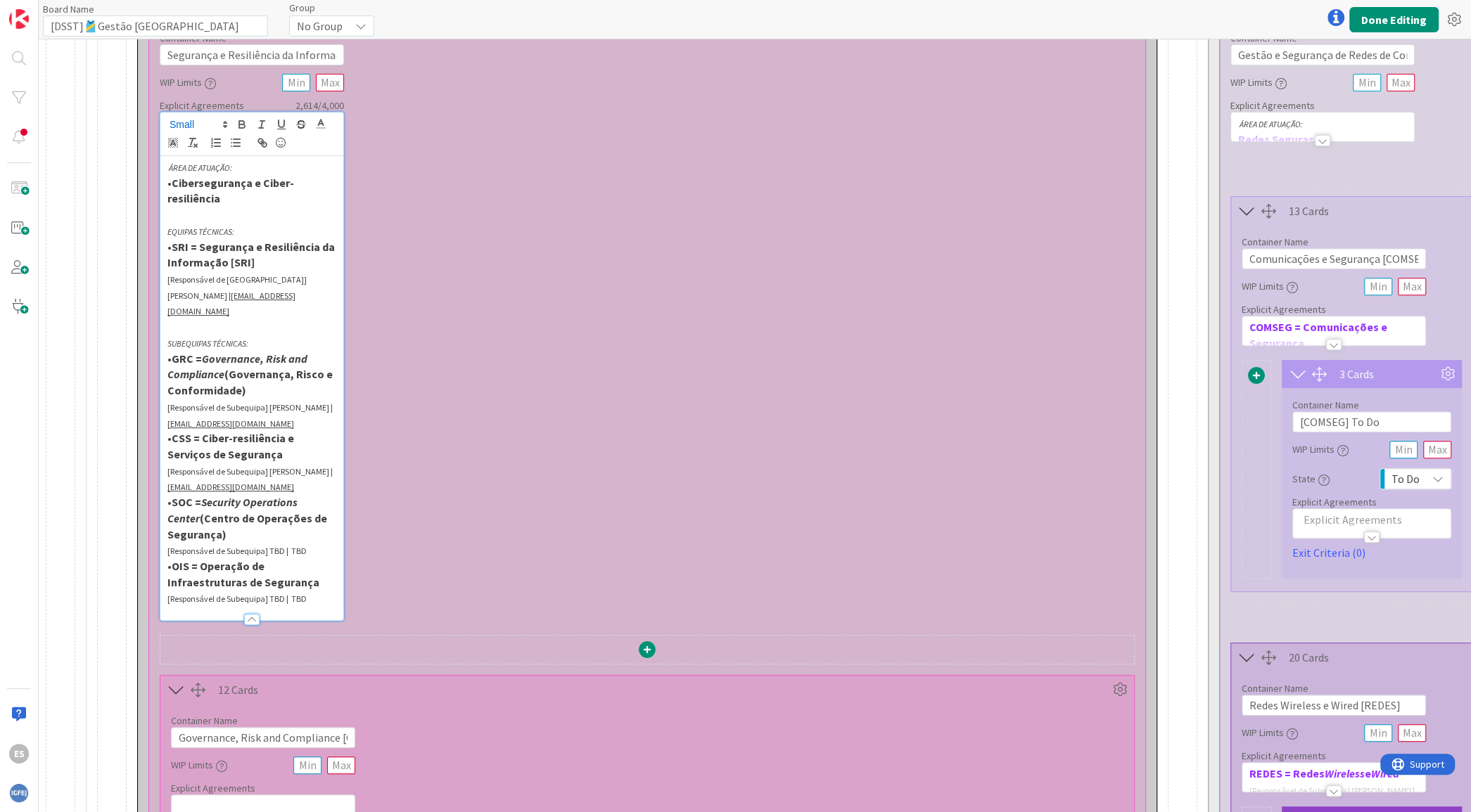
drag, startPoint x: 317, startPoint y: 566, endPoint x: 172, endPoint y: 552, distance: 145.7
click at [172, 558] on p "• OIS = Operação de Infraestruturas de Segurança" at bounding box center [251, 574] width 169 height 31
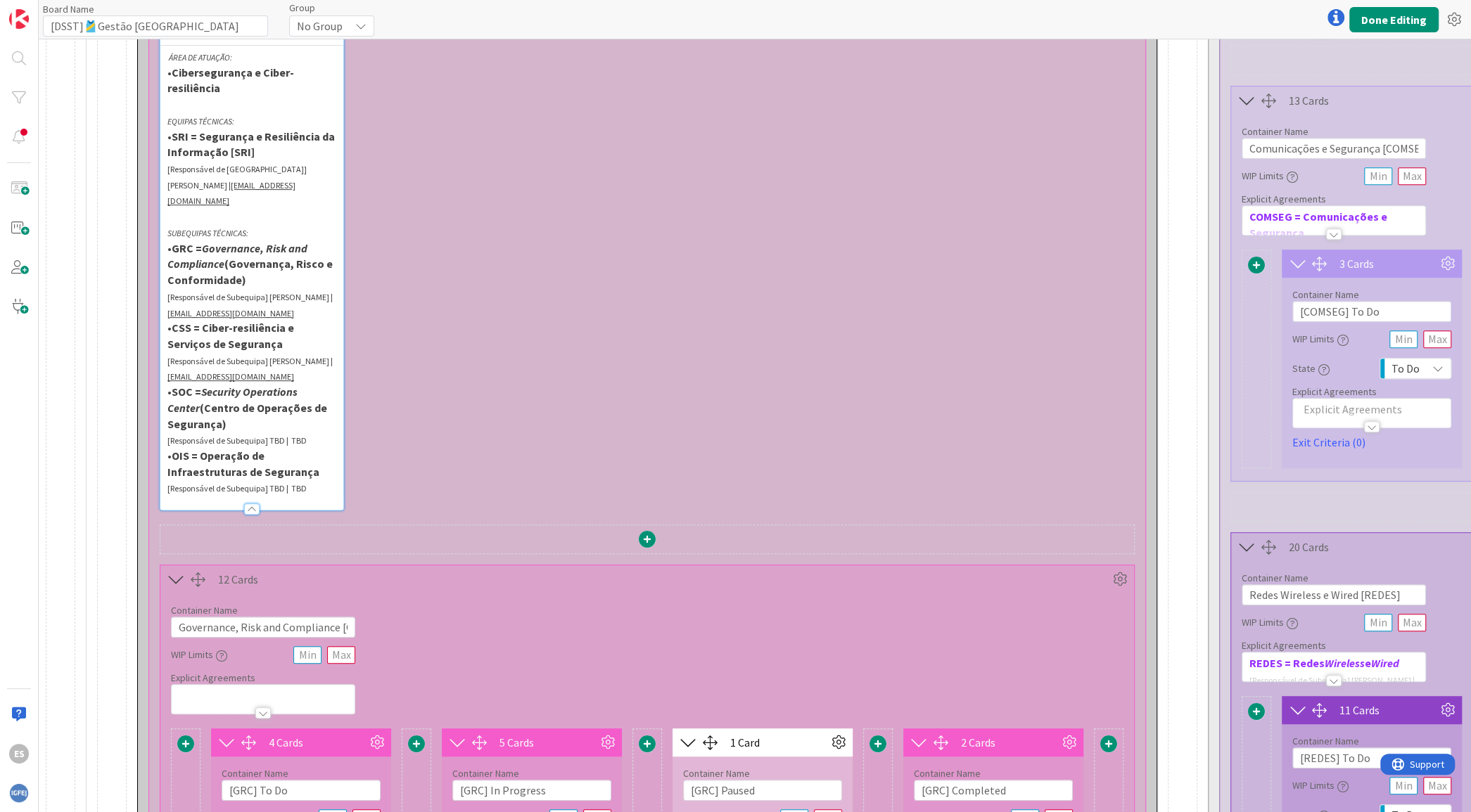
scroll to position [563, 0]
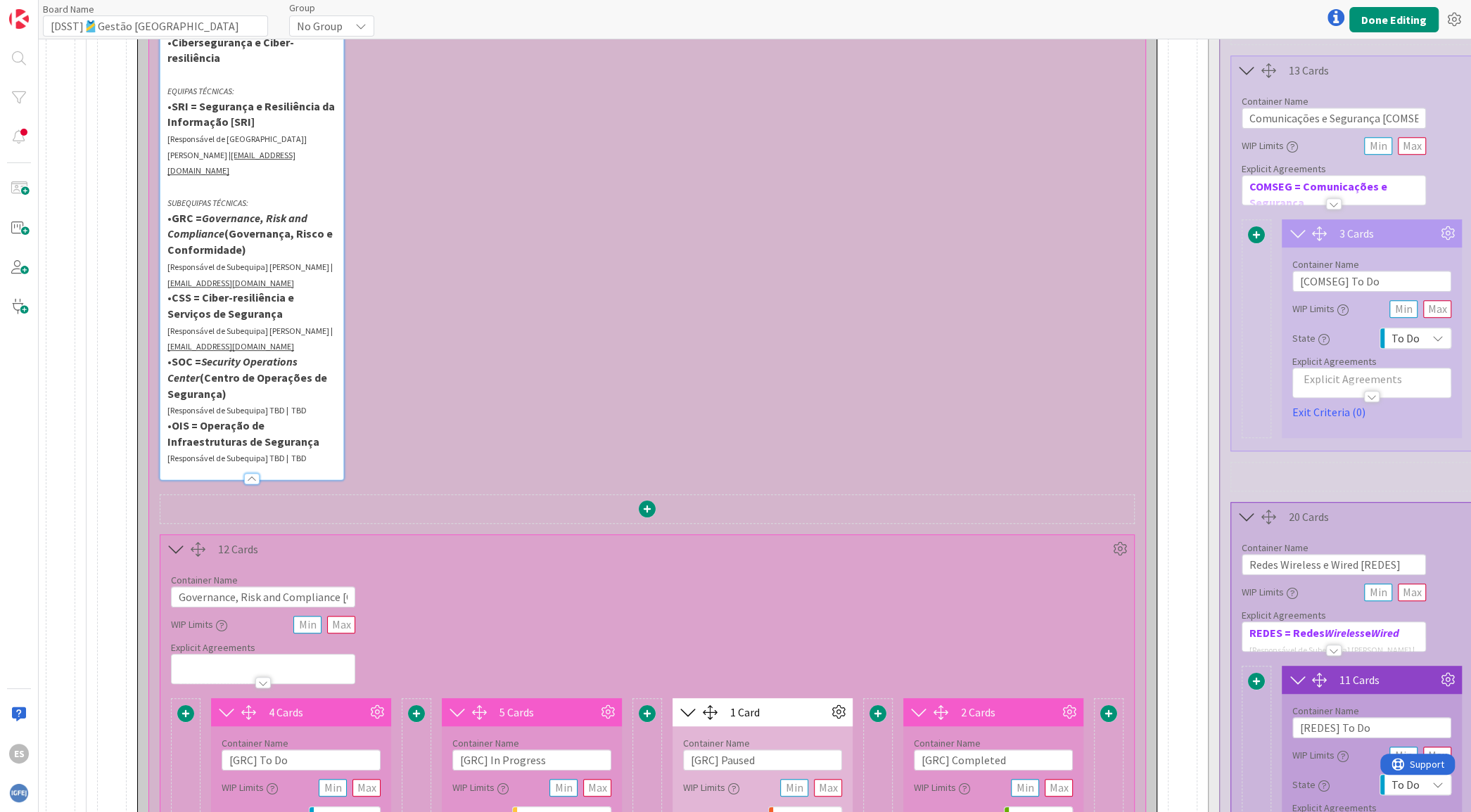
copy strong "OIS = Operação de Infraestruturas de Segurança"
click at [264, 677] on div at bounding box center [263, 682] width 16 height 11
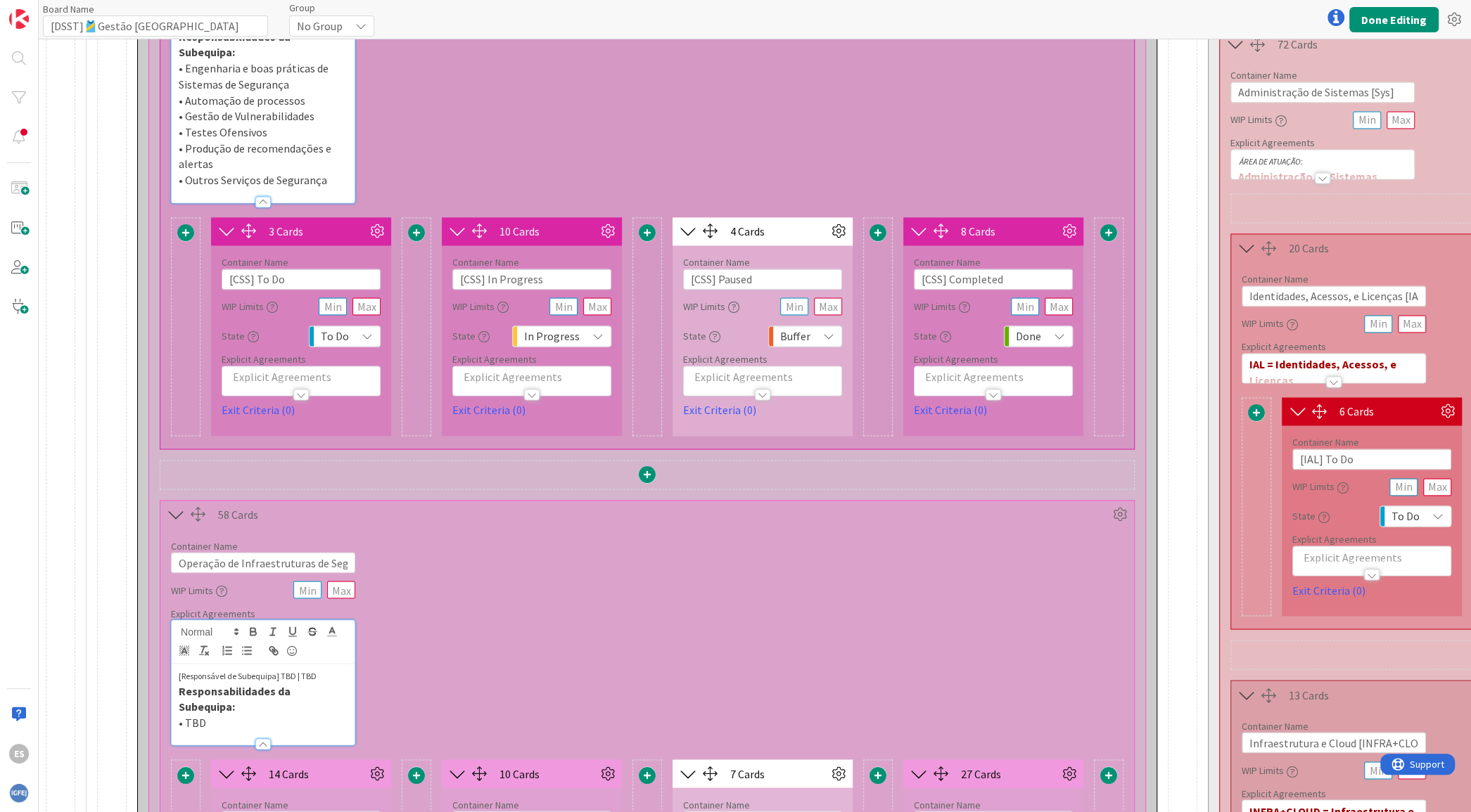
scroll to position [2250, 0]
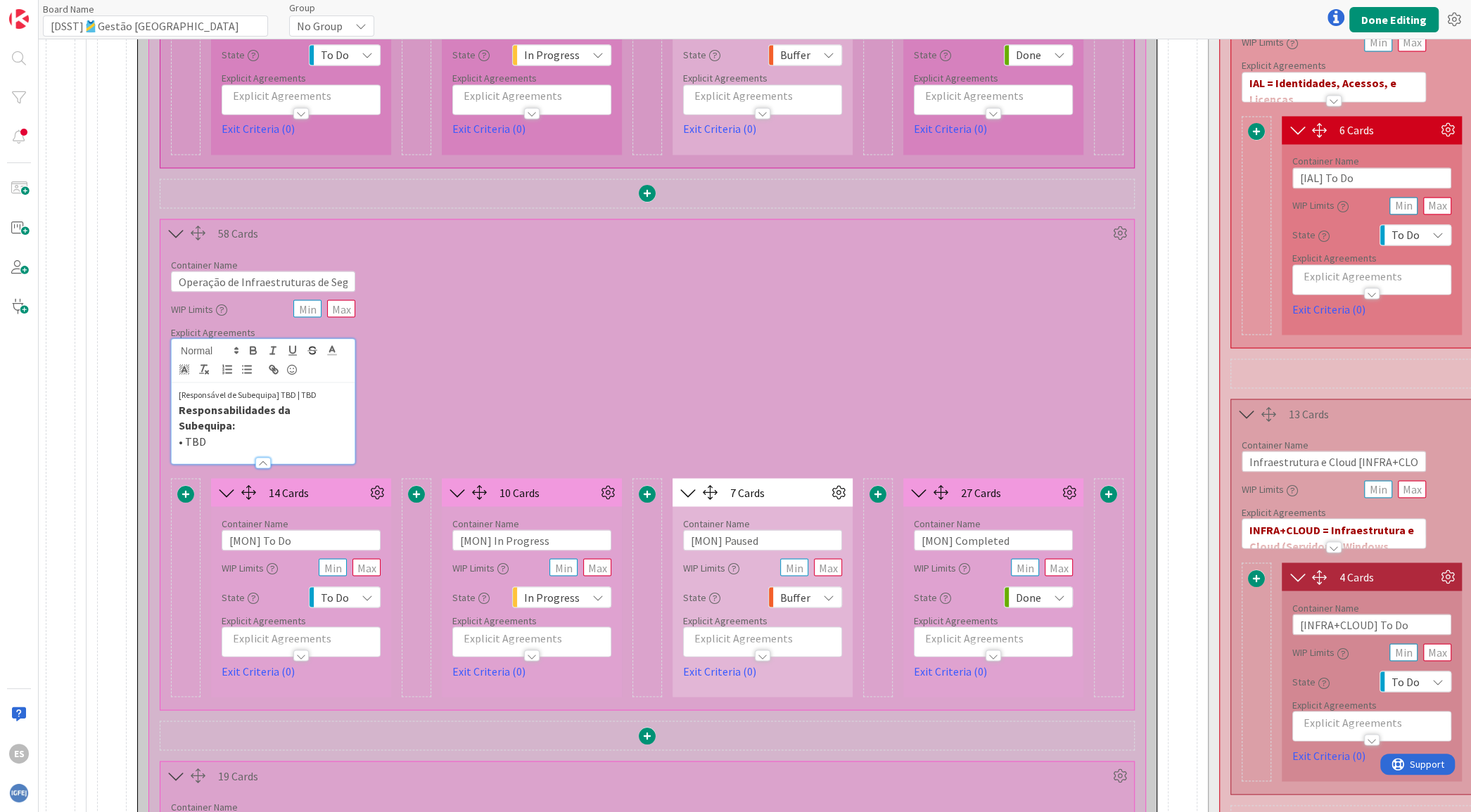
click at [176, 383] on div "[Responsável de Subequipa] TBD | TBD Responsabilidades da Subequipa: • TBD" at bounding box center [263, 423] width 183 height 81
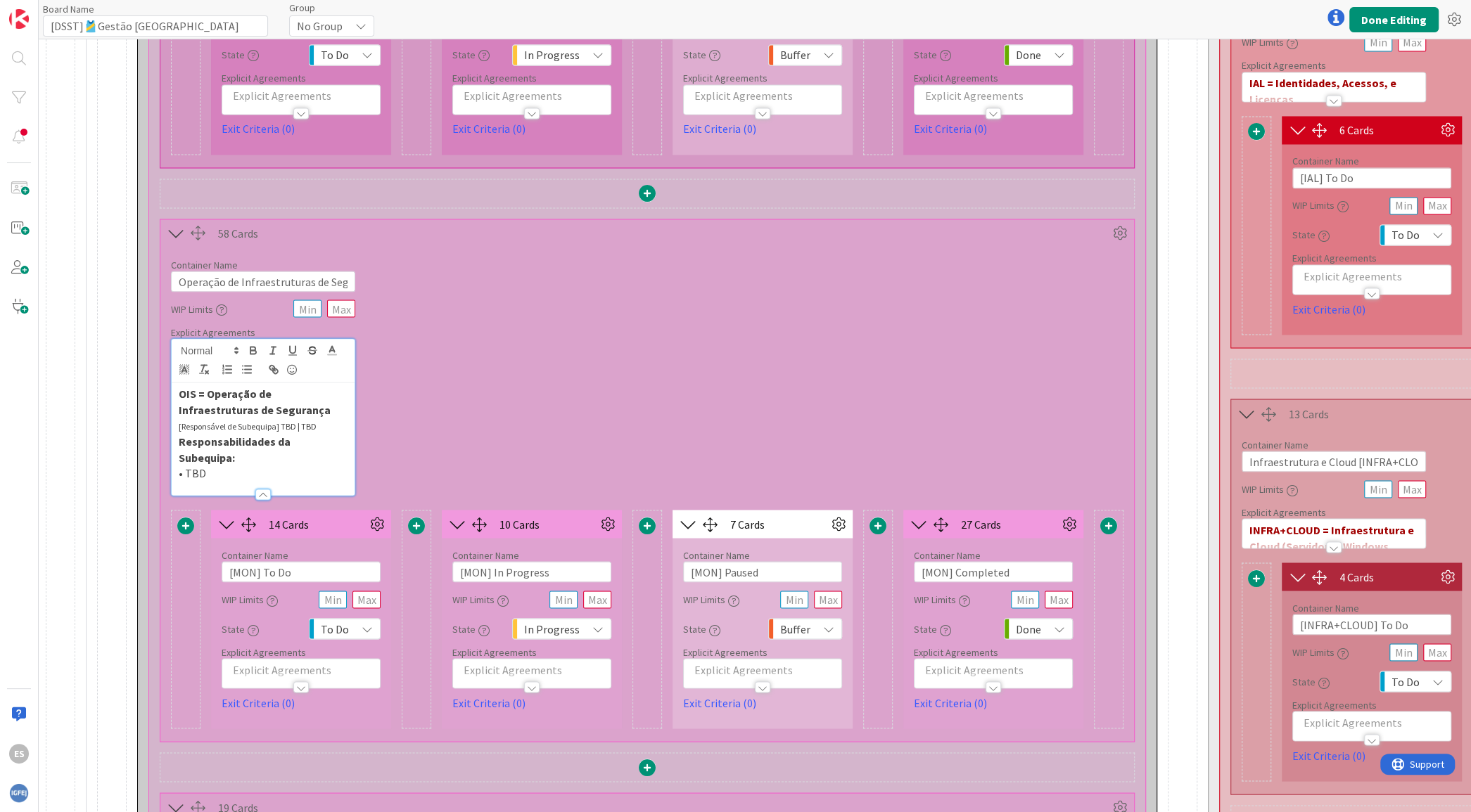
drag, startPoint x: 297, startPoint y: 360, endPoint x: 52, endPoint y: 338, distance: 246.0
click at [326, 344] on icon at bounding box center [332, 350] width 13 height 13
click at [336, 377] on span at bounding box center [333, 382] width 11 height 11
click at [312, 385] on p "OIS = Operação de Infraestruturas de Segurança" at bounding box center [262, 401] width 169 height 31
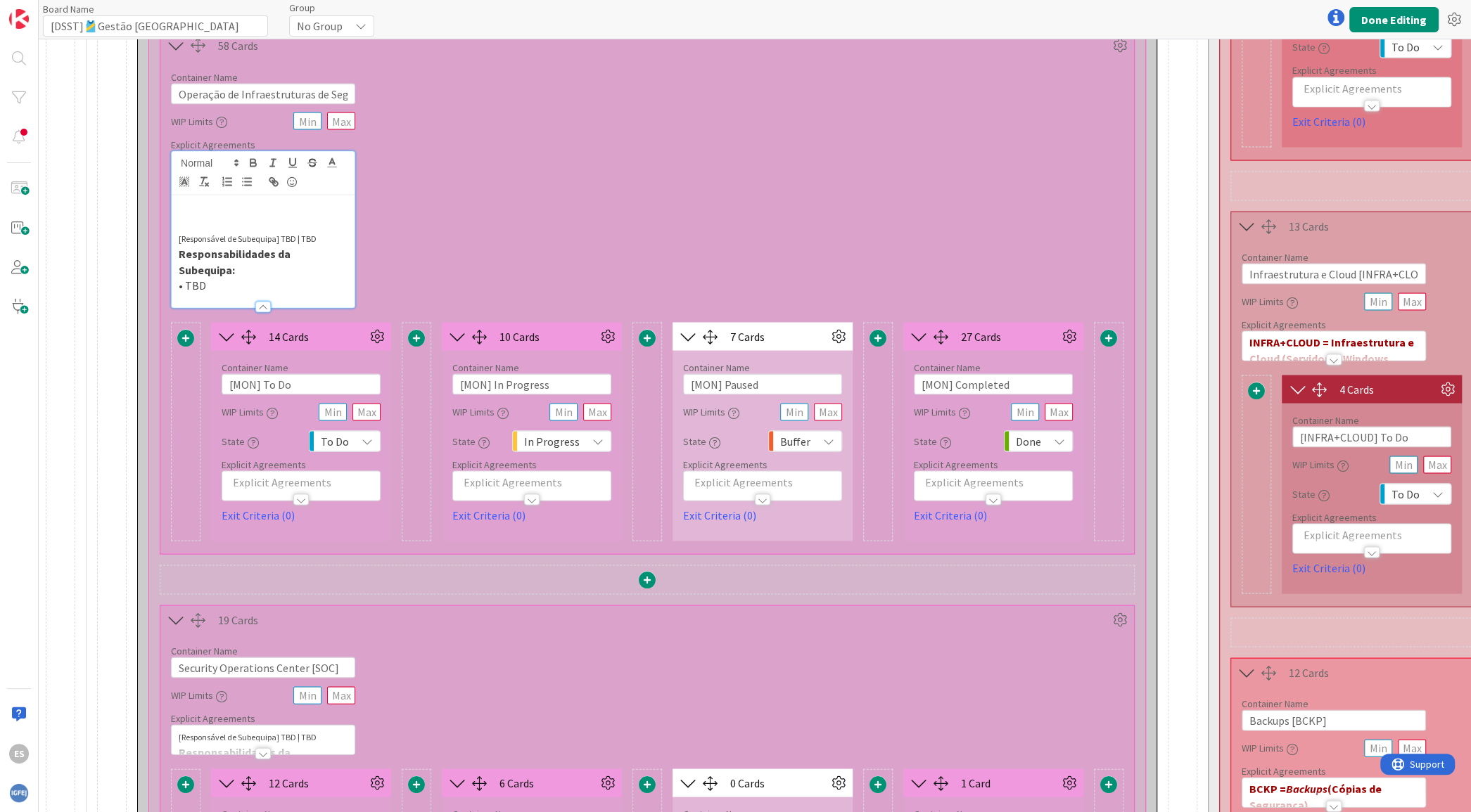
scroll to position [2813, 0]
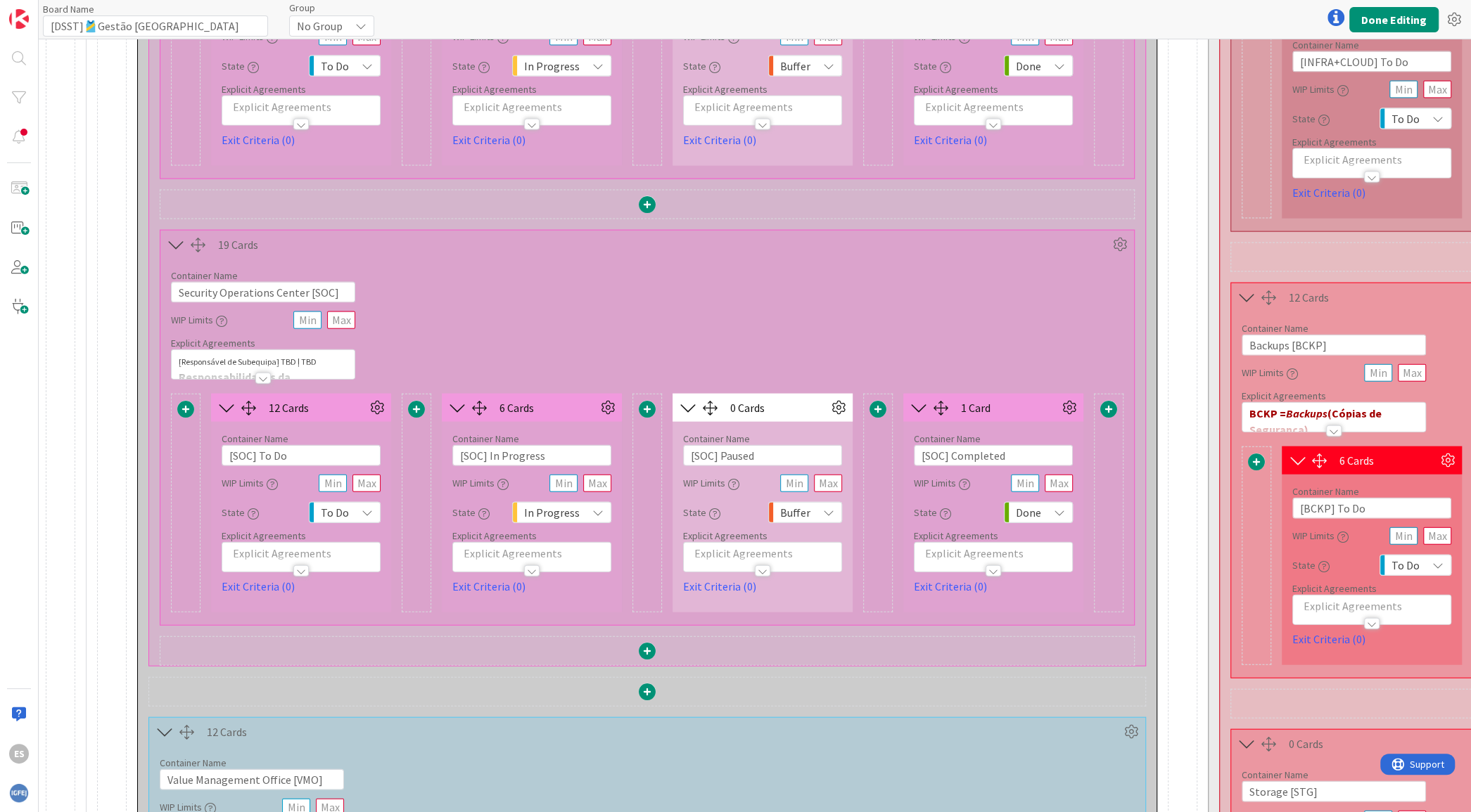
click at [262, 372] on div at bounding box center [263, 378] width 16 height 11
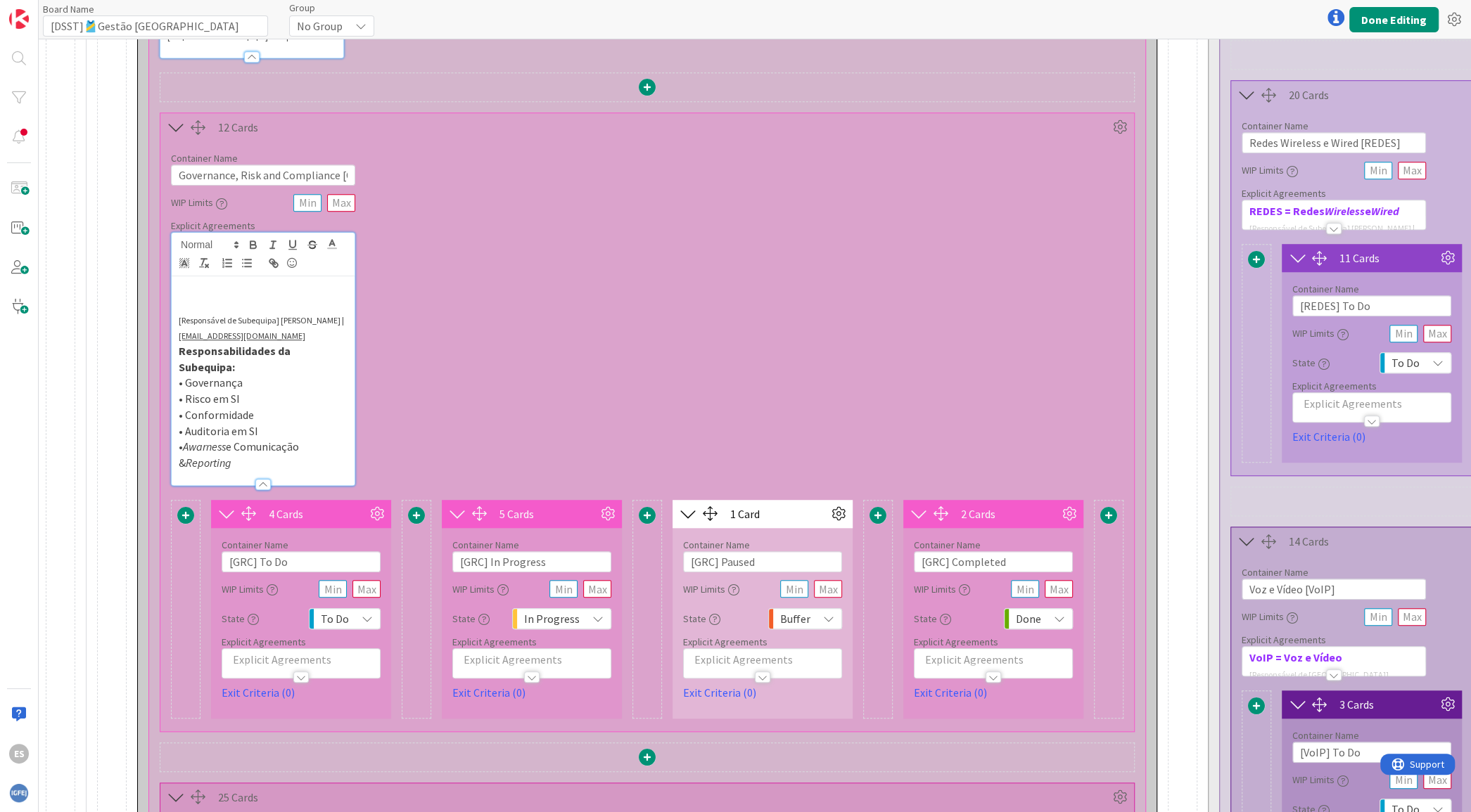
scroll to position [422, 0]
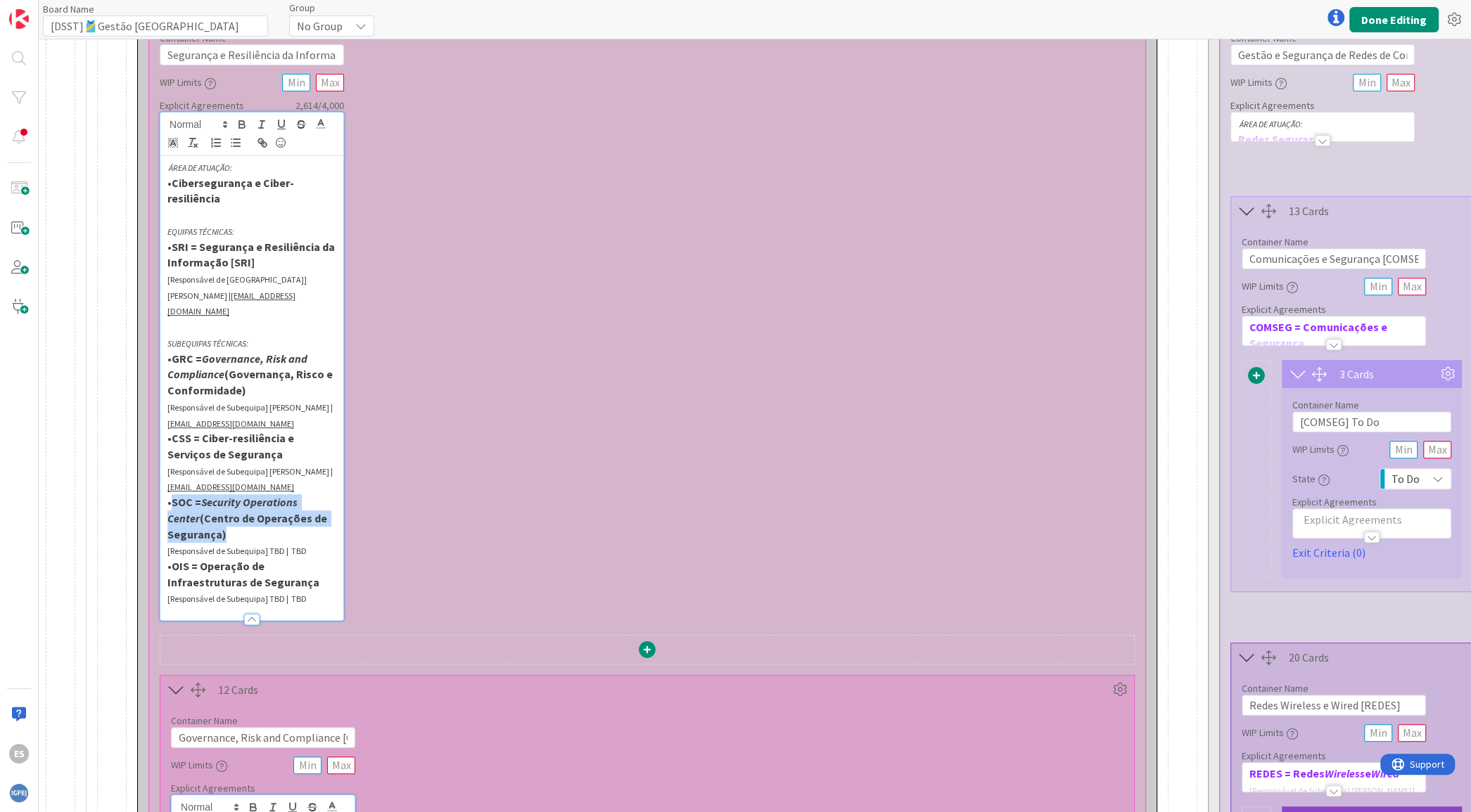
drag, startPoint x: 251, startPoint y: 515, endPoint x: 170, endPoint y: 488, distance: 85.4
click at [170, 494] on p "• SOC = Security Operations Center (Centro de Operações de Segurança)" at bounding box center [251, 518] width 169 height 48
copy p "SOC = Security Operations Center (Centro de Operações de Segurança)"
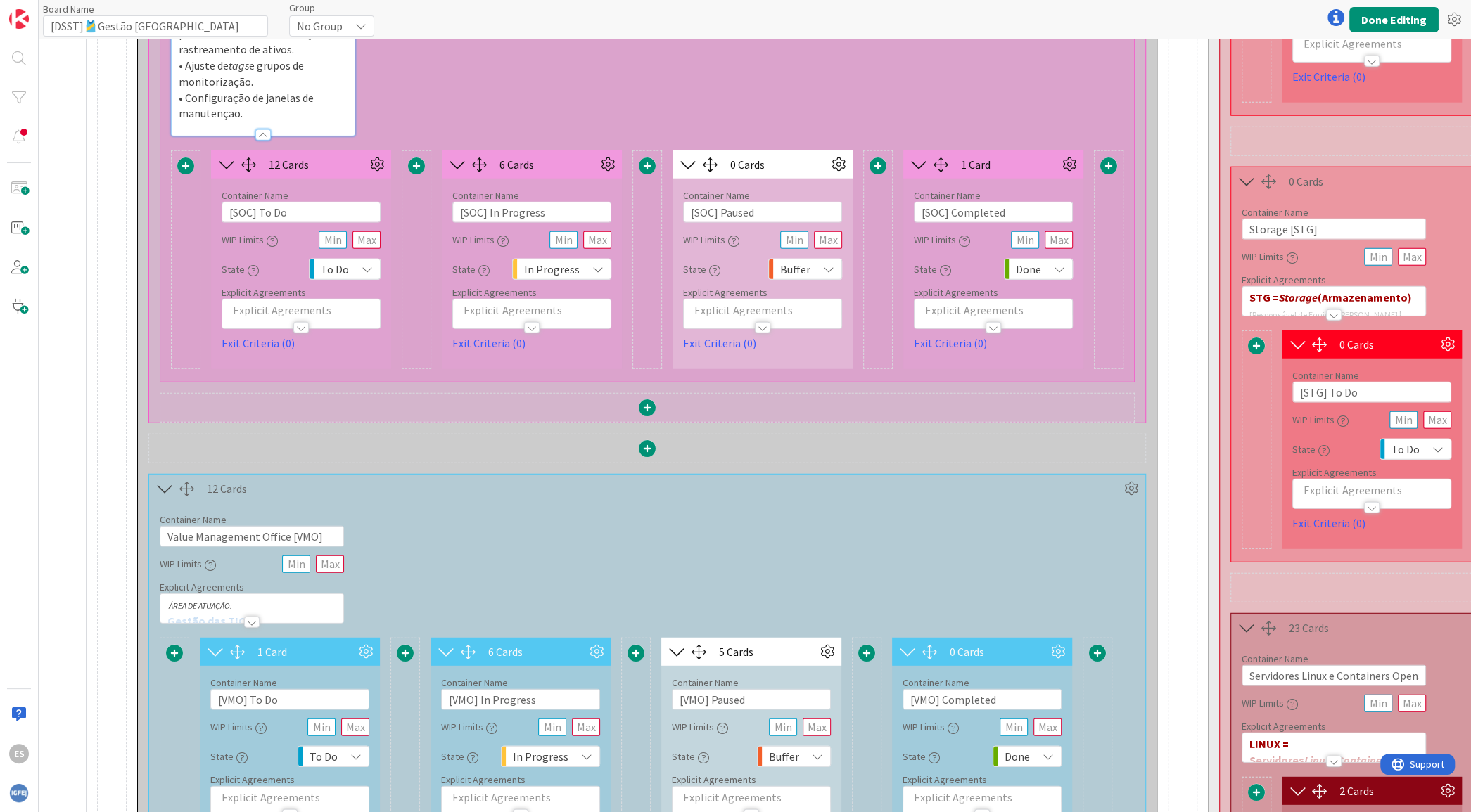
scroll to position [2953, 0]
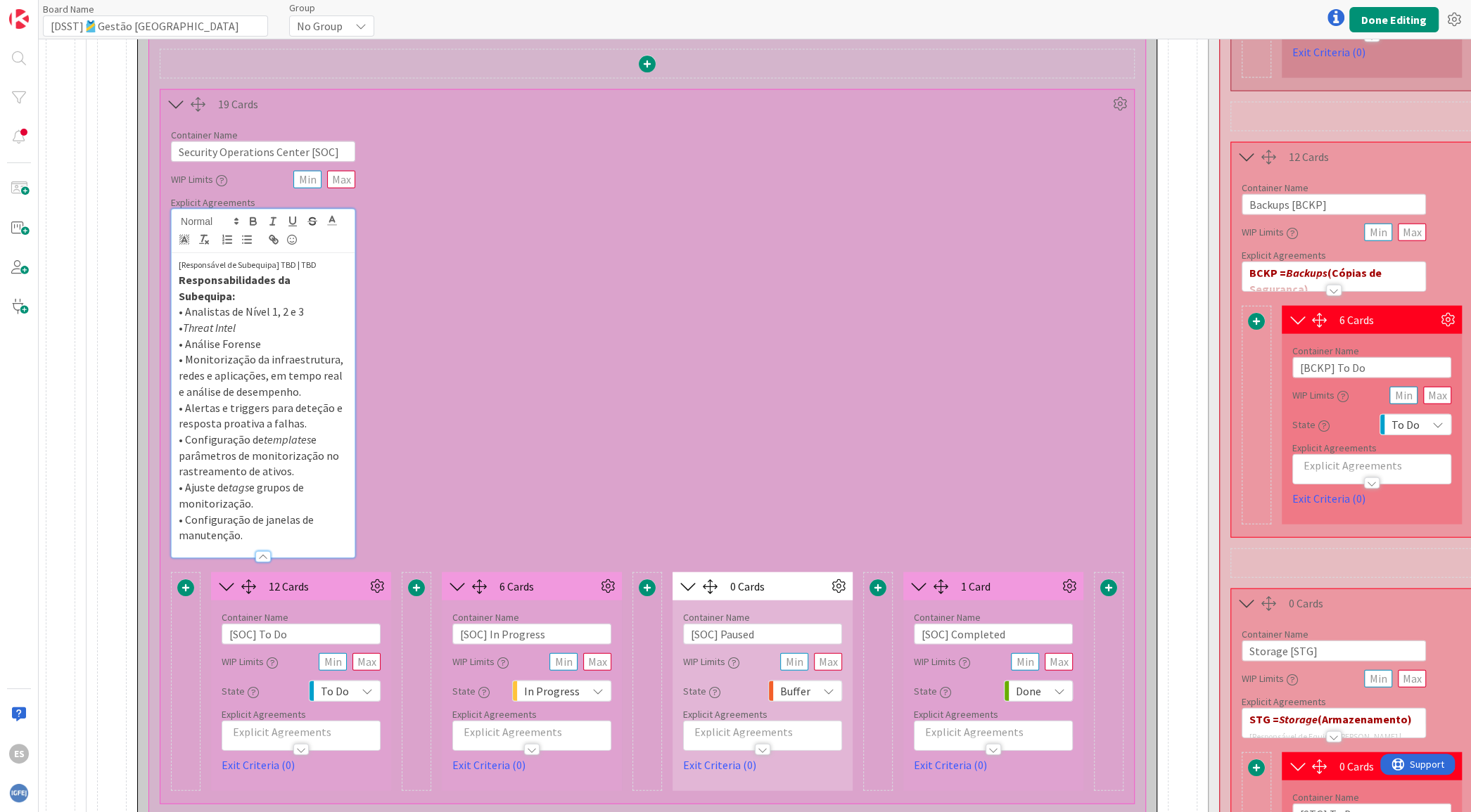
click at [177, 253] on div "[Responsável de Subequipa] TBD | TBD Responsabilidades da Subequipa: • Analista…" at bounding box center [263, 405] width 183 height 304
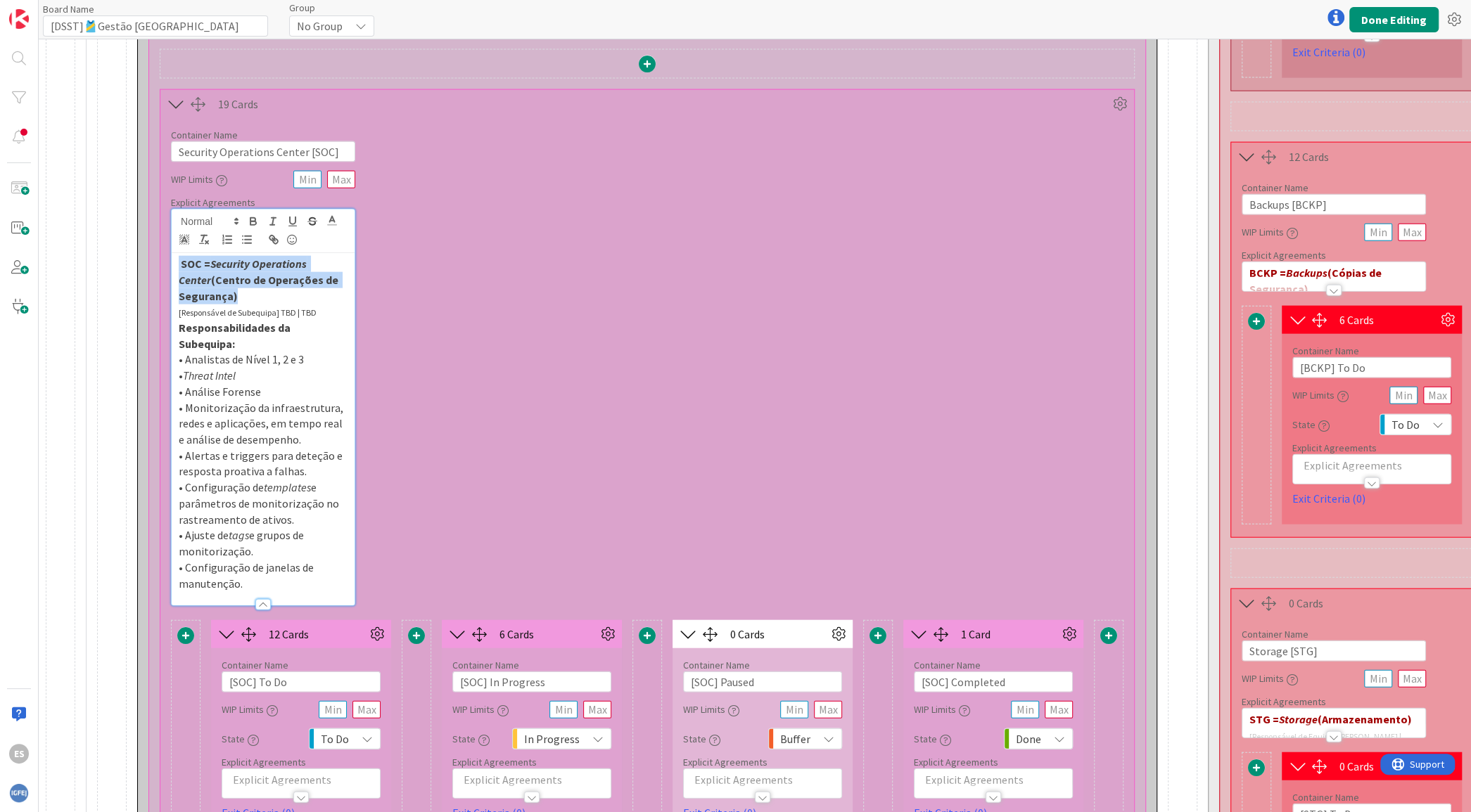
drag, startPoint x: 255, startPoint y: 225, endPoint x: 117, endPoint y: 189, distance: 142.6
click at [333, 214] on icon at bounding box center [332, 220] width 13 height 13
click at [328, 247] on span at bounding box center [333, 252] width 11 height 11
click at [292, 321] on strong "Responsabilidades da Subequipa:" at bounding box center [235, 336] width 114 height 30
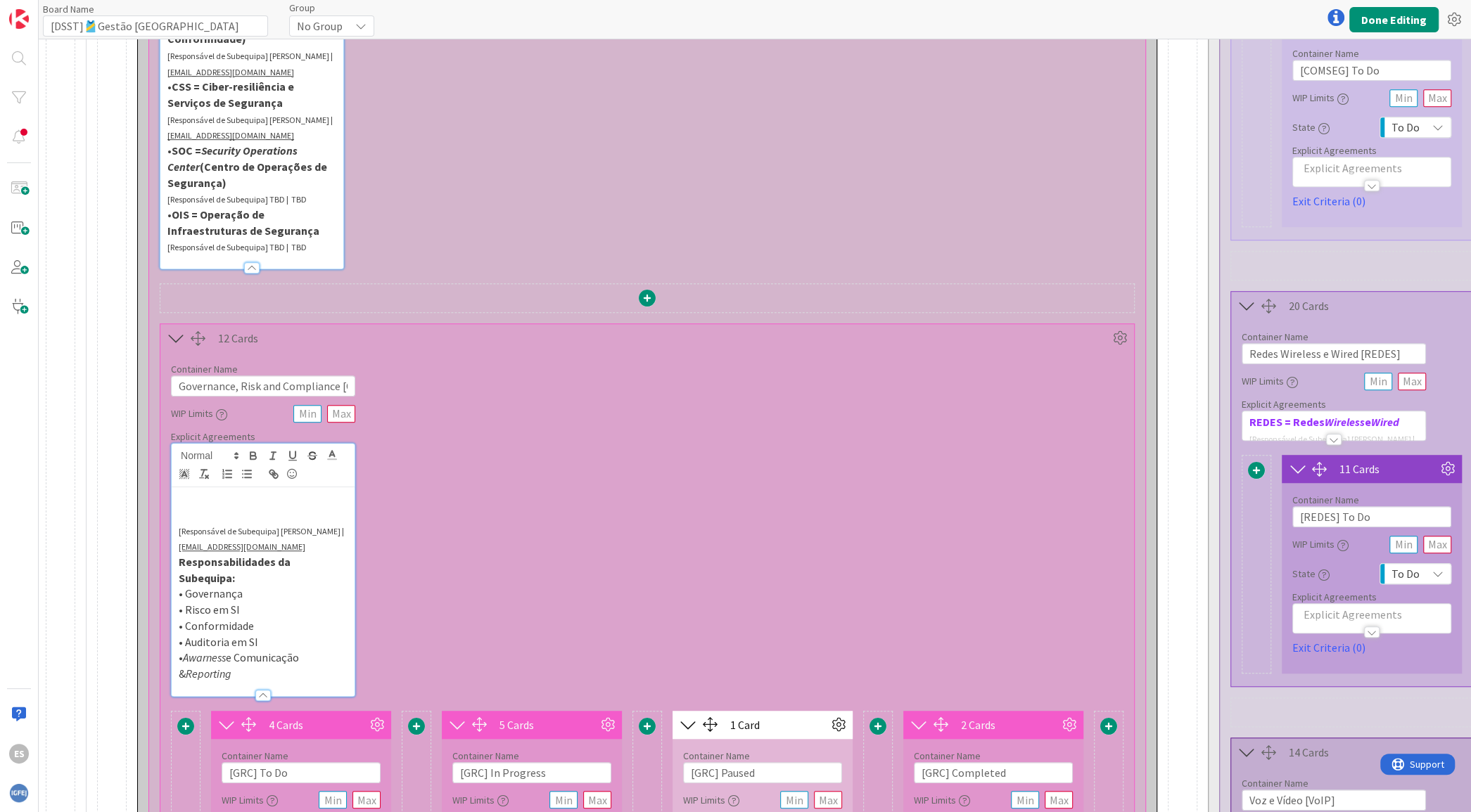
scroll to position [563, 0]
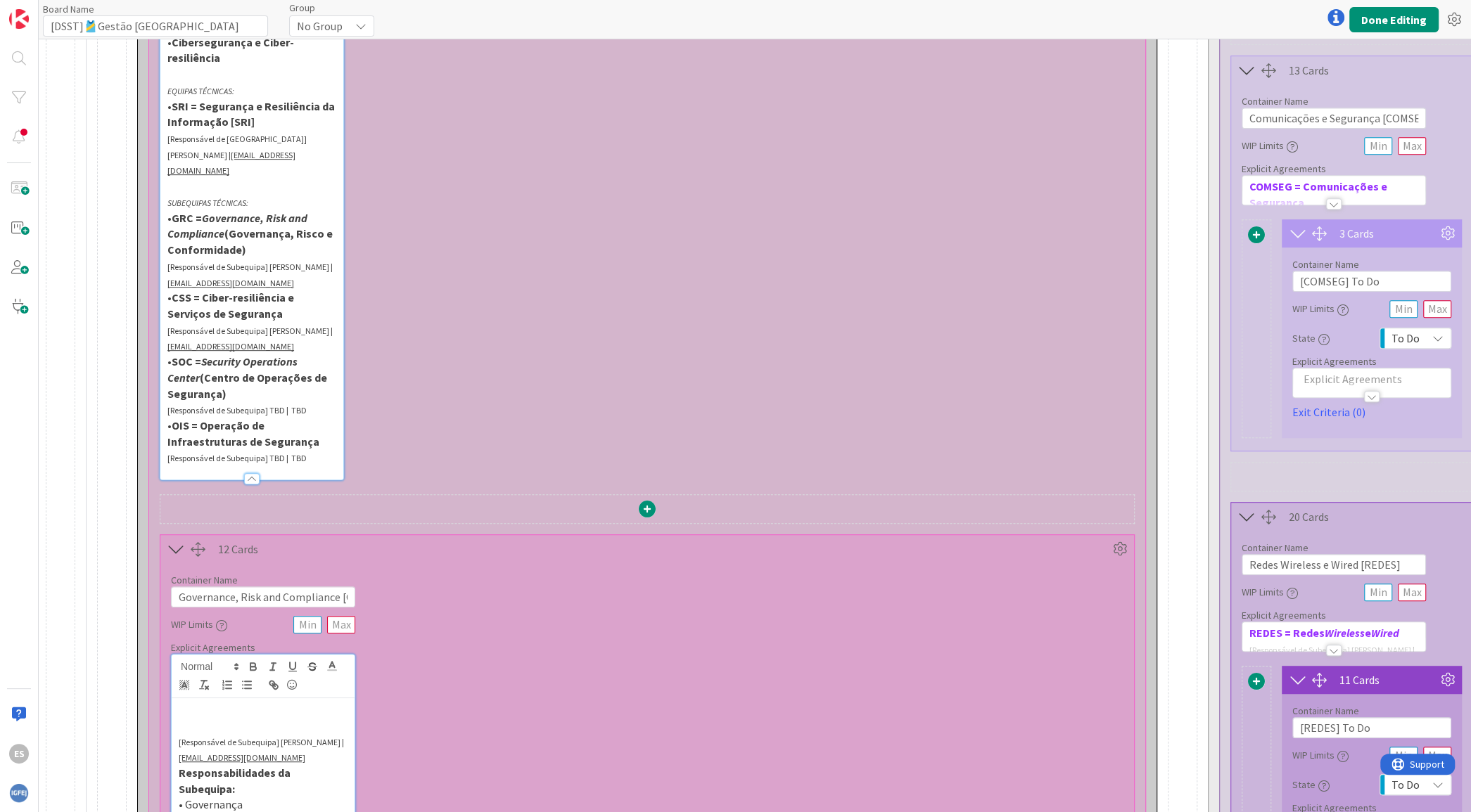
drag, startPoint x: 322, startPoint y: 441, endPoint x: 134, endPoint y: 412, distance: 190.2
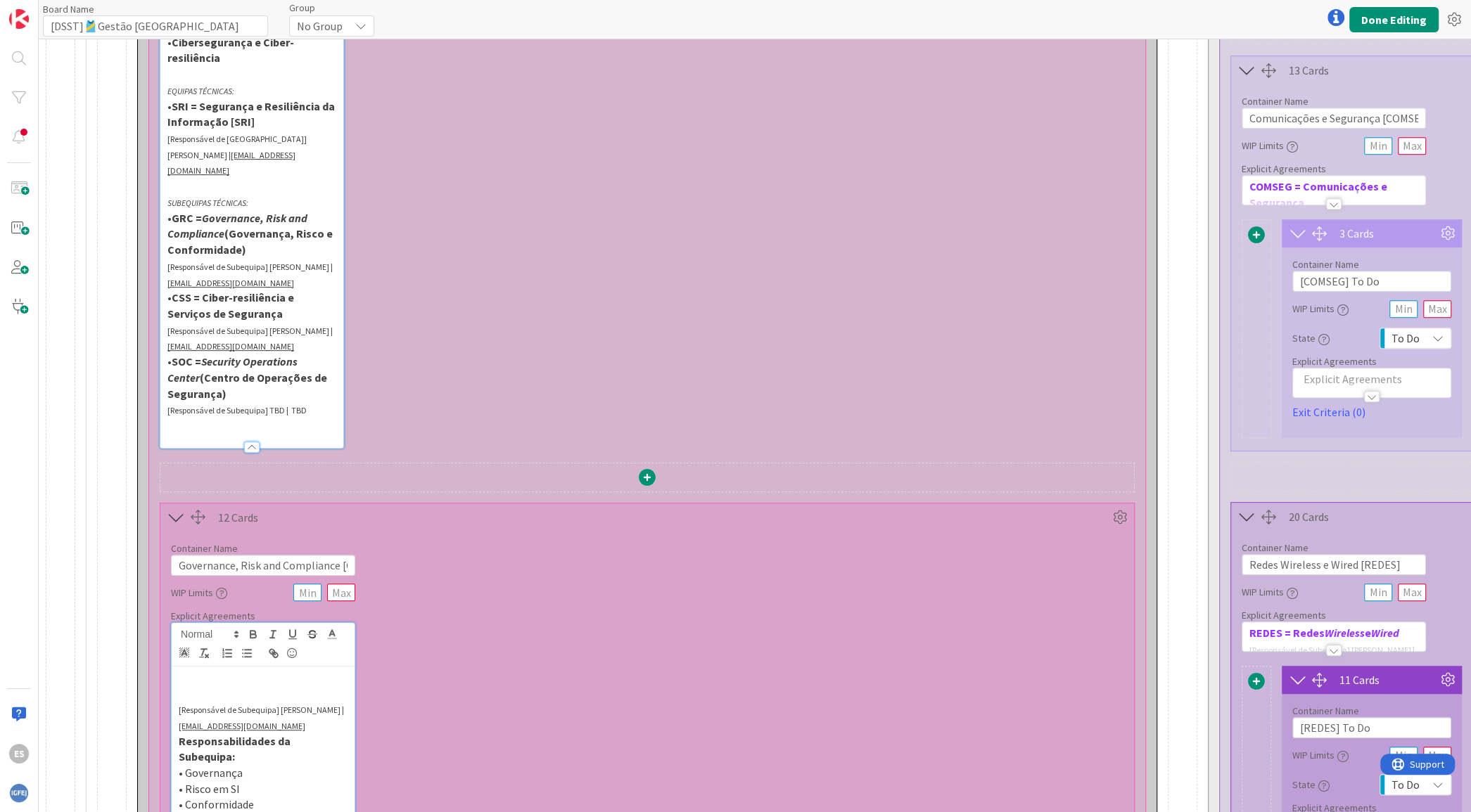
click at [292, 330] on p "[Responsável de Subequipa] [PERSON_NAME] | [EMAIL_ADDRESS][DOMAIN_NAME]" at bounding box center [251, 338] width 169 height 31
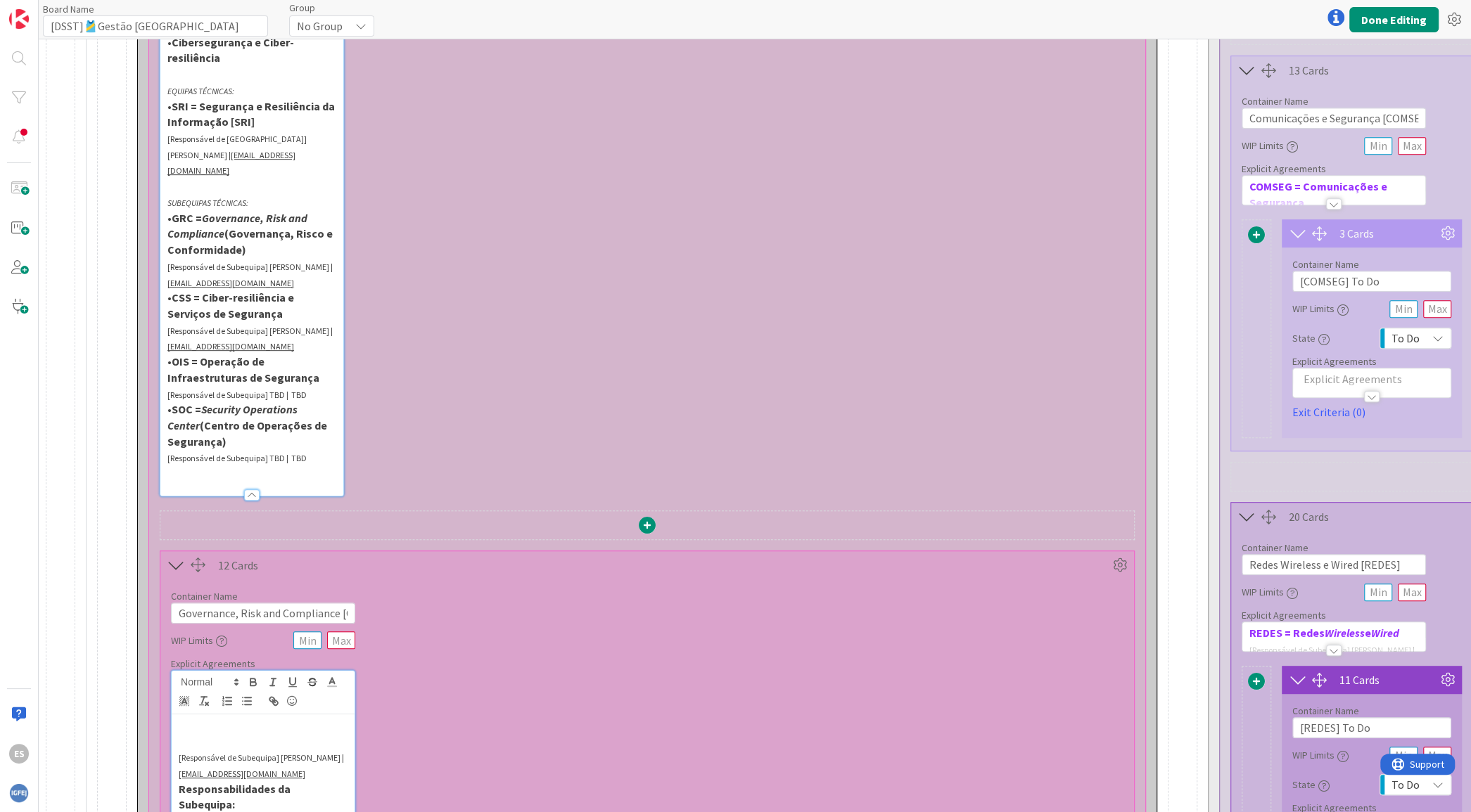
click at [281, 465] on p at bounding box center [251, 473] width 169 height 16
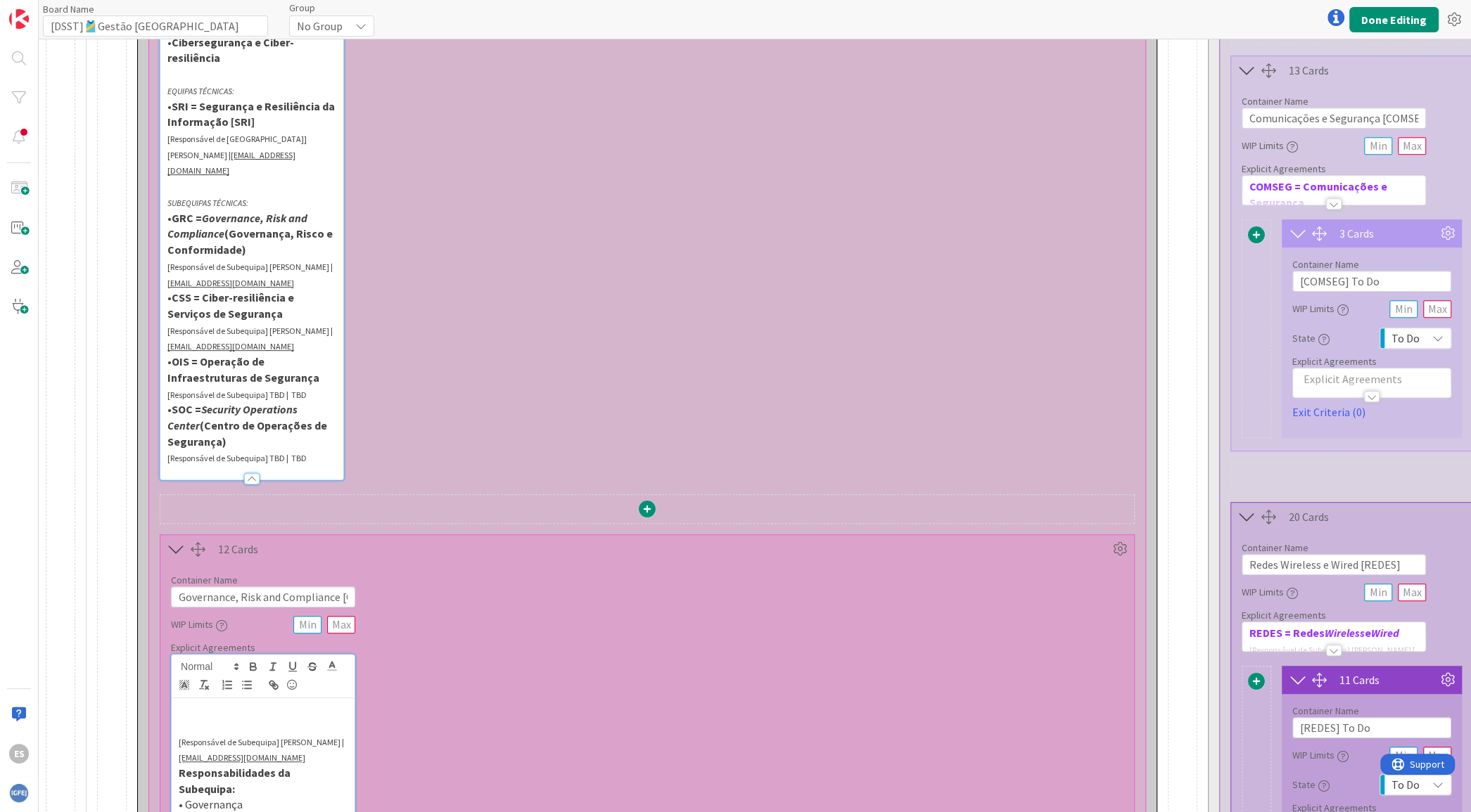
click at [298, 267] on p "[Responsável de Subequipa] [PERSON_NAME] | [EMAIL_ADDRESS][DOMAIN_NAME]" at bounding box center [251, 273] width 169 height 31
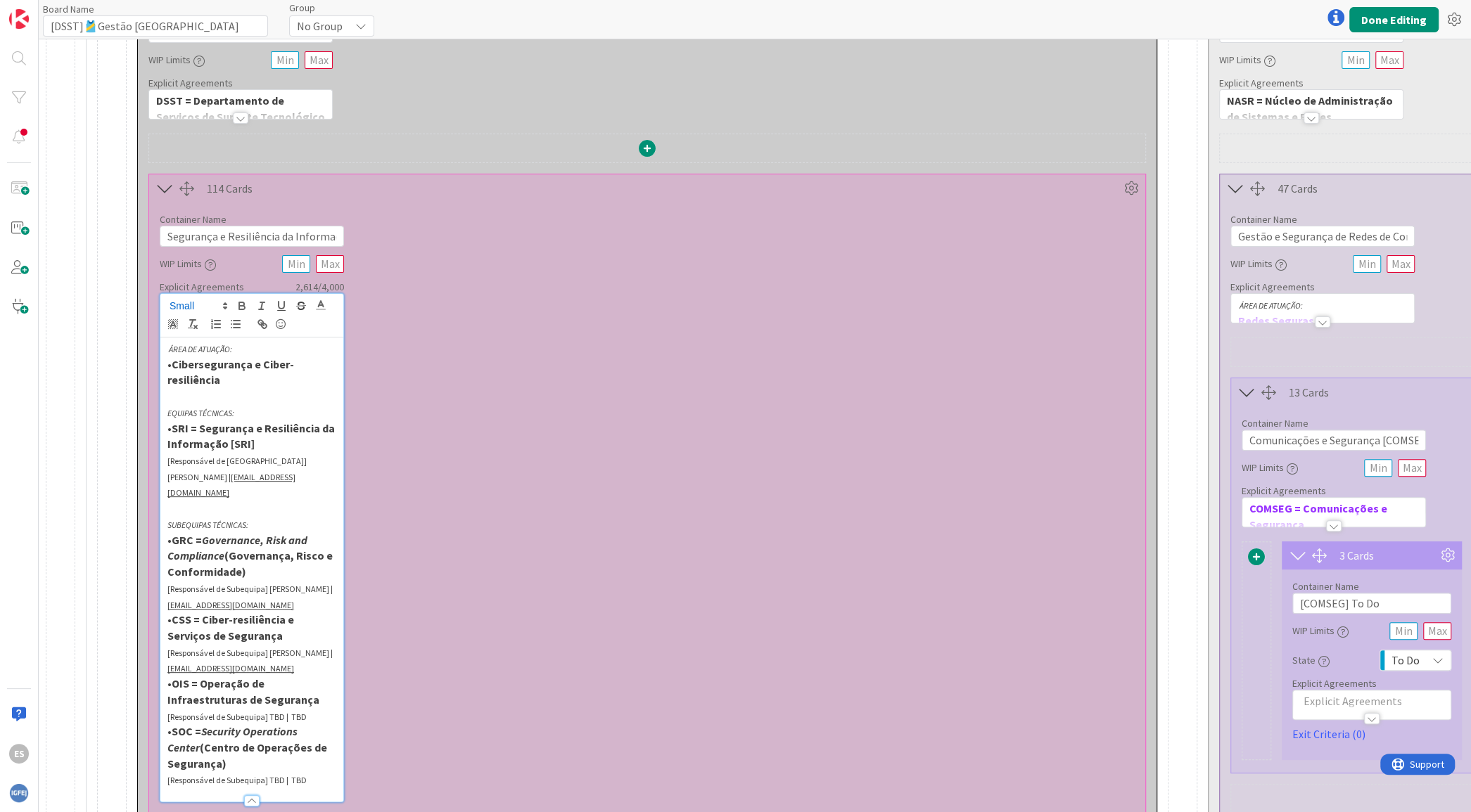
scroll to position [0, 0]
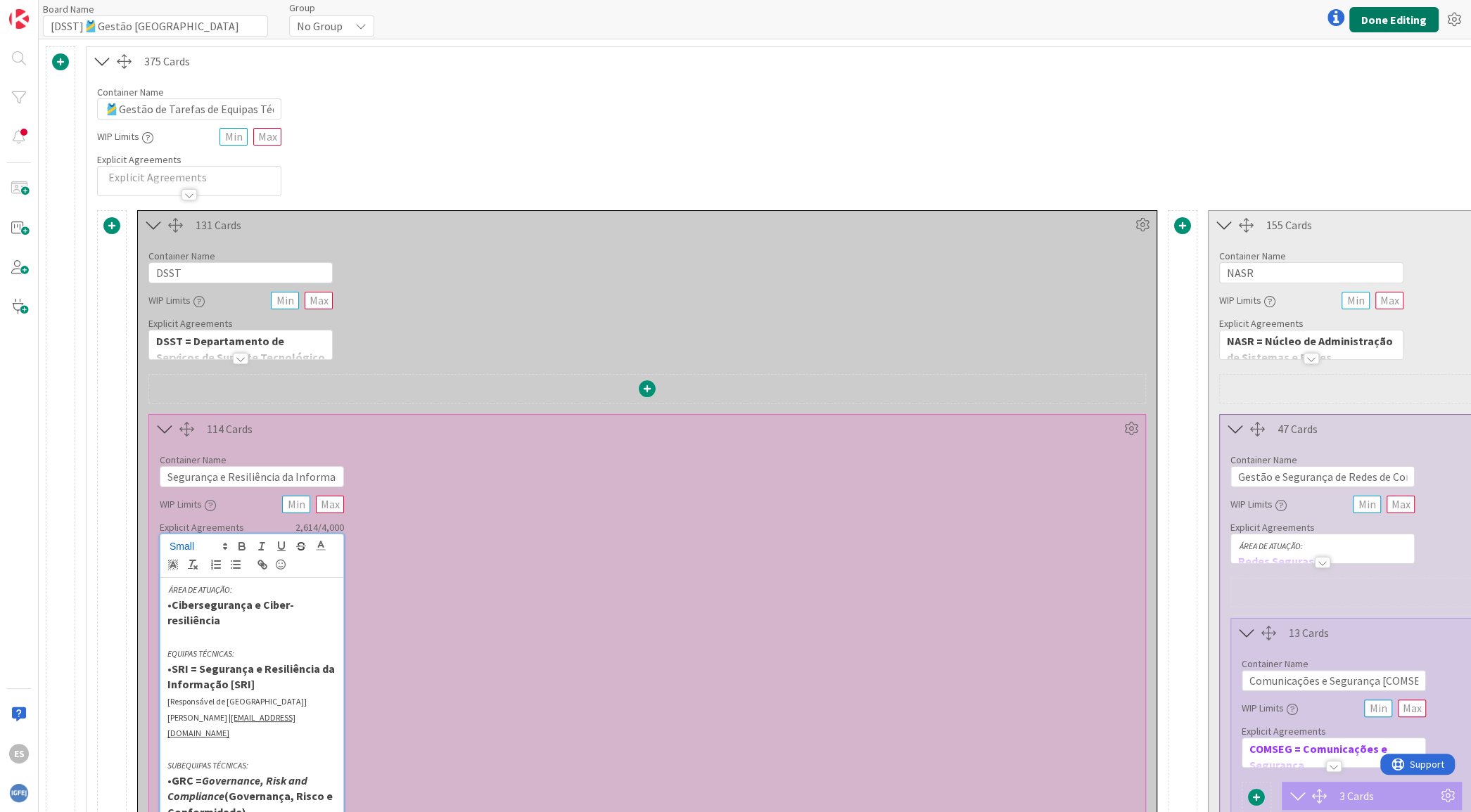
click at [1395, 11] on button "Done Editing" at bounding box center [1393, 19] width 89 height 25
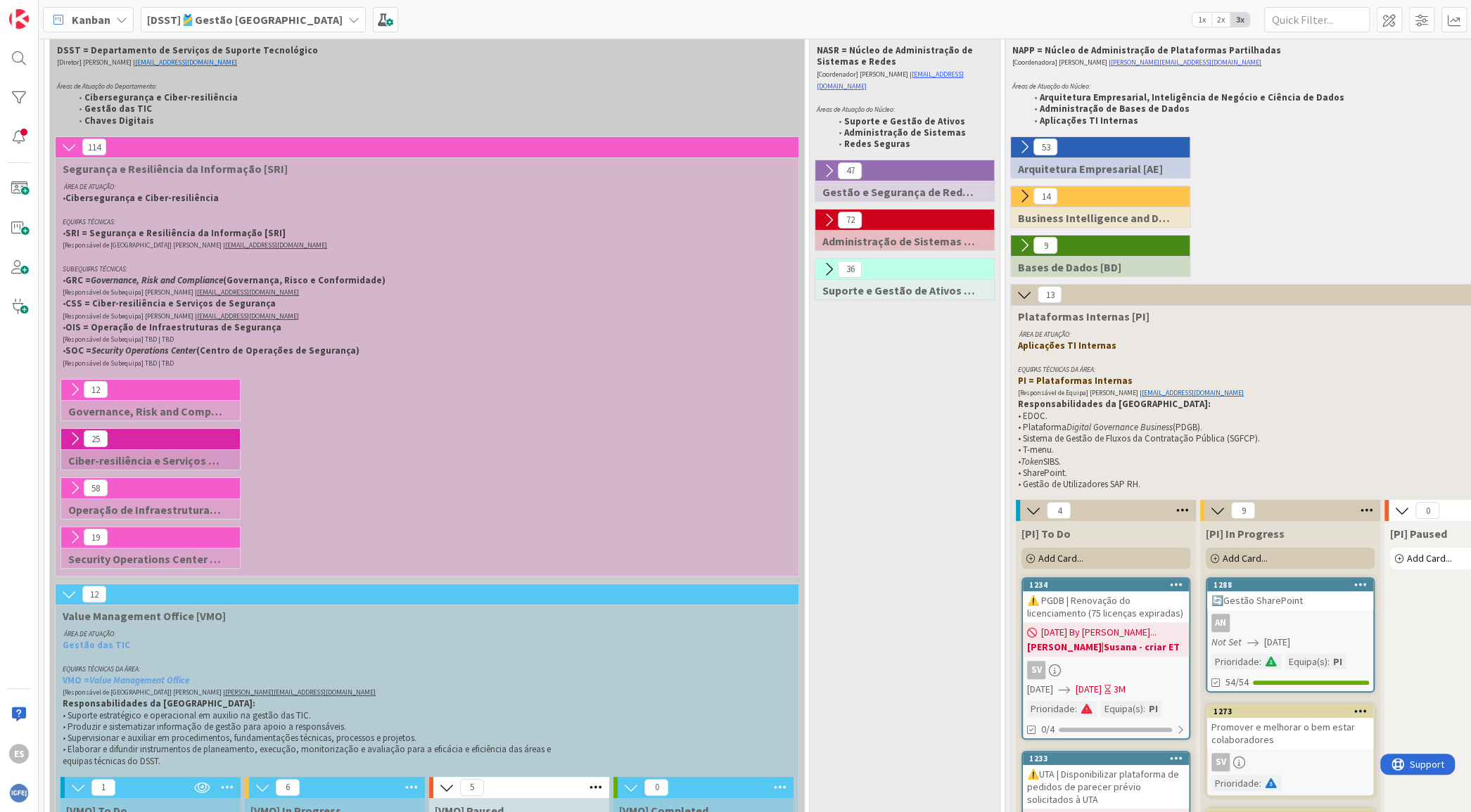
scroll to position [281, 0]
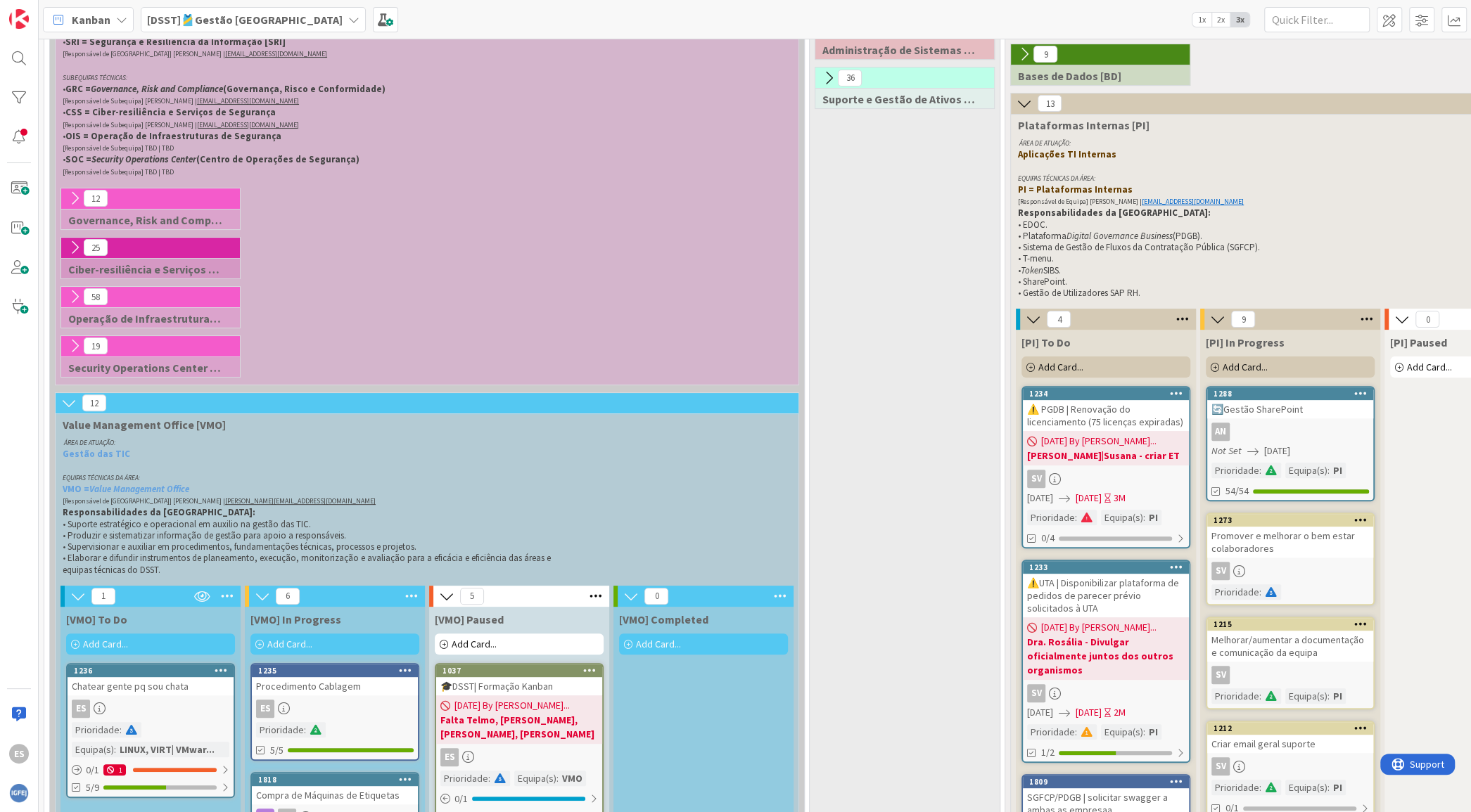
click at [70, 201] on icon at bounding box center [74, 198] width 16 height 16
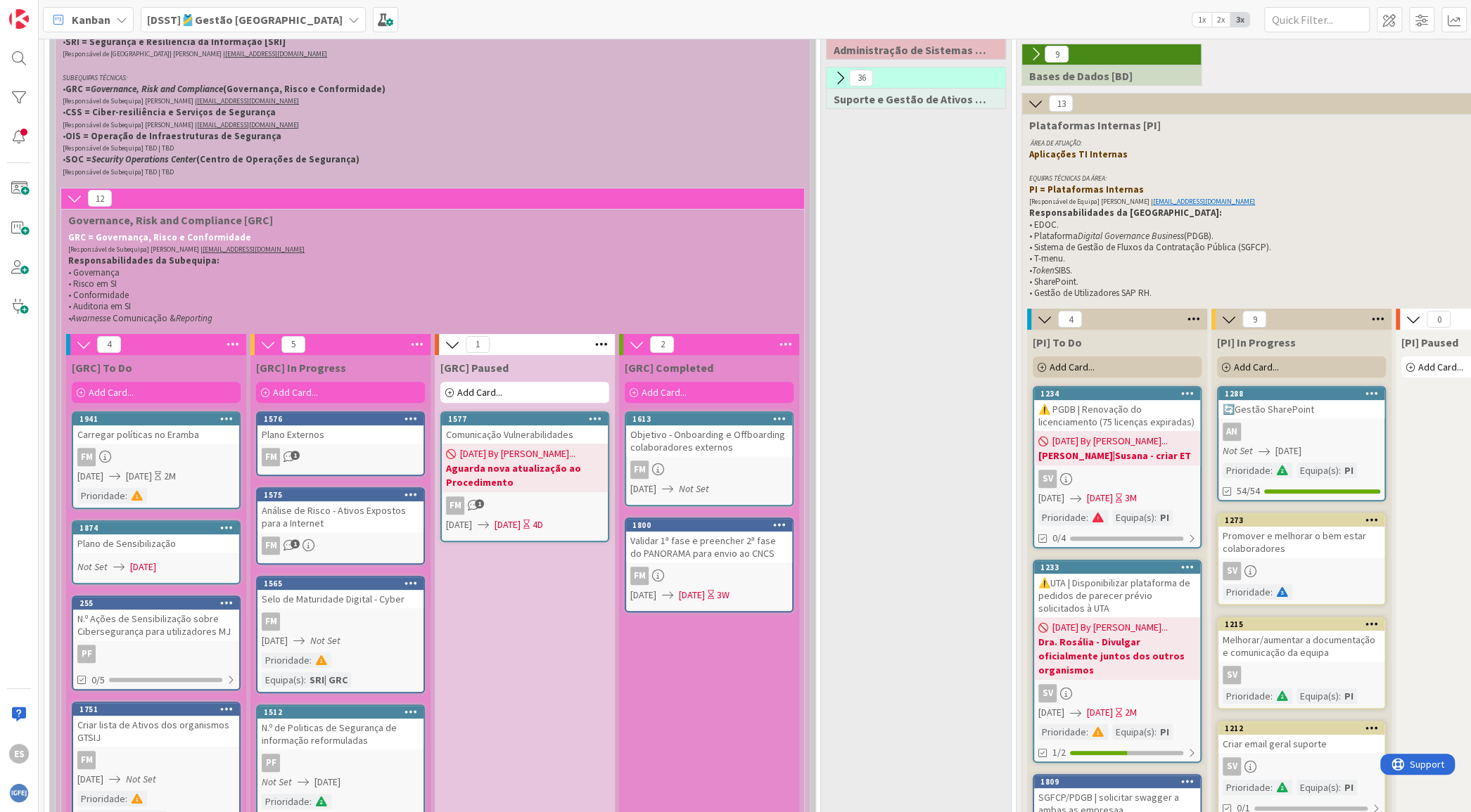
click at [70, 201] on icon at bounding box center [74, 198] width 16 height 16
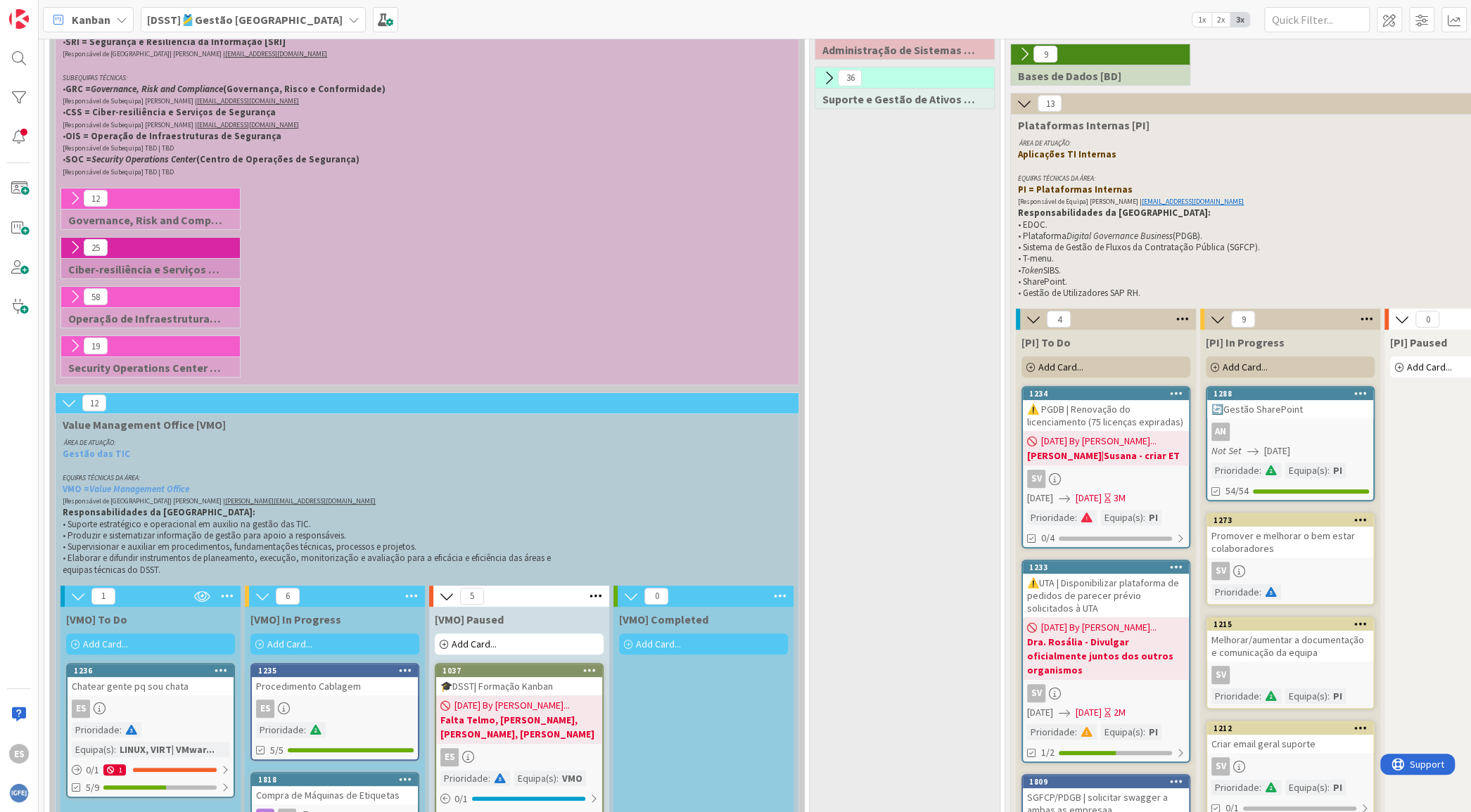
click at [73, 241] on icon at bounding box center [74, 247] width 16 height 16
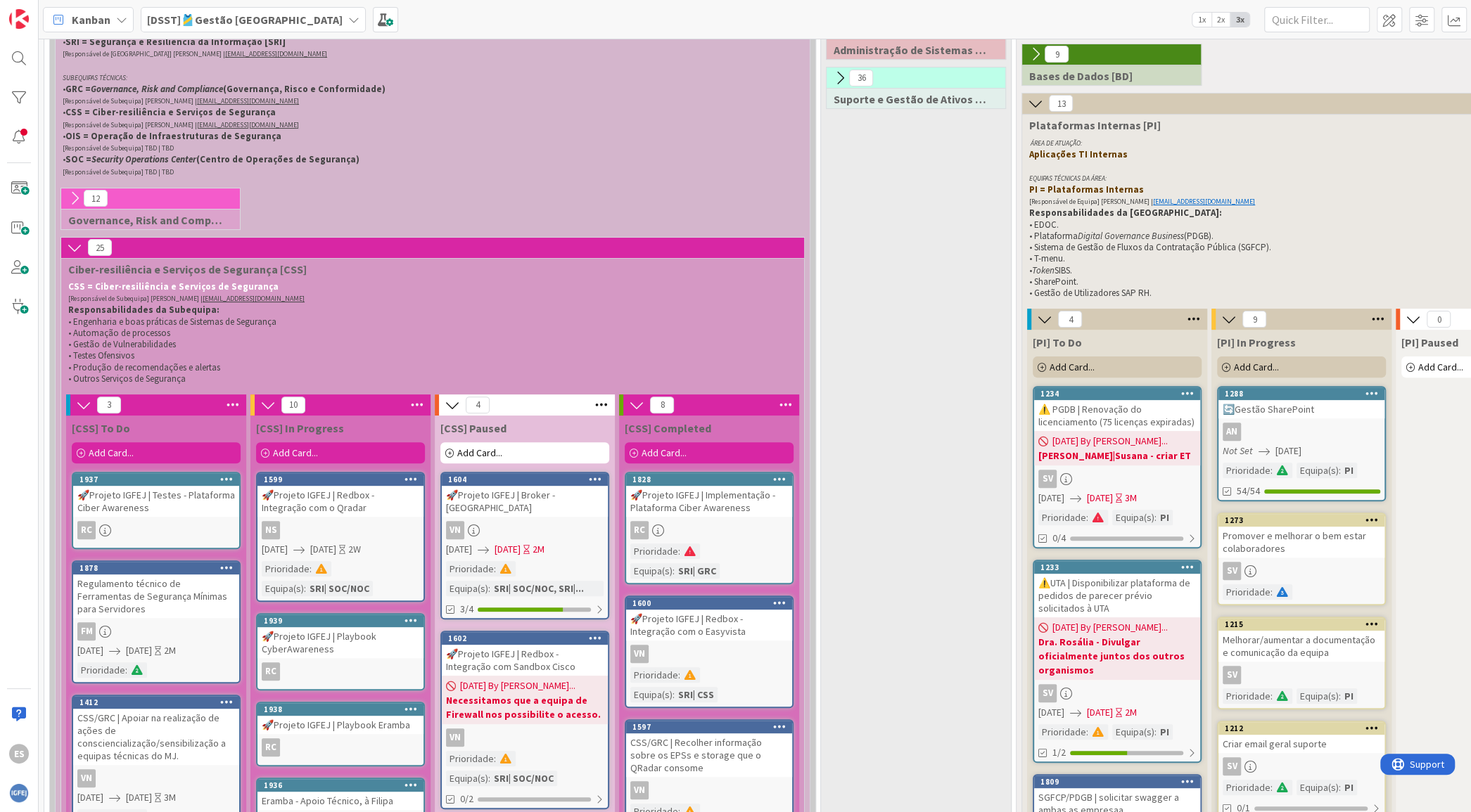
click at [73, 241] on icon at bounding box center [74, 247] width 16 height 16
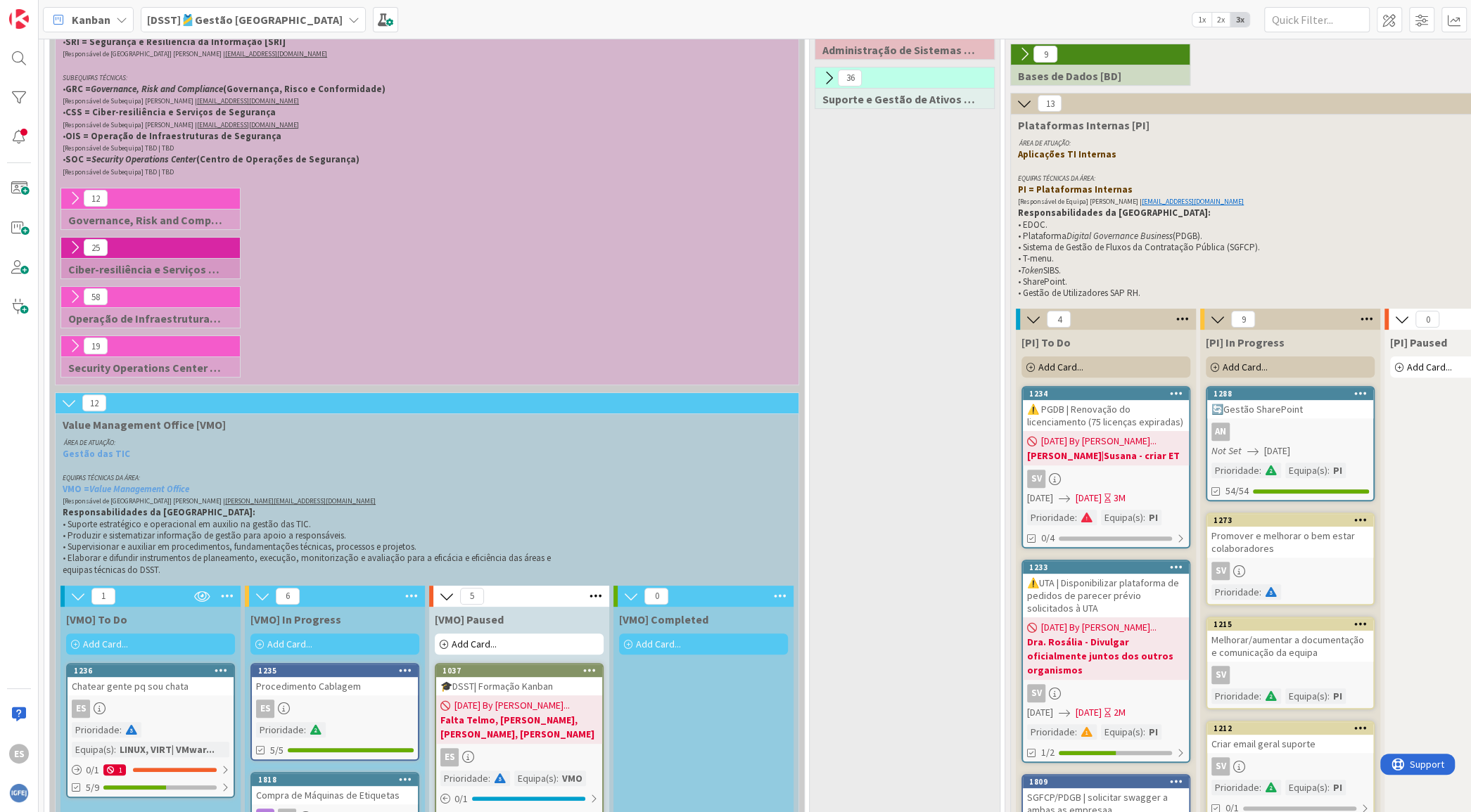
click at [73, 290] on icon at bounding box center [74, 297] width 16 height 16
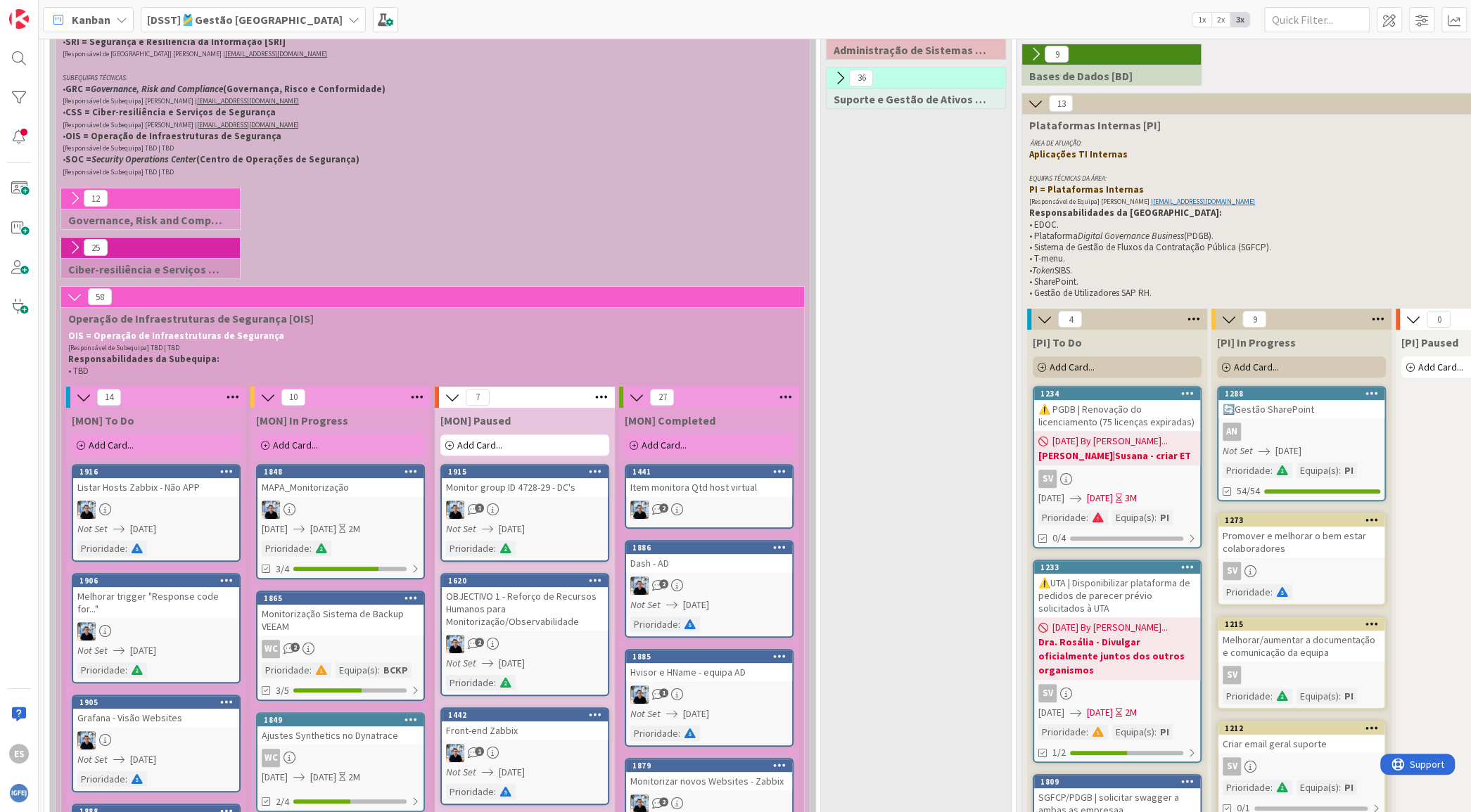
click at [73, 290] on icon at bounding box center [74, 297] width 16 height 16
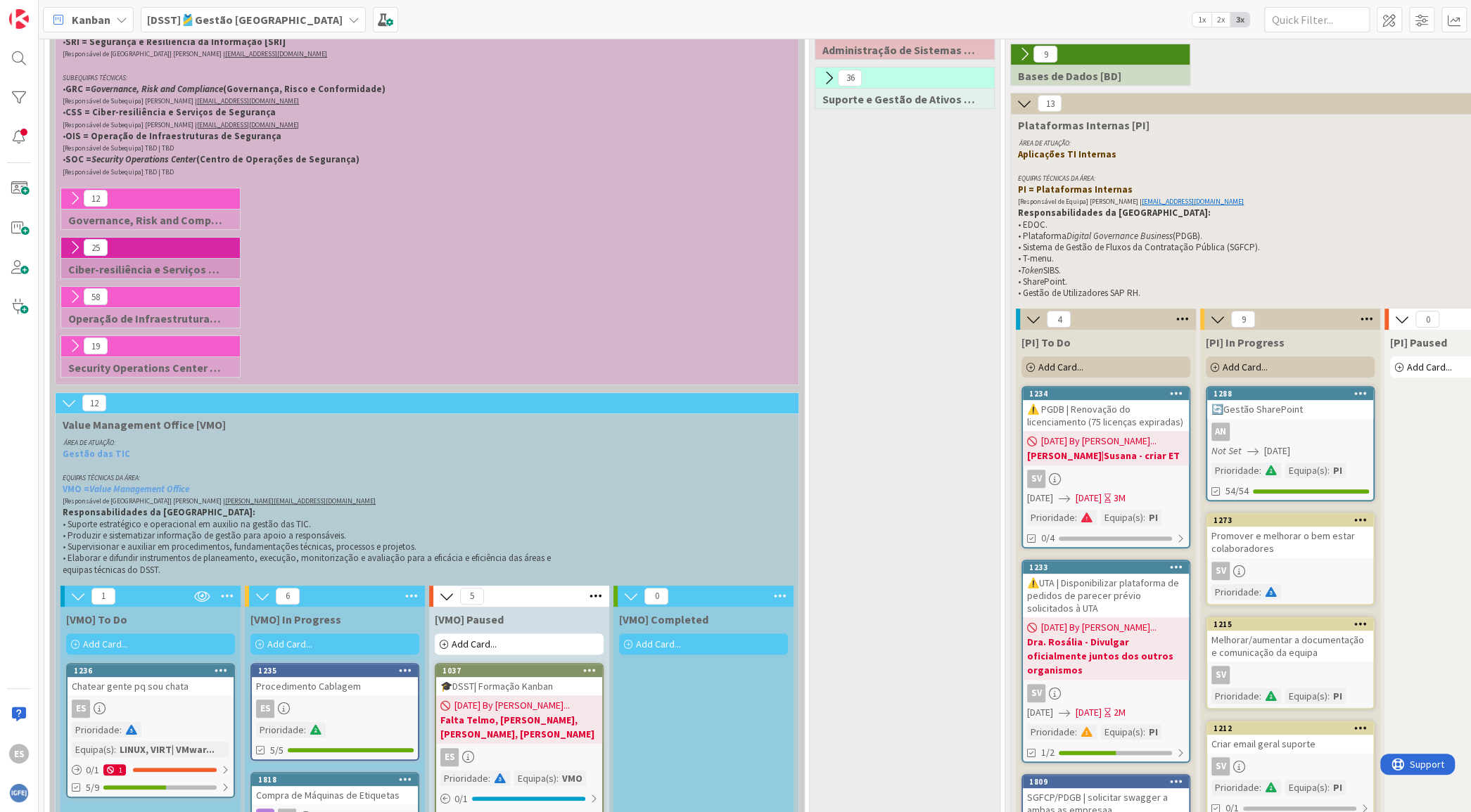
click at [69, 342] on icon at bounding box center [74, 345] width 16 height 16
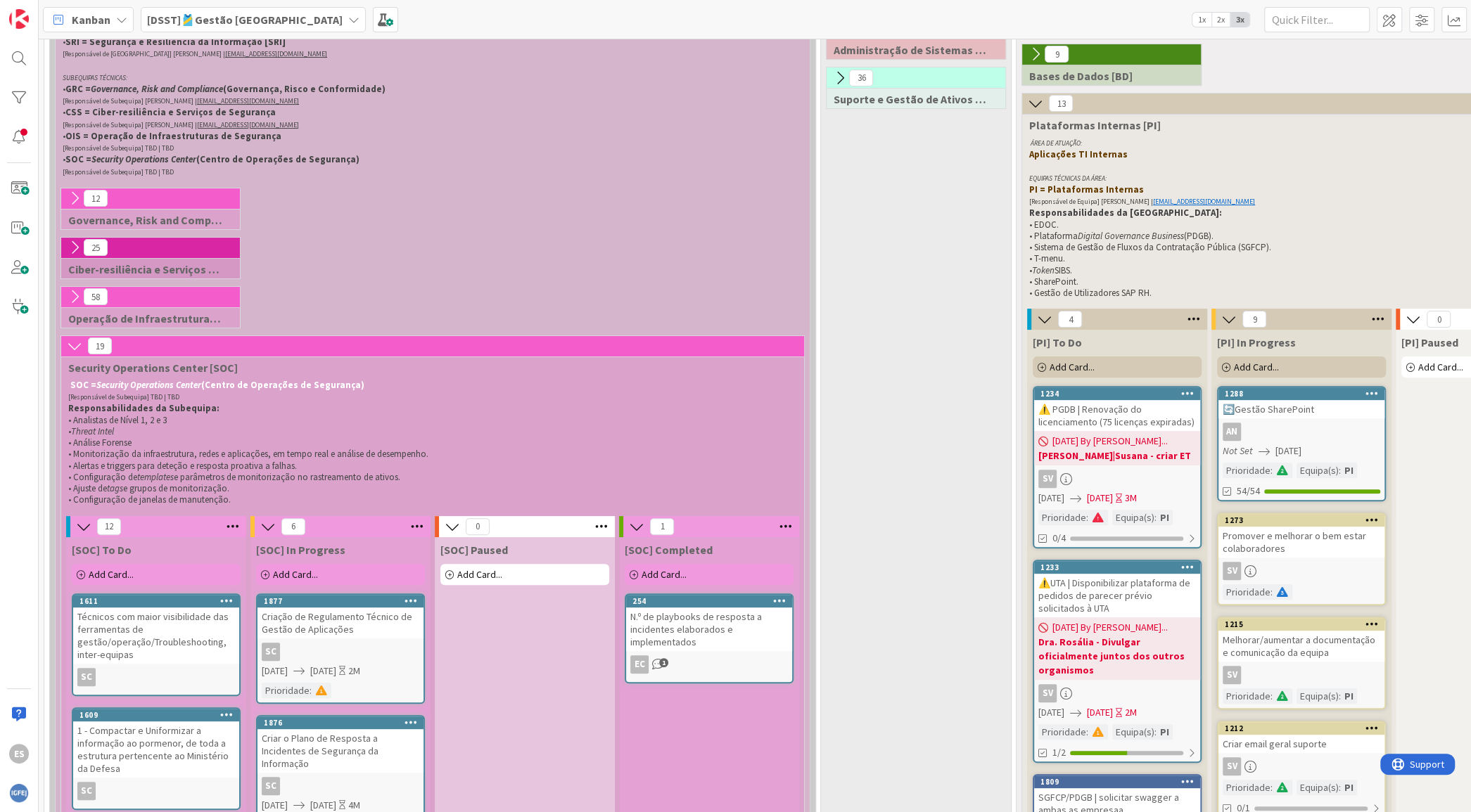
click at [69, 342] on icon at bounding box center [74, 345] width 16 height 16
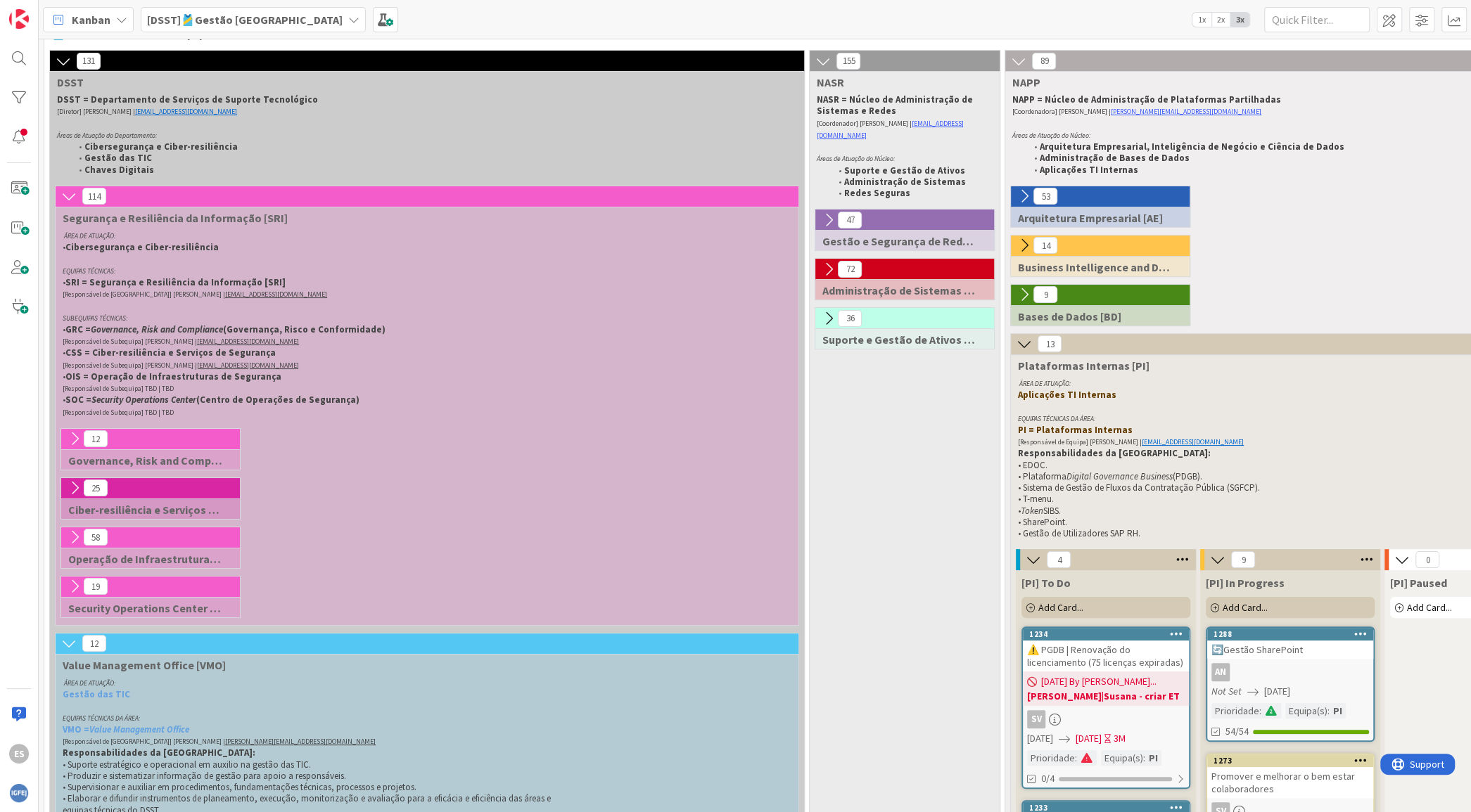
scroll to position [0, 0]
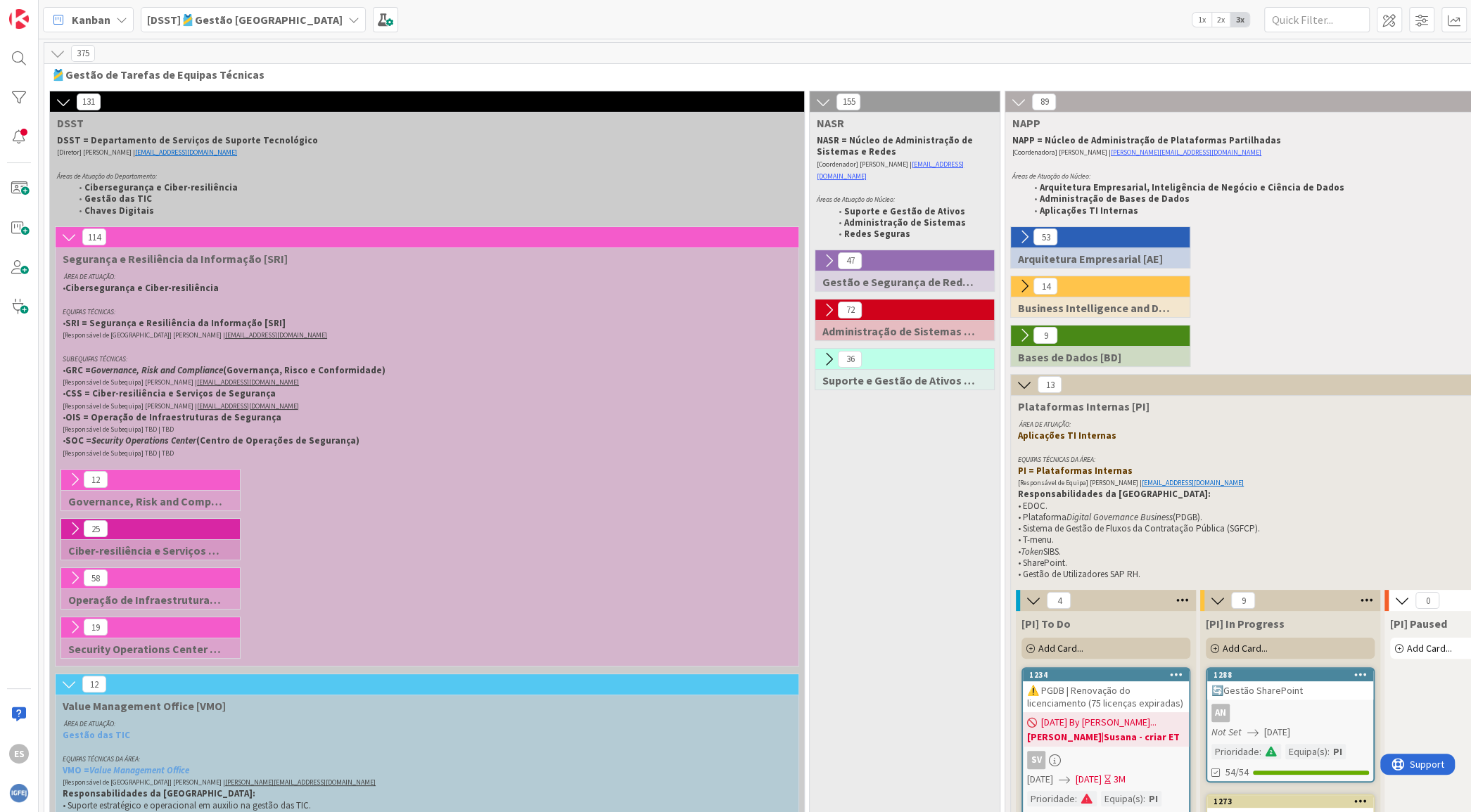
click at [61, 241] on icon at bounding box center [69, 237] width 16 height 16
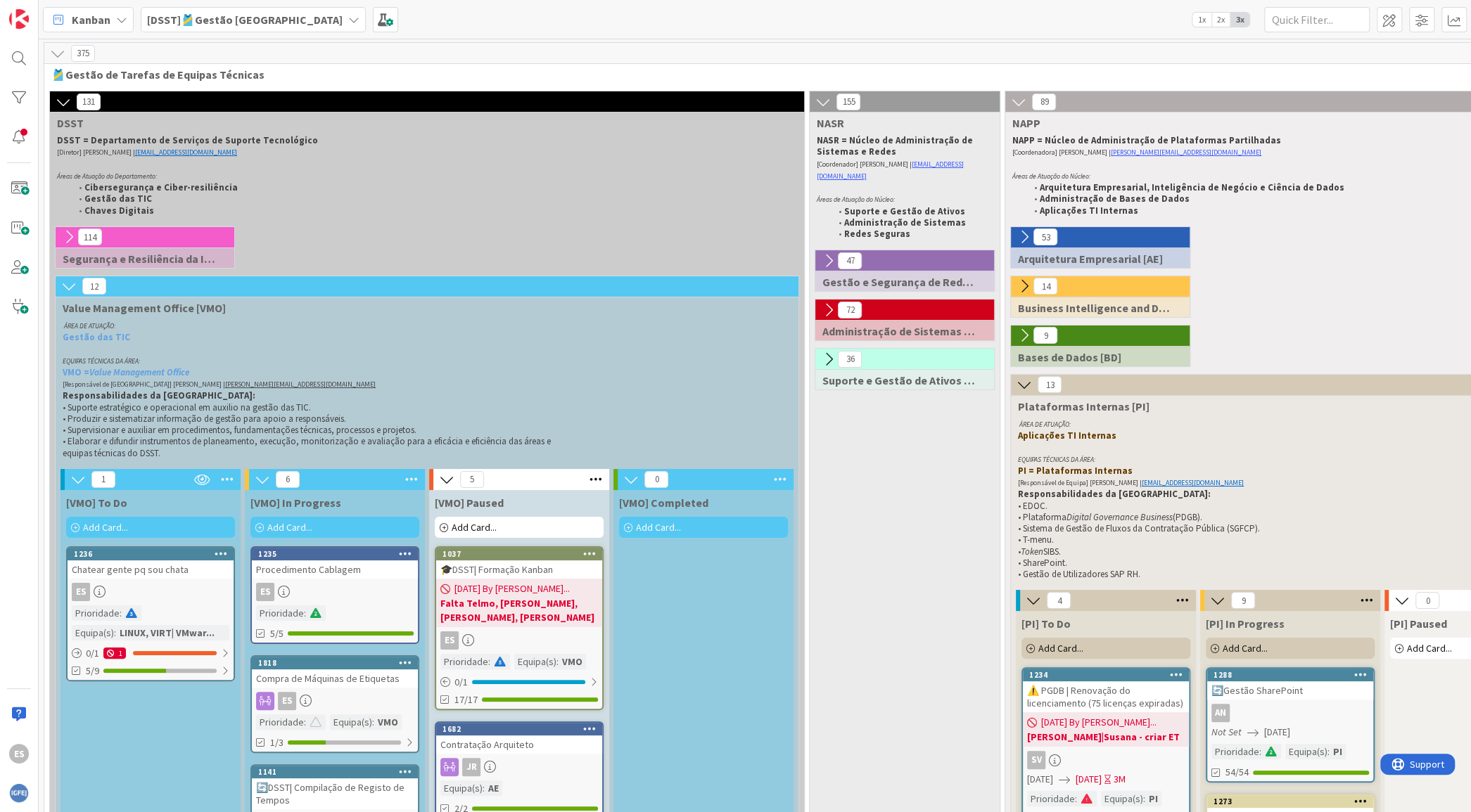
click at [1025, 385] on icon at bounding box center [1024, 384] width 16 height 16
